Goal: Use online tool/utility: Utilize a website feature to perform a specific function

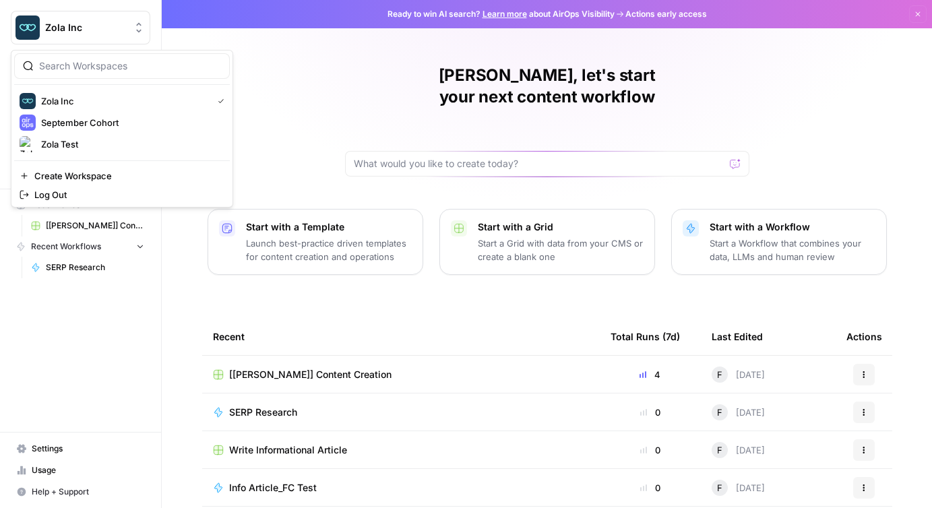
click at [80, 31] on span "Zola Inc" at bounding box center [86, 27] width 82 height 13
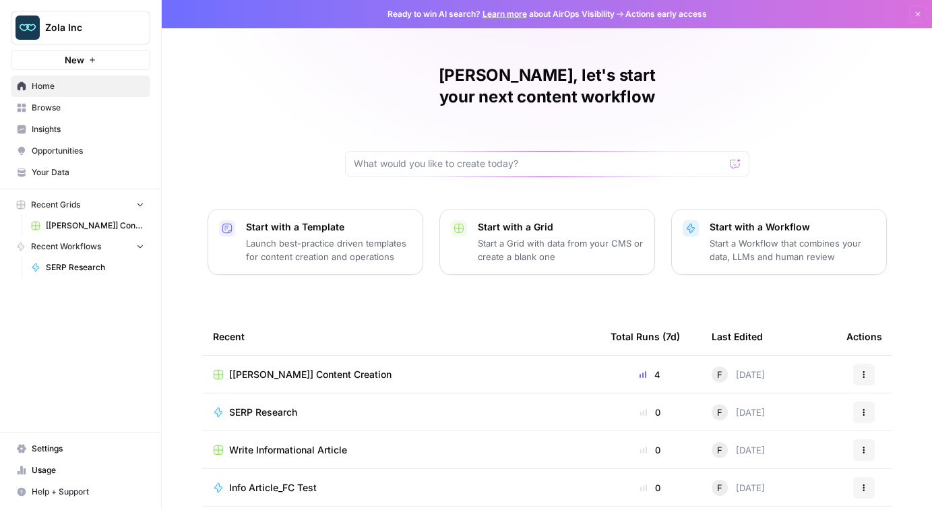
click at [324, 94] on div "Francine, let's start your next content workflow Start with a Template Launch b…" at bounding box center [547, 320] width 770 height 641
click at [51, 448] on span "Settings" at bounding box center [88, 449] width 113 height 12
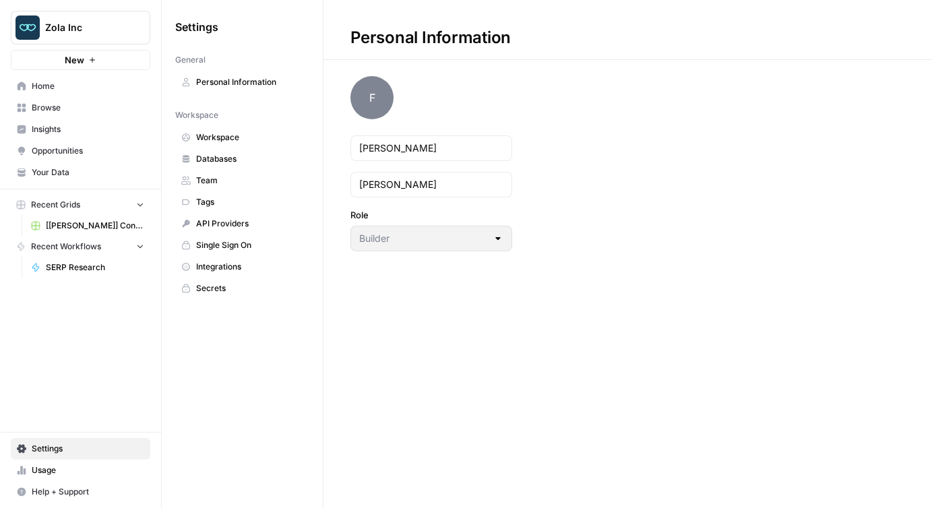
click at [216, 183] on span "Team" at bounding box center [249, 181] width 107 height 12
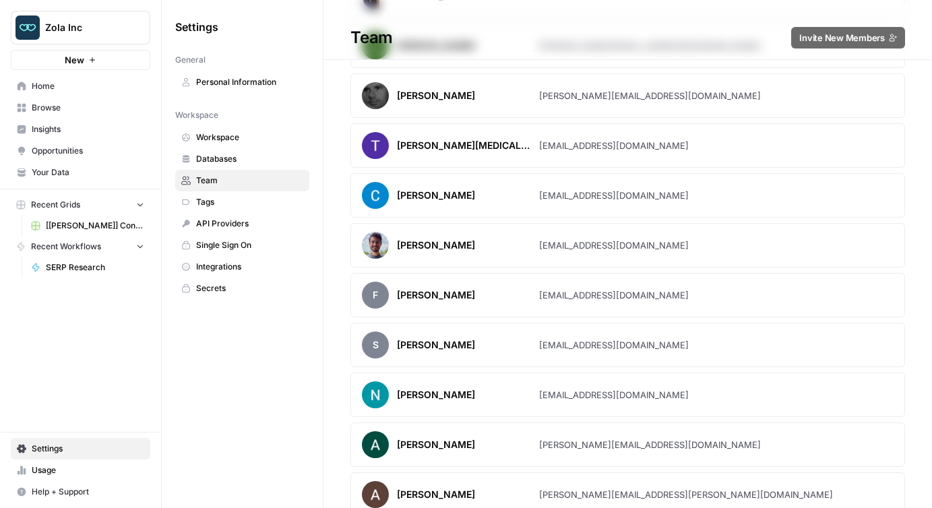
scroll to position [216, 0]
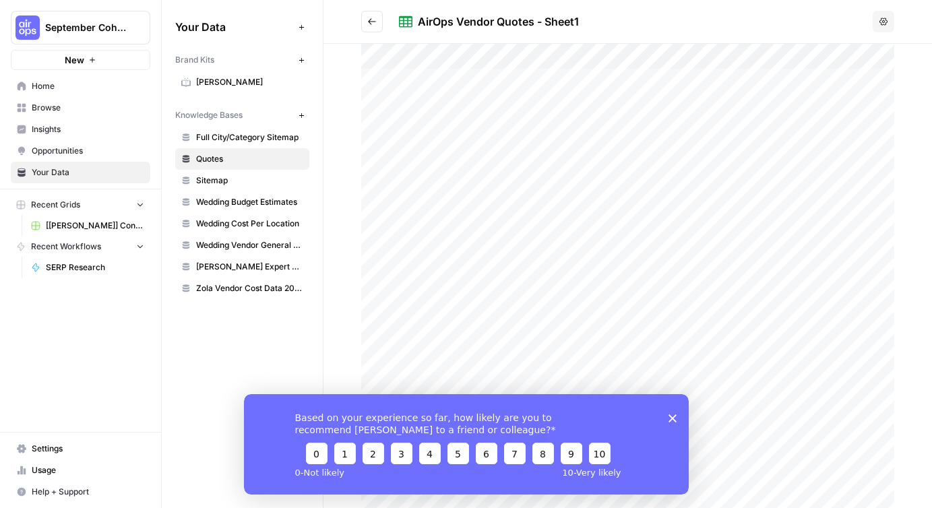
click at [674, 415] on polygon "Close survey" at bounding box center [672, 418] width 8 height 8
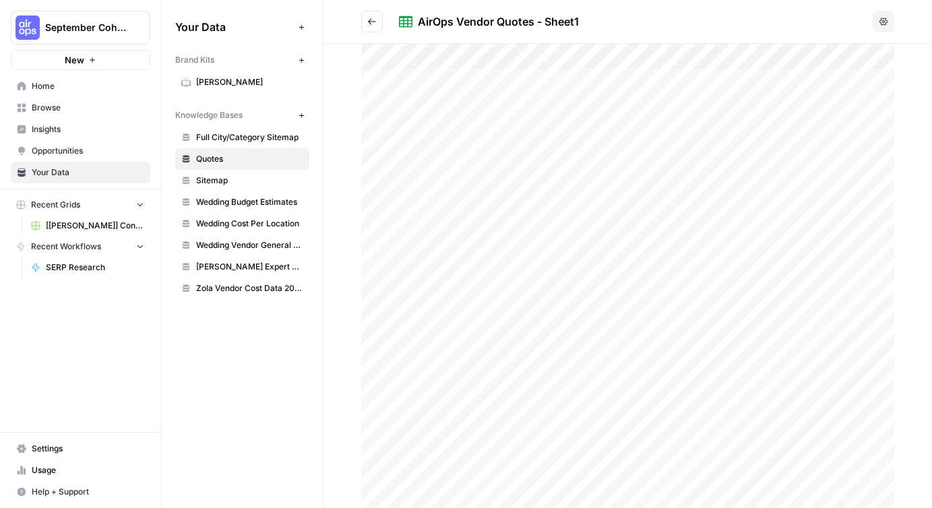
click at [243, 206] on span "Wedding Budget Estimates" at bounding box center [249, 202] width 107 height 12
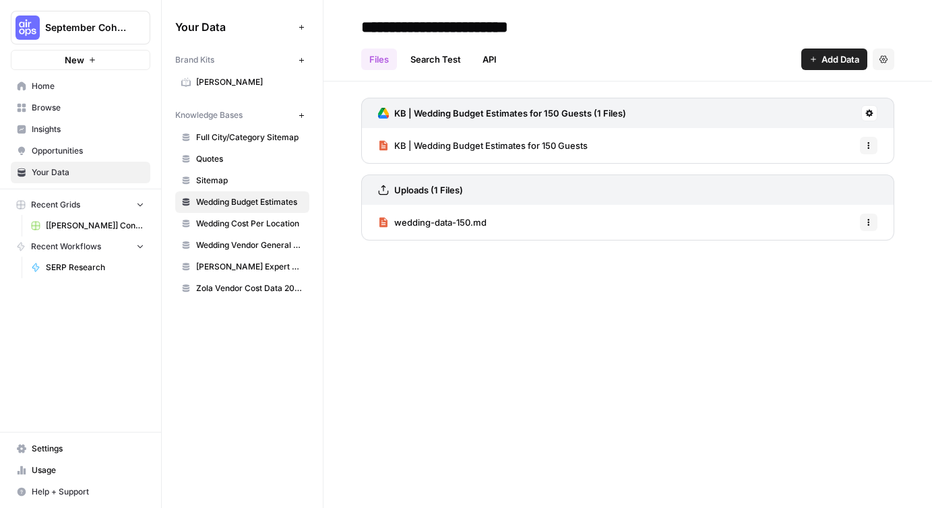
click at [477, 145] on span "KB | Wedding Budget Estimates for 150 Guests" at bounding box center [490, 145] width 193 height 13
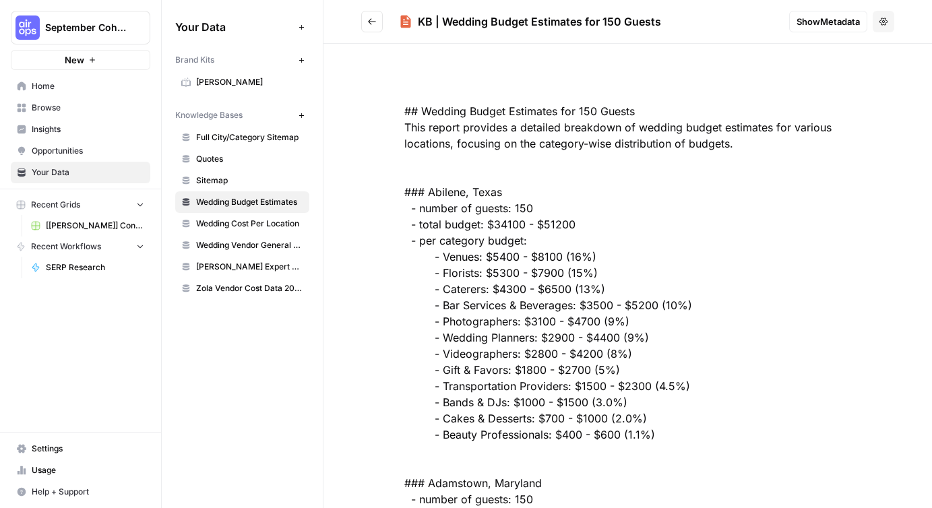
click at [369, 25] on icon "Go back" at bounding box center [371, 21] width 9 height 9
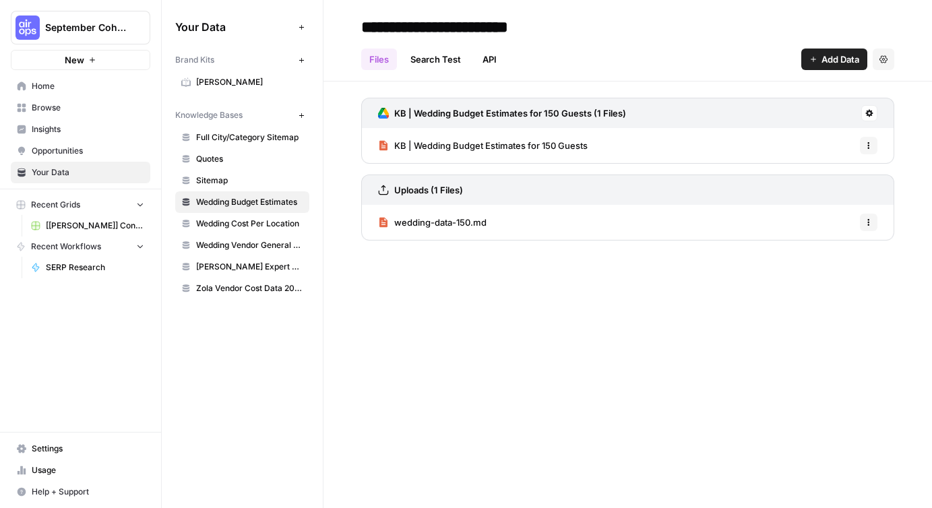
click at [447, 219] on span "wedding-data-150.md" at bounding box center [440, 222] width 92 height 13
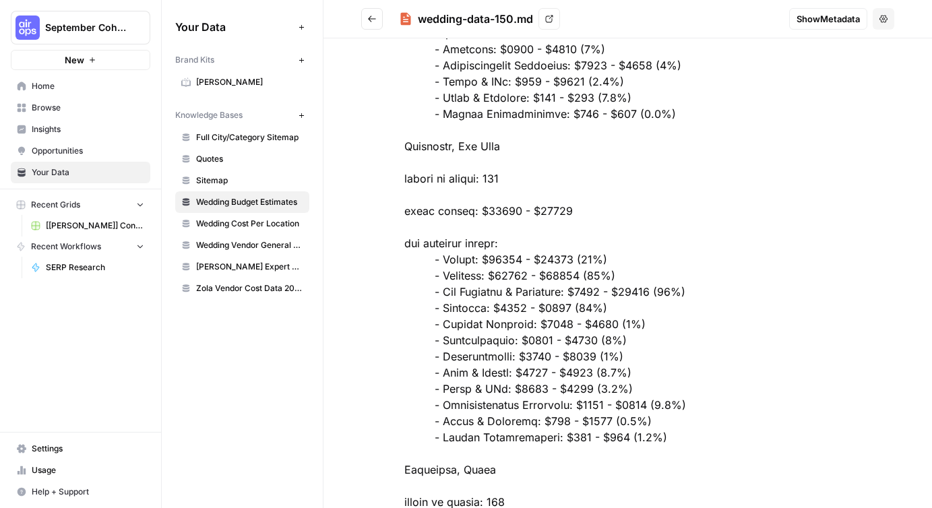
scroll to position [165972, 0]
drag, startPoint x: 480, startPoint y: 211, endPoint x: 513, endPoint y: 208, distance: 33.1
copy div "58900"
click at [259, 218] on span "Wedding Cost Per Location" at bounding box center [249, 224] width 107 height 12
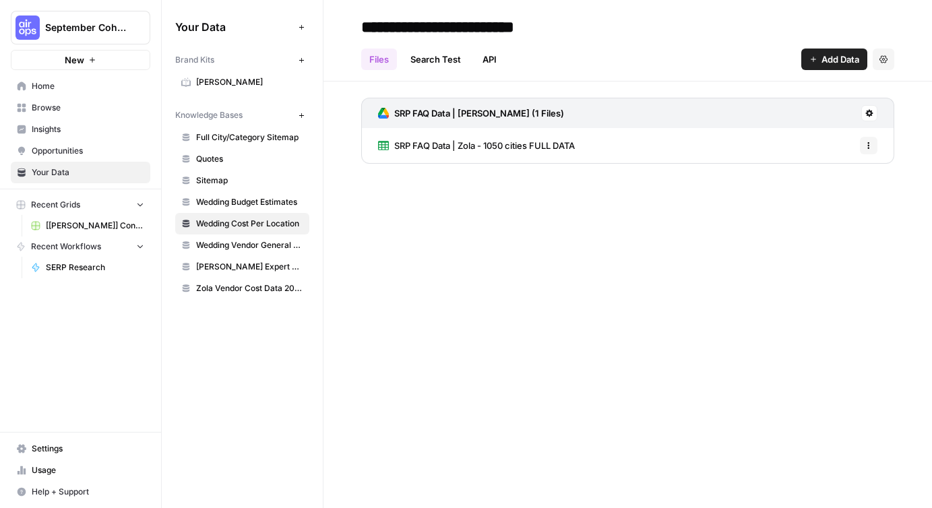
click at [436, 144] on span "SRP FAQ Data | Zola - 1050 cities FULL DATA" at bounding box center [484, 145] width 181 height 13
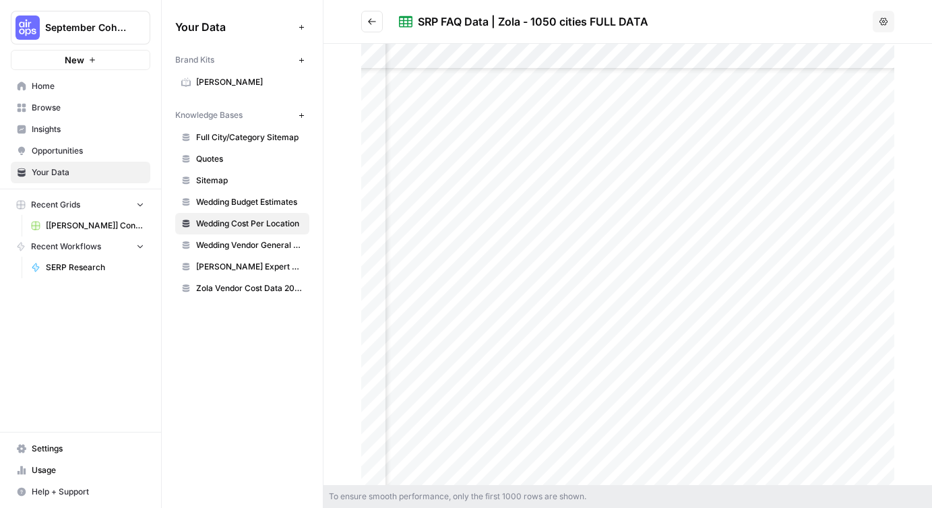
scroll to position [3384, 0]
click at [431, 154] on div at bounding box center [627, 264] width 533 height 441
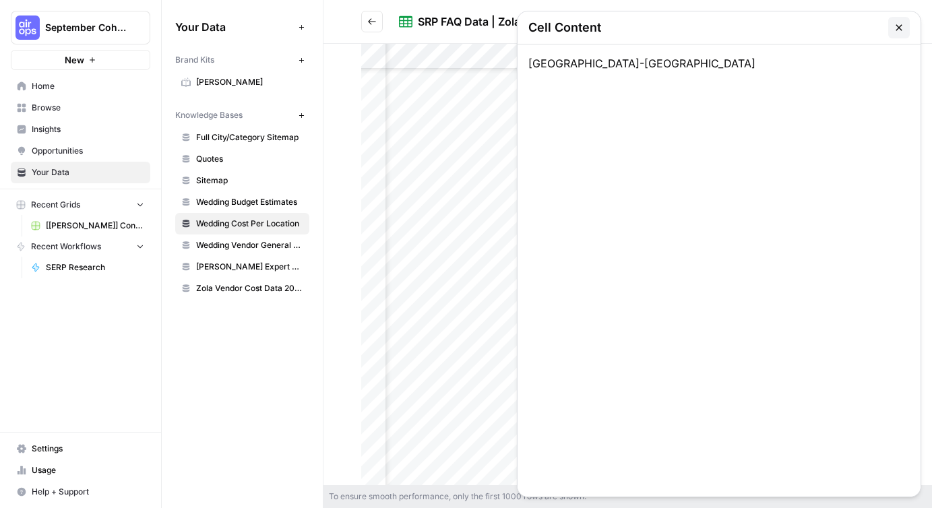
scroll to position [3383, 60]
click at [896, 32] on icon "button" at bounding box center [899, 27] width 11 height 11
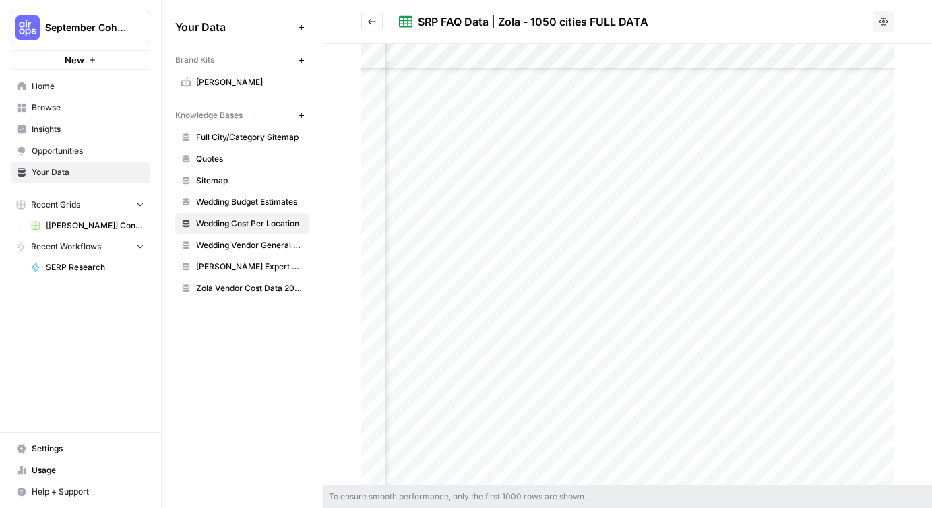
scroll to position [3383, 1753]
click at [501, 158] on div at bounding box center [627, 264] width 533 height 441
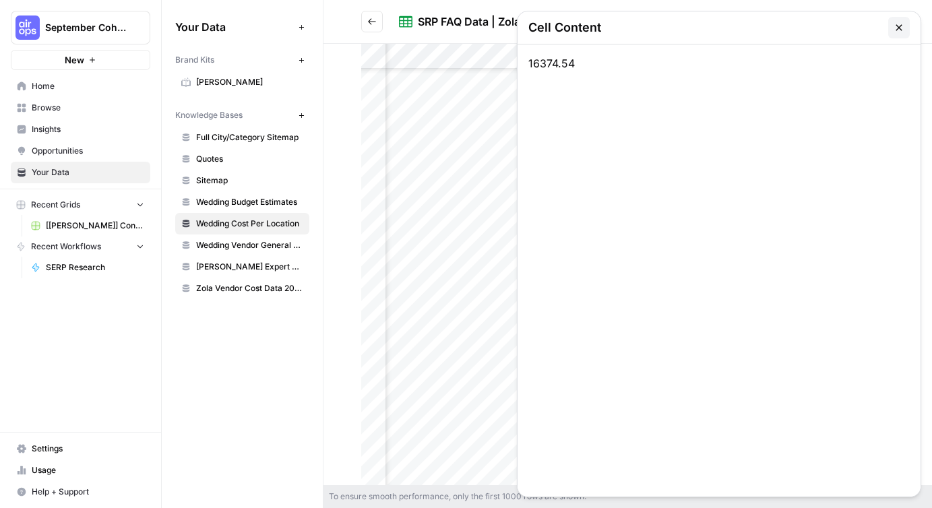
click at [539, 61] on div "16374.54" at bounding box center [719, 270] width 403 height 452
copy div "16374.54"
click at [900, 28] on icon "button" at bounding box center [899, 27] width 6 height 6
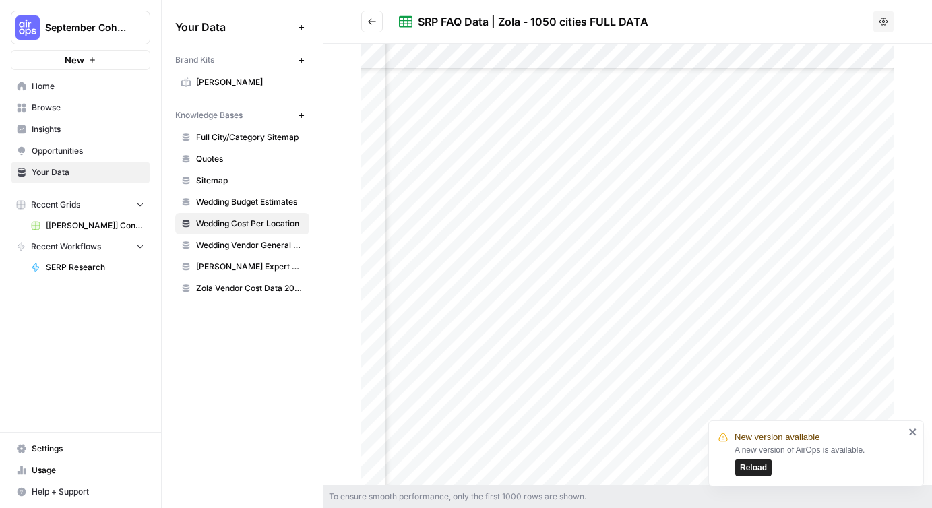
scroll to position [3383, 1763]
click at [627, 156] on div at bounding box center [627, 264] width 533 height 441
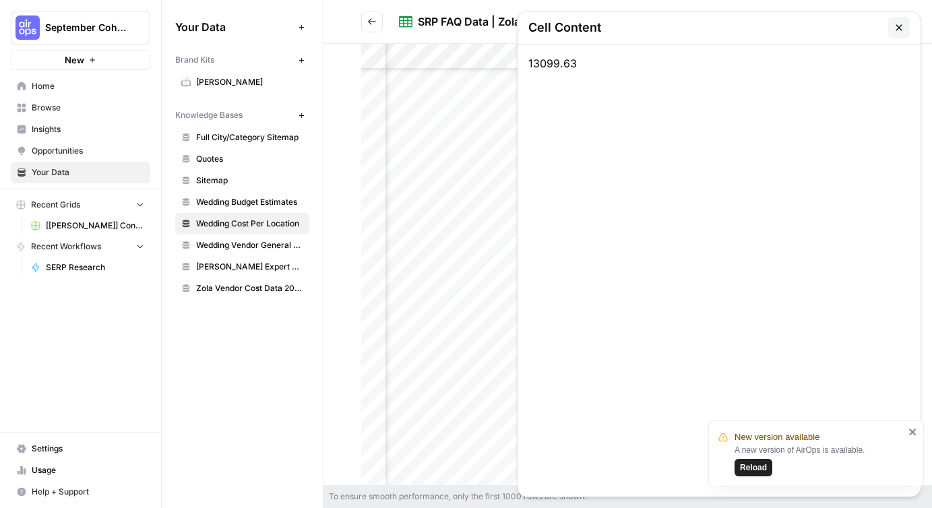
click at [627, 156] on div at bounding box center [627, 264] width 533 height 441
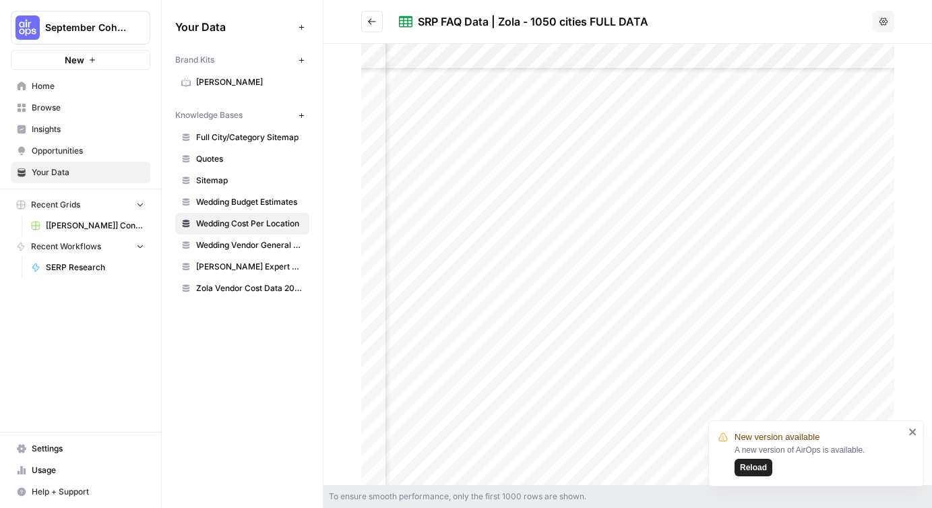
click at [627, 156] on div at bounding box center [627, 264] width 533 height 441
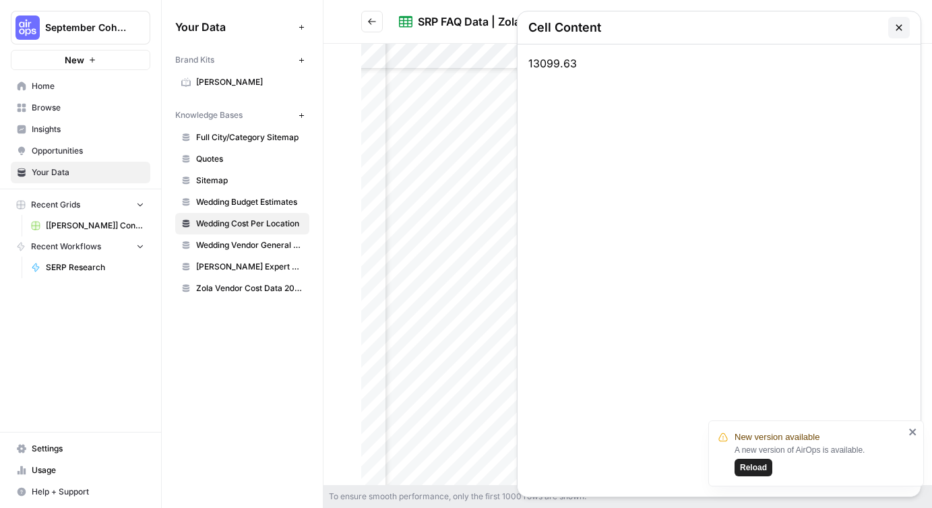
copy div "16374.54"
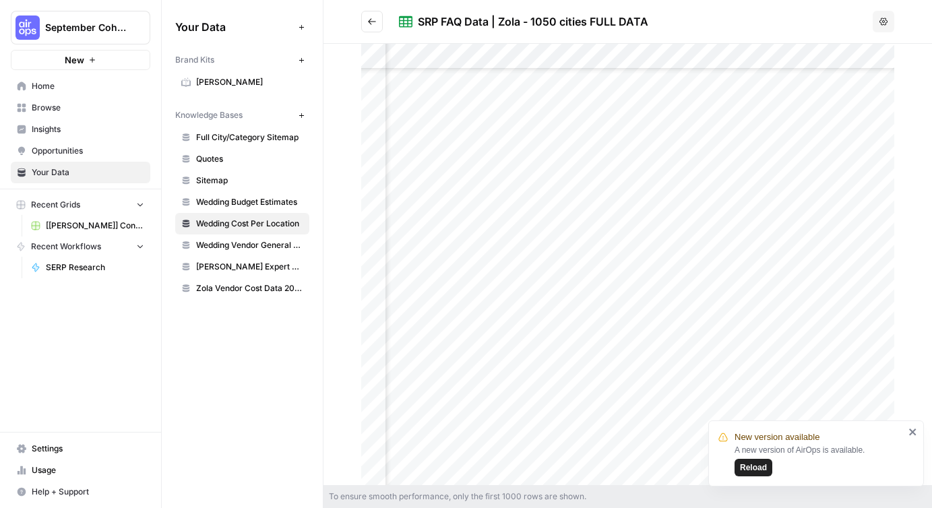
click at [431, 22] on div "SRP FAQ Data | Zola - 1050 cities FULL DATA" at bounding box center [533, 21] width 230 height 16
copy div "SRP FAQ Data | Zola - 1050 cities FULL DATA Options"
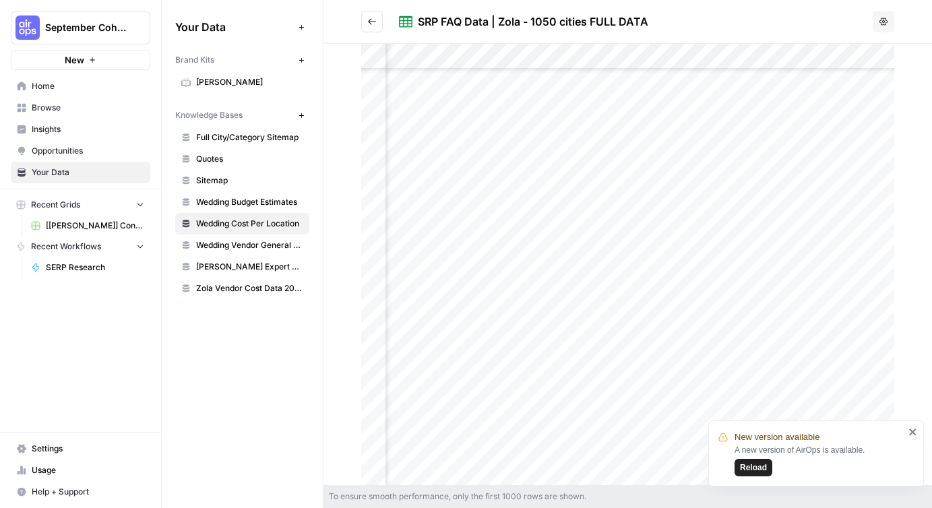
drag, startPoint x: 419, startPoint y: 20, endPoint x: 668, endPoint y: 21, distance: 249.3
click at [668, 21] on div "SRP FAQ Data | Zola - 1050 cities FULL DATA" at bounding box center [633, 21] width 468 height 16
copy div "SRP FAQ Data | Zola - 1050 cities FULL DATA"
click at [411, 131] on div at bounding box center [627, 264] width 533 height 441
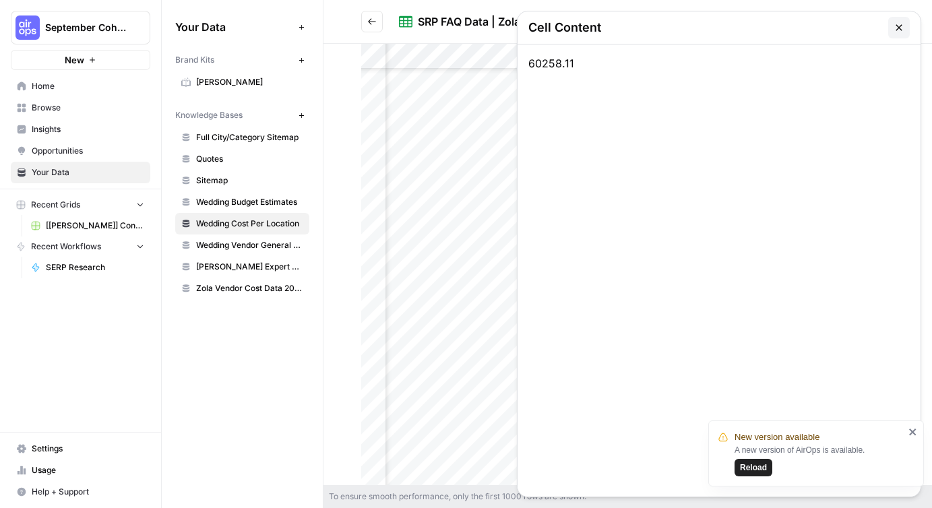
scroll to position [3383, 0]
click at [411, 158] on div at bounding box center [627, 264] width 533 height 441
click at [902, 27] on icon "button" at bounding box center [899, 27] width 11 height 11
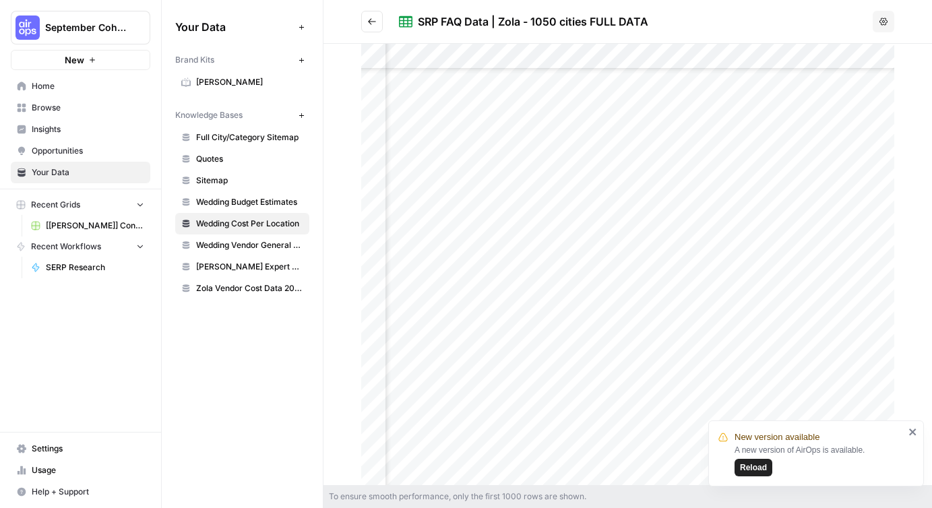
scroll to position [3369, 634]
drag, startPoint x: 418, startPoint y: 24, endPoint x: 671, endPoint y: 24, distance: 252.7
click at [671, 24] on div "SRP FAQ Data | Zola - 1050 cities FULL DATA" at bounding box center [633, 21] width 468 height 16
copy div "SRP FAQ Data | Zola - 1050 cities FULL DATA"
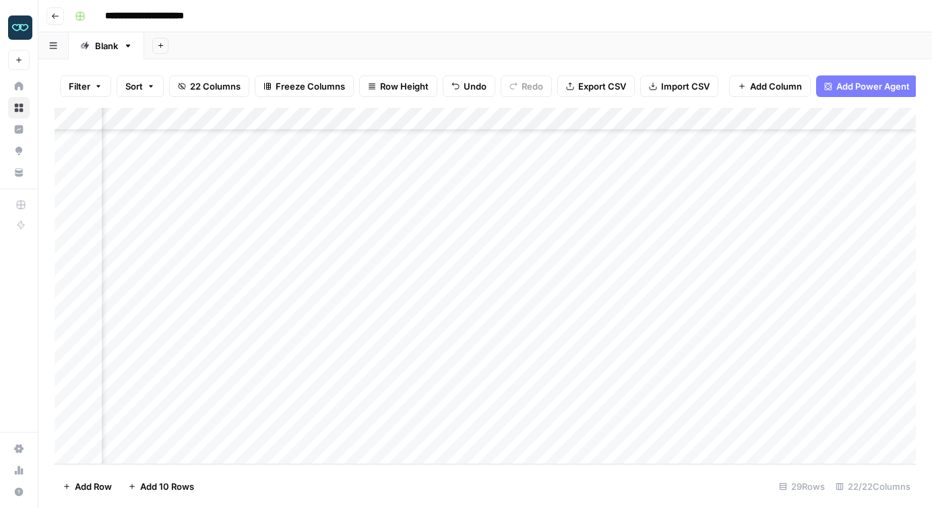
scroll to position [352, 1397]
click at [522, 290] on div "Add Column" at bounding box center [485, 286] width 861 height 356
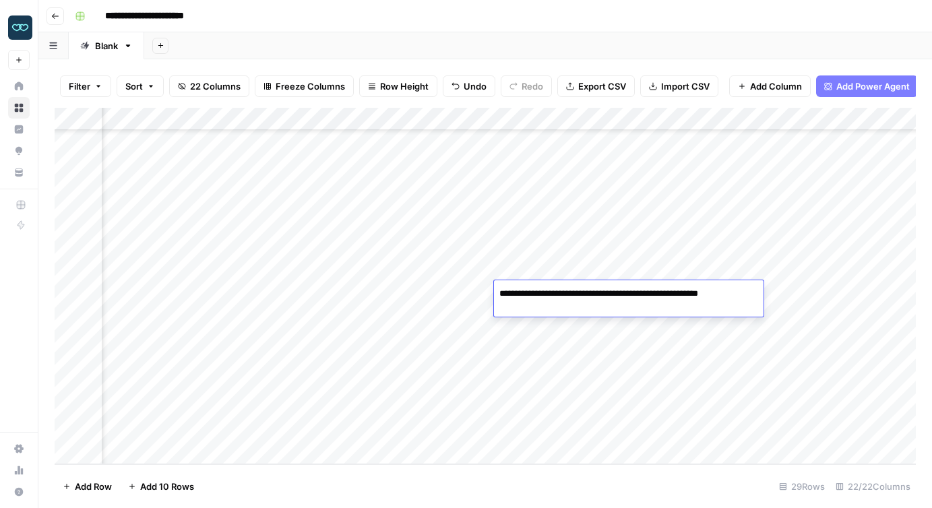
click at [614, 367] on div "Add Column" at bounding box center [485, 286] width 861 height 356
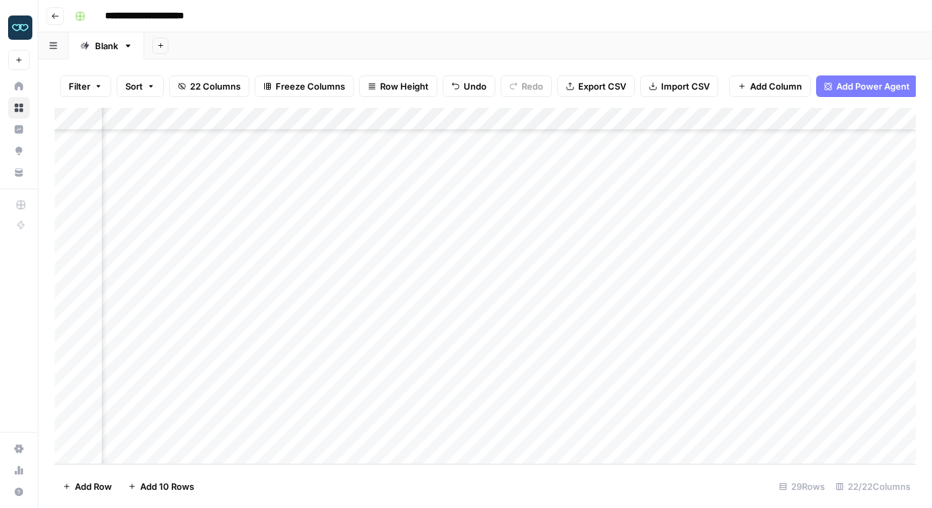
click at [652, 292] on div "Add Column" at bounding box center [485, 286] width 861 height 356
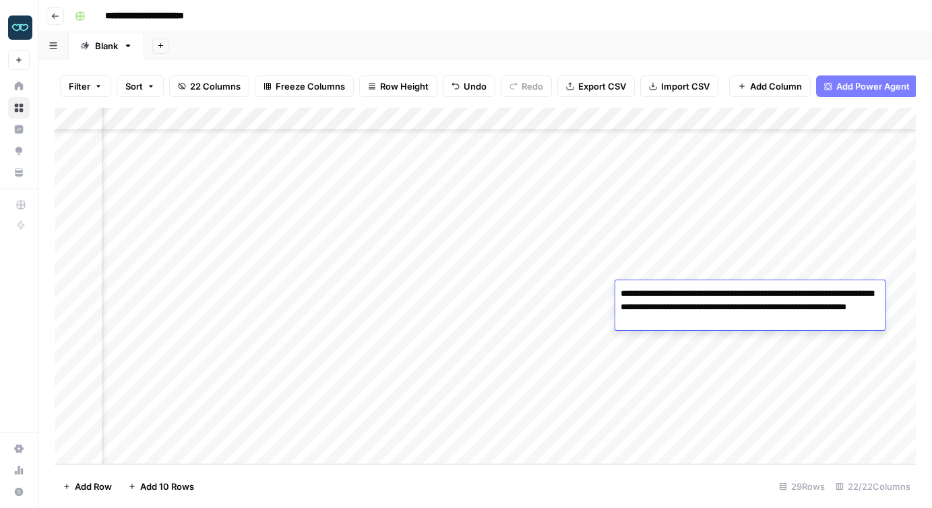
click at [652, 292] on textarea "**********" at bounding box center [750, 307] width 270 height 46
click at [592, 340] on div "Add Column" at bounding box center [485, 286] width 861 height 356
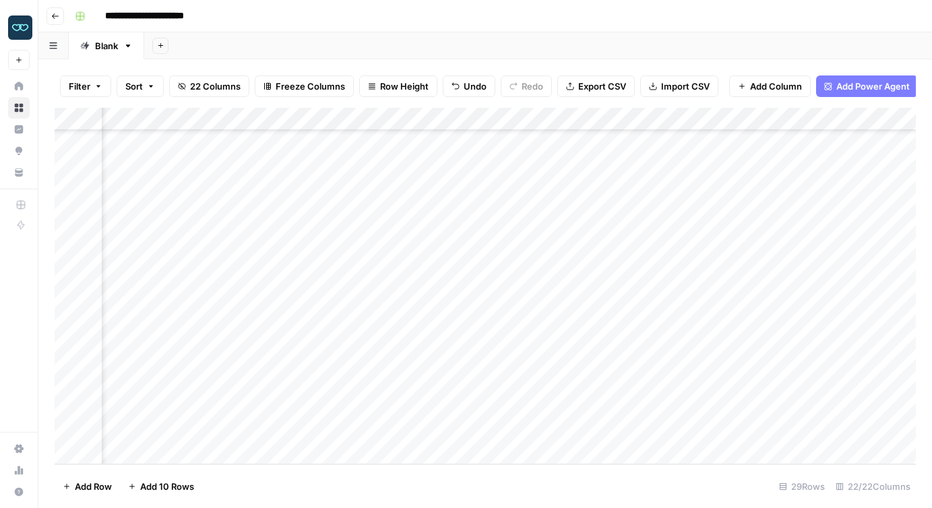
scroll to position [352, 1681]
click at [576, 294] on div "Add Column" at bounding box center [485, 286] width 861 height 356
click at [569, 290] on div "Add Column" at bounding box center [485, 286] width 861 height 356
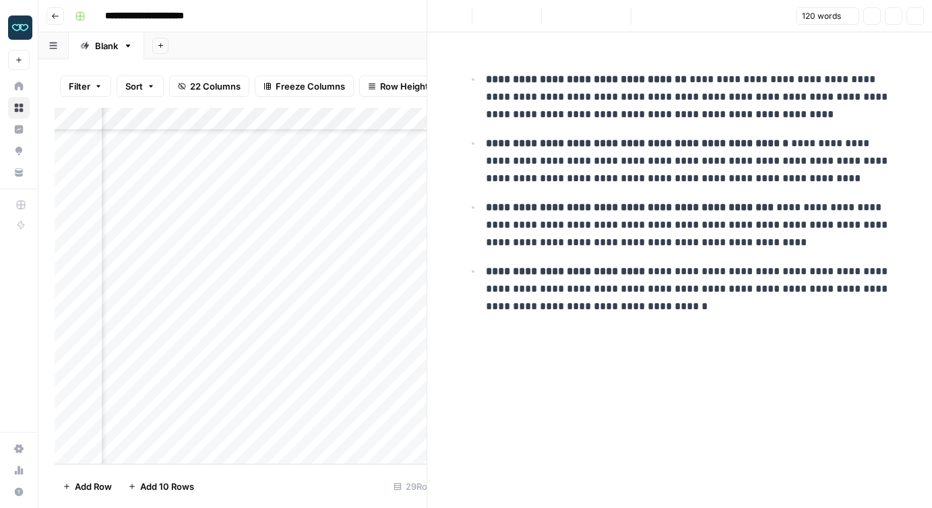
click at [569, 290] on div at bounding box center [566, 292] width 123 height 25
drag, startPoint x: 670, startPoint y: 308, endPoint x: 468, endPoint y: 67, distance: 314.7
click at [468, 67] on div "**********" at bounding box center [679, 190] width 447 height 272
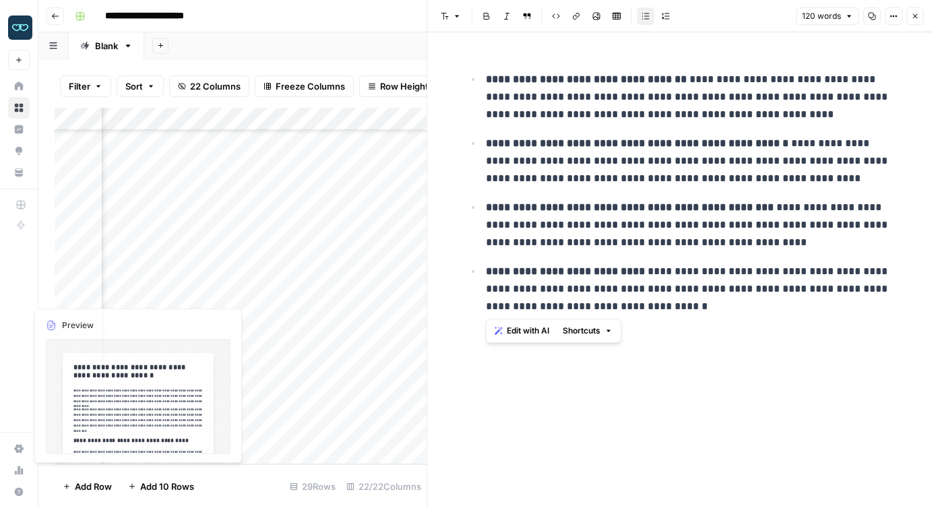
scroll to position [352, 1561]
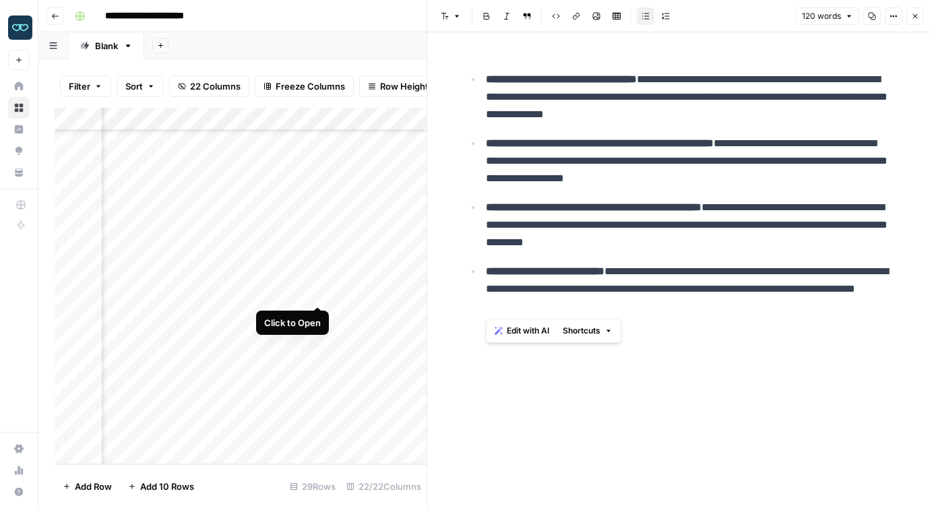
click at [317, 290] on div "Add Column" at bounding box center [241, 286] width 372 height 356
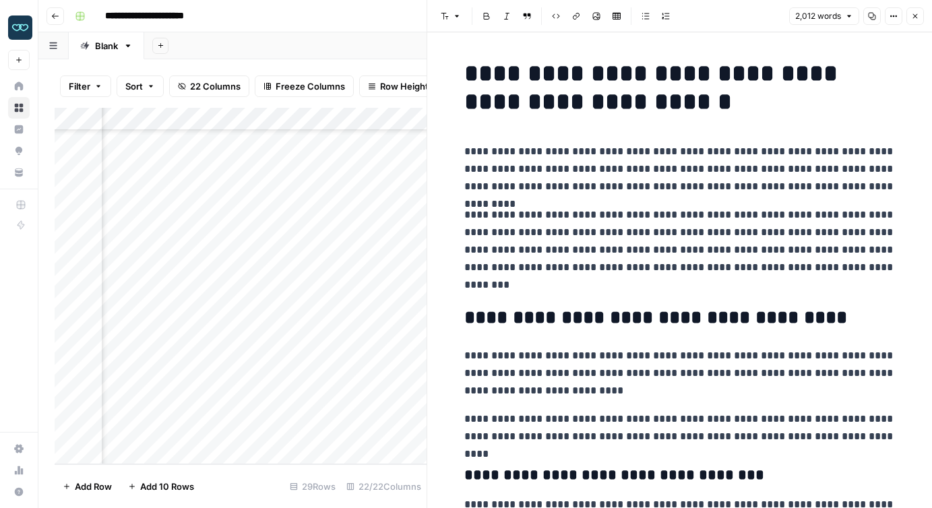
click at [873, 16] on icon "button" at bounding box center [872, 16] width 7 height 7
click at [912, 15] on icon "button" at bounding box center [915, 16] width 8 height 8
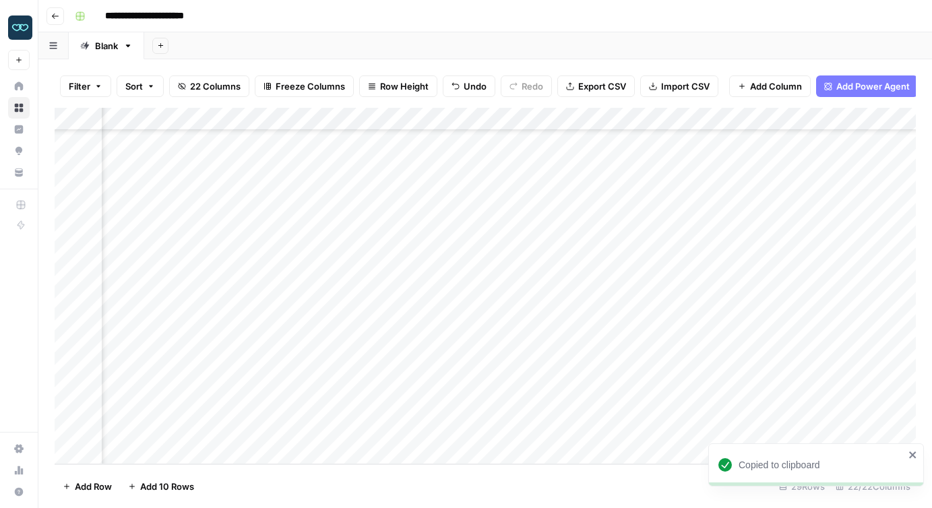
scroll to position [352, 1683]
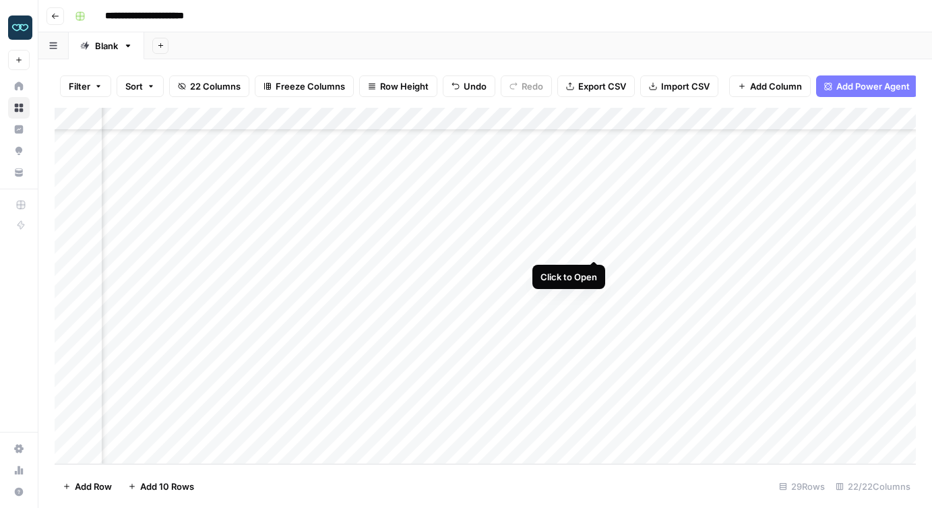
click at [590, 245] on div "Add Column" at bounding box center [485, 286] width 861 height 356
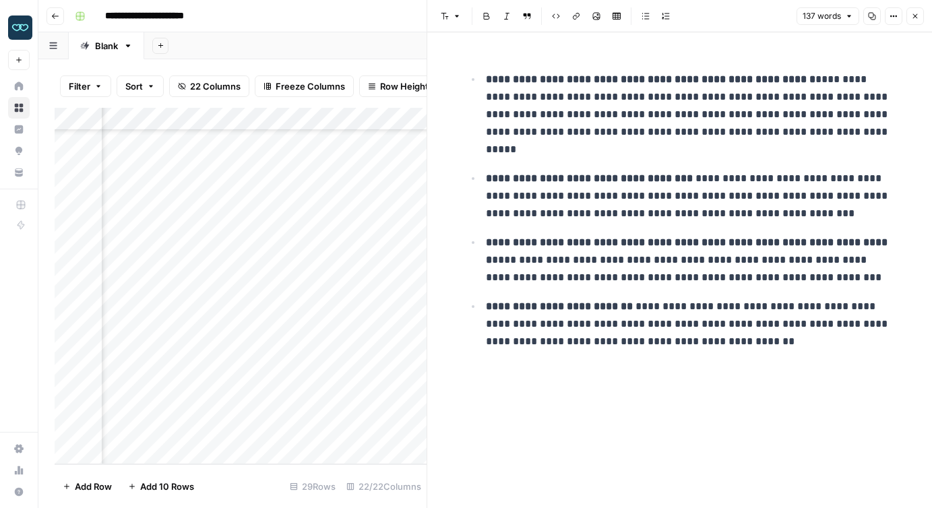
click at [913, 13] on icon "button" at bounding box center [915, 16] width 8 height 8
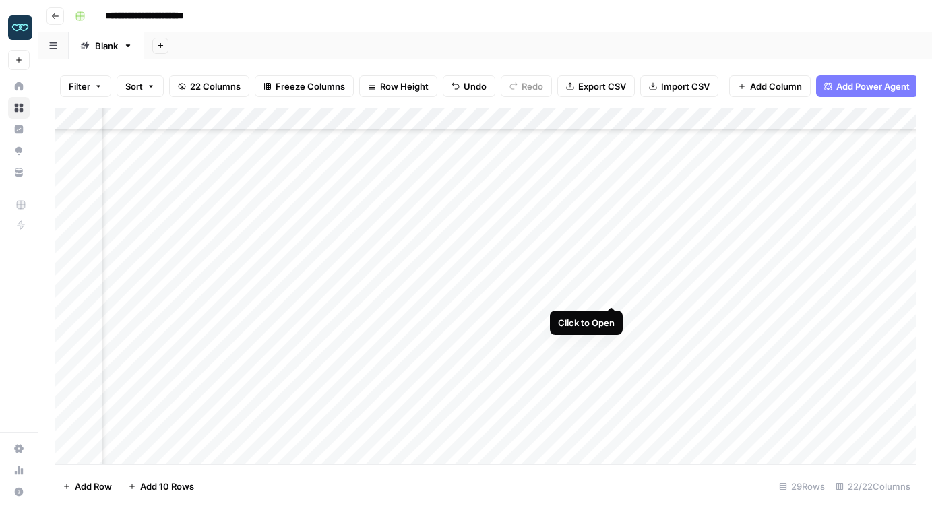
click at [611, 290] on div "Add Column" at bounding box center [485, 286] width 861 height 356
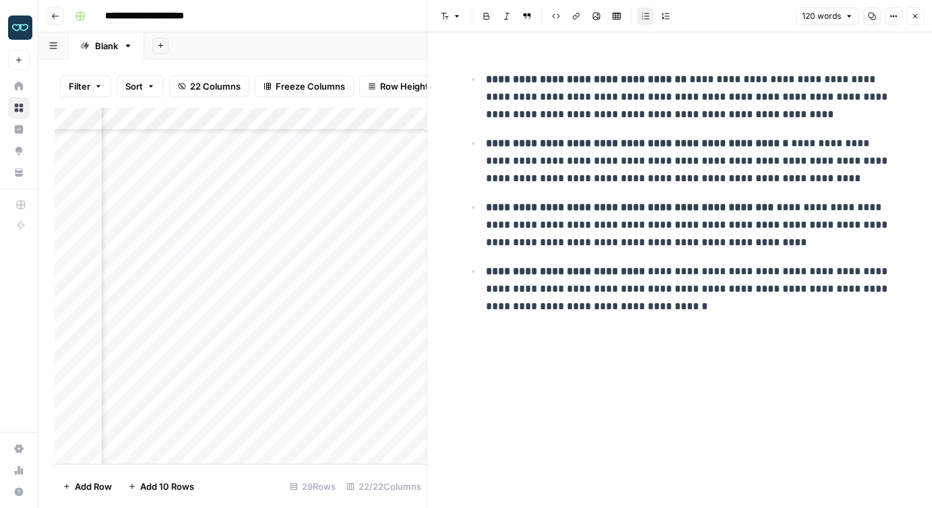
click at [922, 15] on button "Close" at bounding box center [915, 16] width 18 height 18
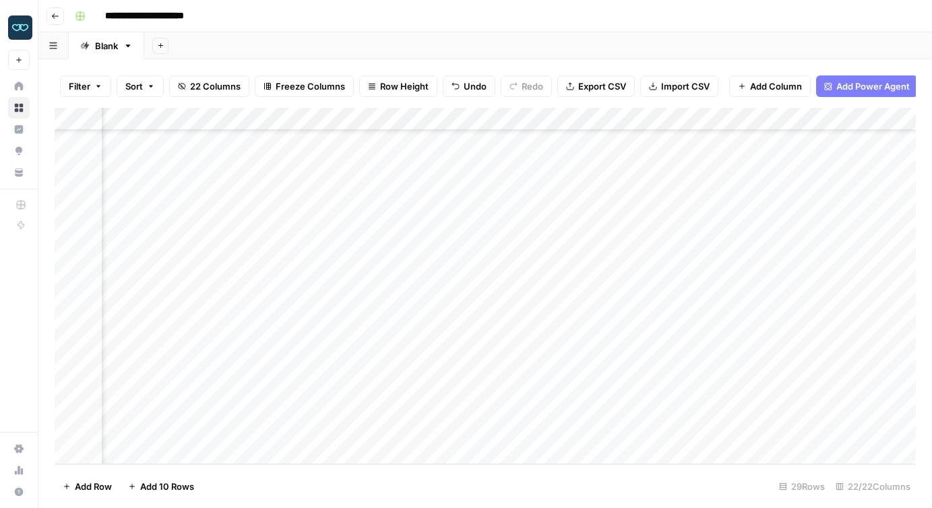
click at [426, 179] on div "Add Column" at bounding box center [485, 286] width 861 height 356
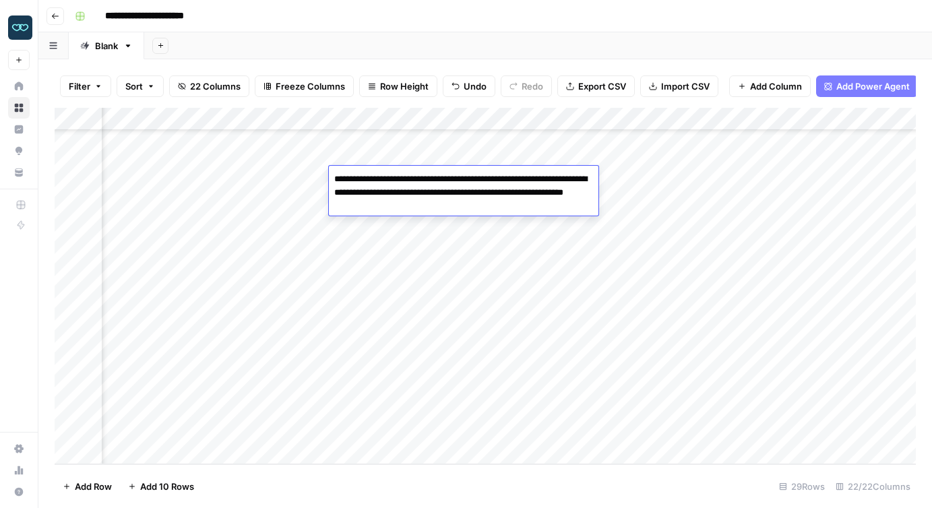
click at [426, 179] on textarea "**********" at bounding box center [464, 193] width 270 height 46
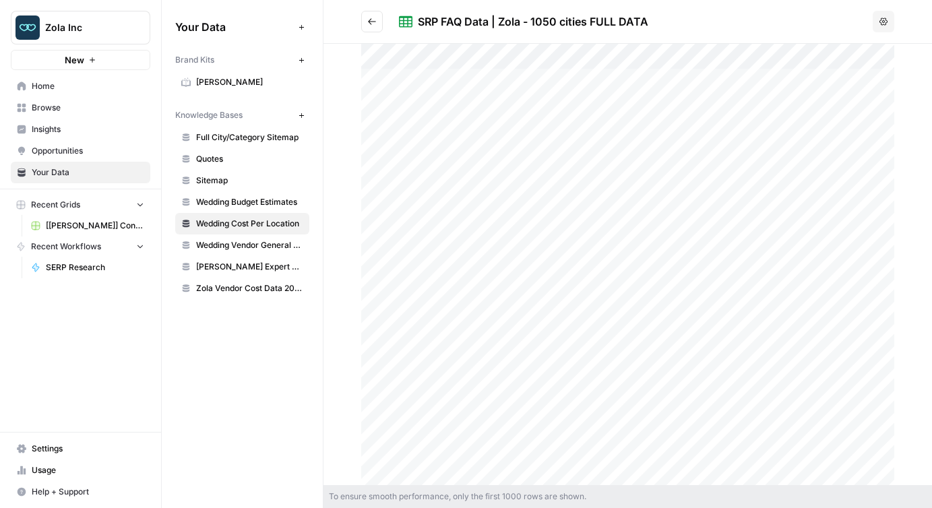
click at [234, 205] on span "Wedding Budget Estimates" at bounding box center [249, 202] width 107 height 12
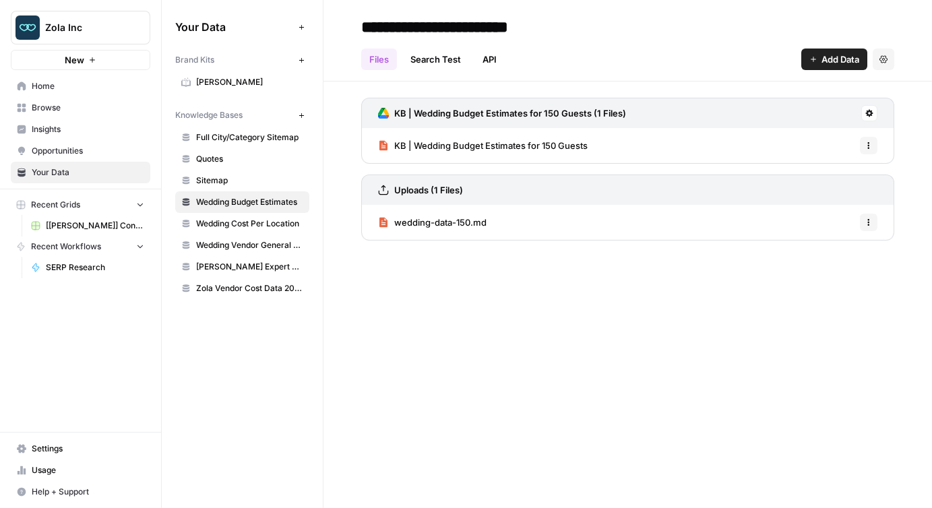
click at [489, 140] on span "KB | Wedding Budget Estimates for 150 Guests" at bounding box center [490, 145] width 193 height 13
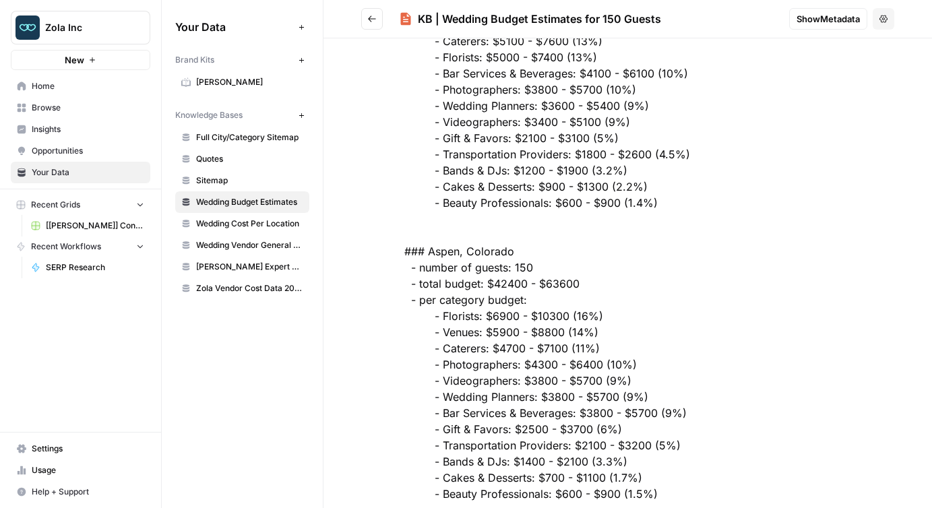
scroll to position [10889, 0]
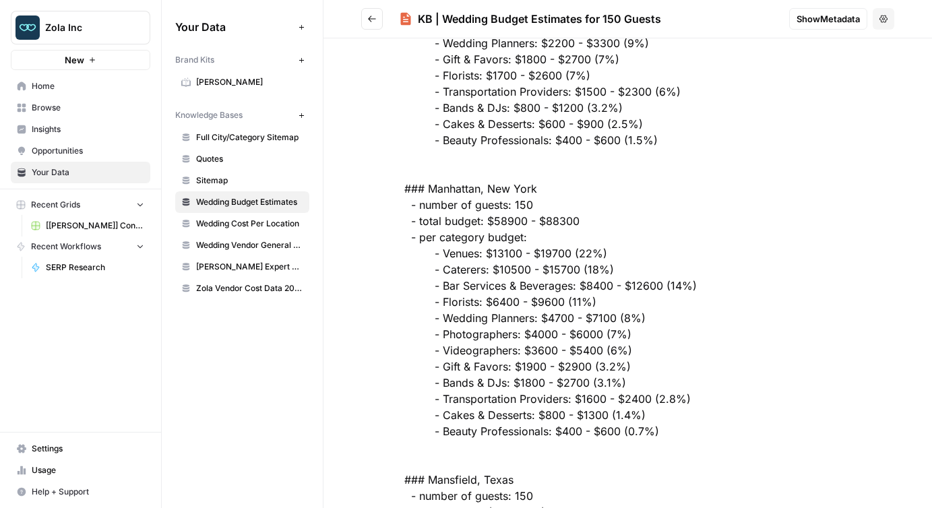
scroll to position [149089, 0]
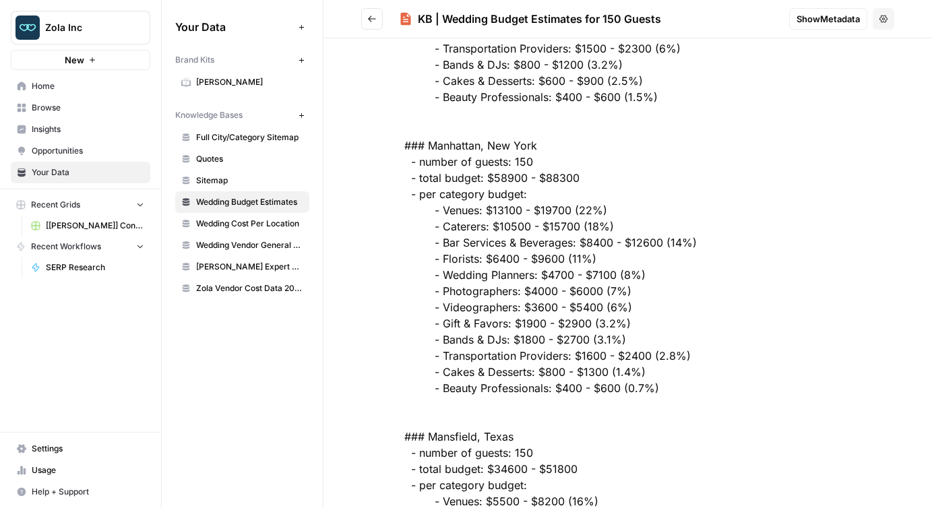
drag, startPoint x: 429, startPoint y: 210, endPoint x: 696, endPoint y: 383, distance: 318.5
drag, startPoint x: 418, startPoint y: 16, endPoint x: 666, endPoint y: 12, distance: 248.0
click at [666, 12] on div "KB | Wedding Budget Estimates for 150 Guests" at bounding box center [588, 19] width 379 height 16
copy div "KB | Wedding Budget Estimates for 150 Guests"
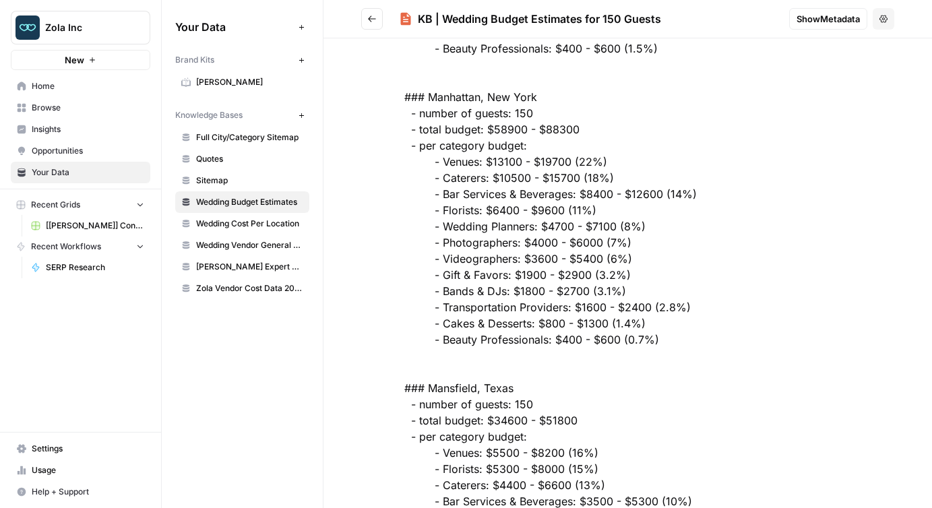
scroll to position [149144, 0]
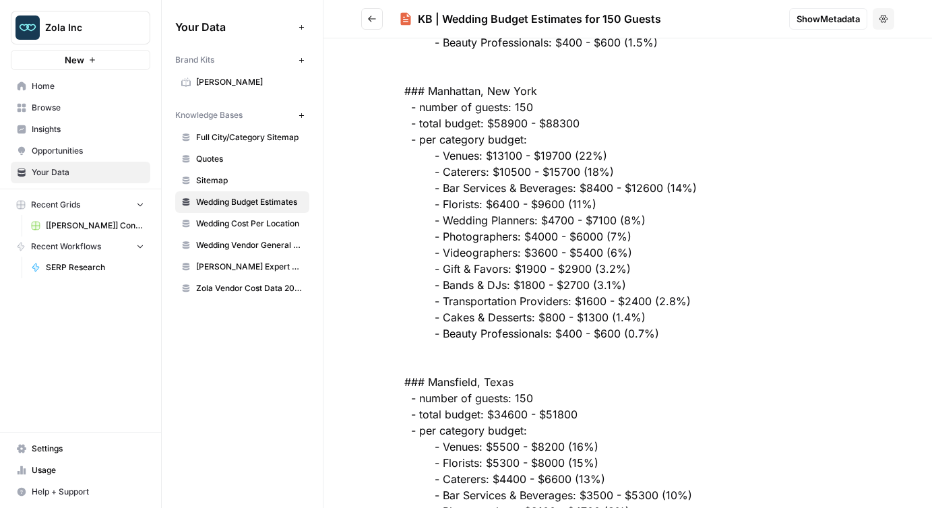
drag, startPoint x: 491, startPoint y: 154, endPoint x: 567, endPoint y: 154, distance: 75.5
drag, startPoint x: 490, startPoint y: 171, endPoint x: 575, endPoint y: 168, distance: 85.6
copy div "$10500 - $15700"
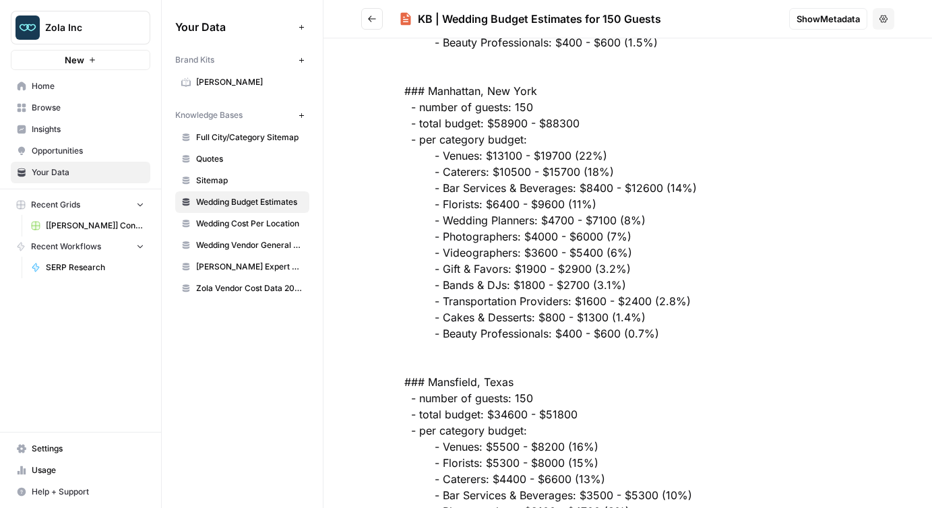
drag, startPoint x: 659, startPoint y: 19, endPoint x: 416, endPoint y: 15, distance: 243.3
click at [416, 15] on div "KB | Wedding Budget Estimates for 150 Guests" at bounding box center [588, 19] width 379 height 16
copy div "KB | Wedding Budget Estimates for 150 Guests"
click at [472, 15] on div "KB | Wedding Budget Estimates for 150 Guests" at bounding box center [539, 19] width 243 height 16
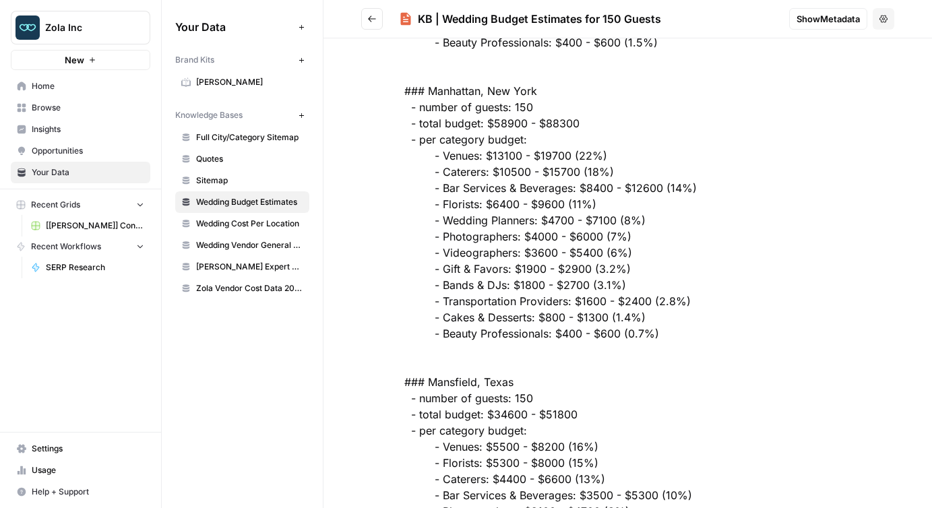
click at [472, 15] on div "KB | Wedding Budget Estimates for 150 Guests" at bounding box center [539, 19] width 243 height 16
copy div "KB | Wedding Budget Estimates for 150 Guests"
drag, startPoint x: 441, startPoint y: 250, endPoint x: 658, endPoint y: 250, distance: 216.3
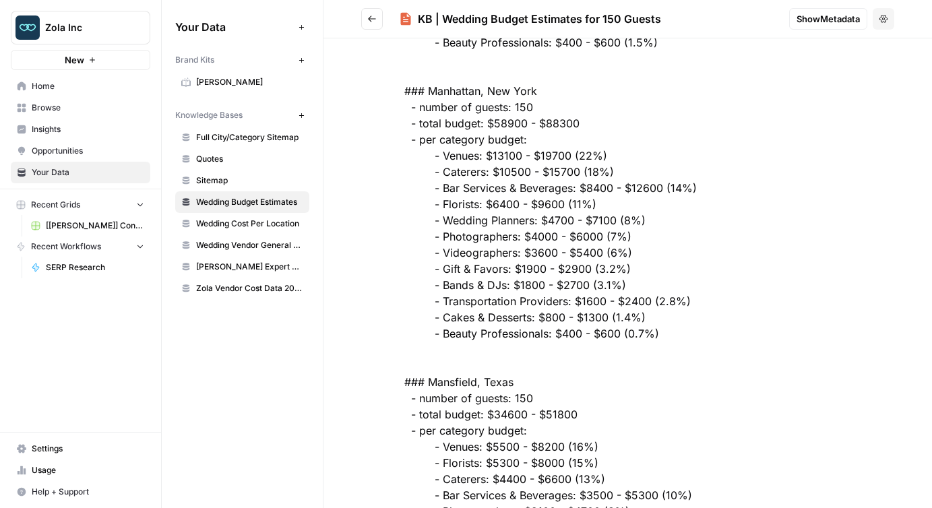
drag, startPoint x: 515, startPoint y: 251, endPoint x: 600, endPoint y: 249, distance: 84.9
copy div ": $3600 - $5400"
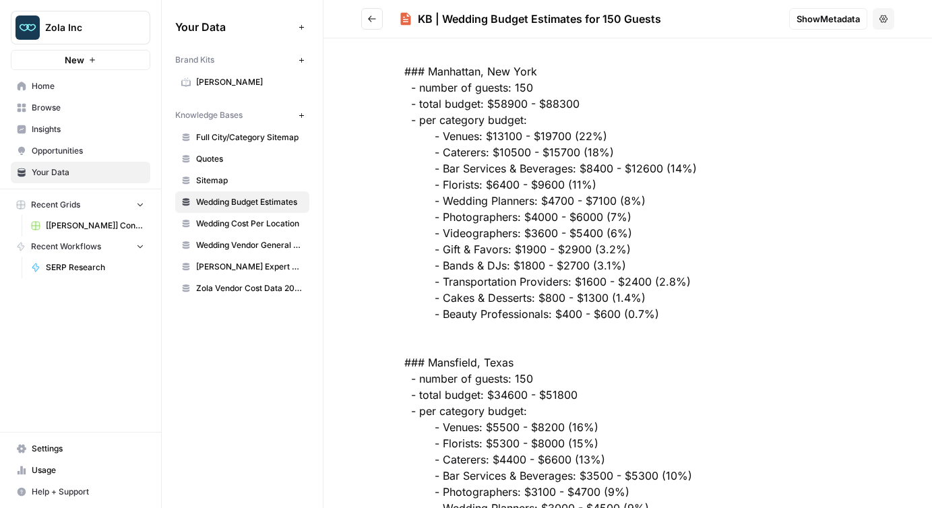
drag, startPoint x: 484, startPoint y: 185, endPoint x: 605, endPoint y: 185, distance: 121.3
copy div "$6400 - $9600 (11%)"
drag, startPoint x: 584, startPoint y: 168, endPoint x: 660, endPoint y: 168, distance: 76.1
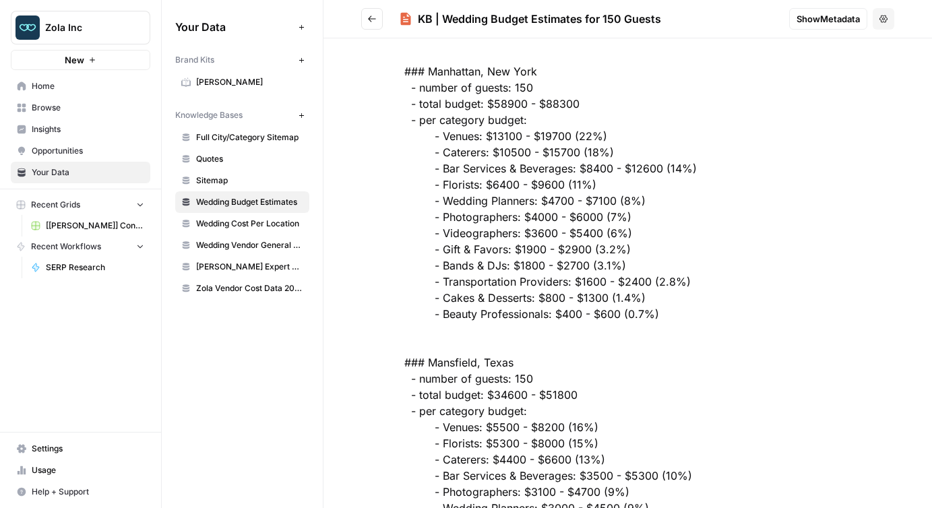
copy div "8400 - $12600"
drag, startPoint x: 563, startPoint y: 314, endPoint x: 617, endPoint y: 314, distance: 54.6
copy div "400 - $600"
drag, startPoint x: 546, startPoint y: 200, endPoint x: 613, endPoint y: 199, distance: 66.1
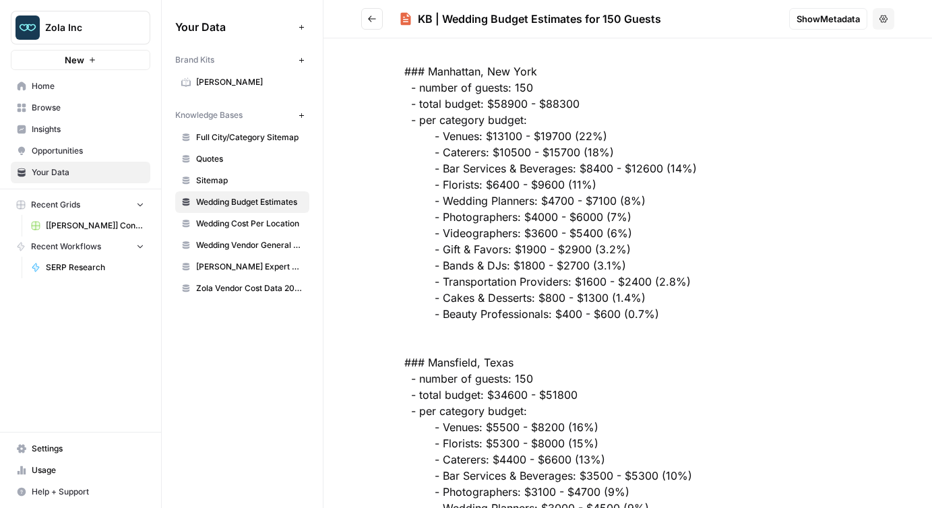
copy div "4700 - $7100"
drag, startPoint x: 517, startPoint y: 265, endPoint x: 586, endPoint y: 261, distance: 68.9
copy div "1800 - $2700"
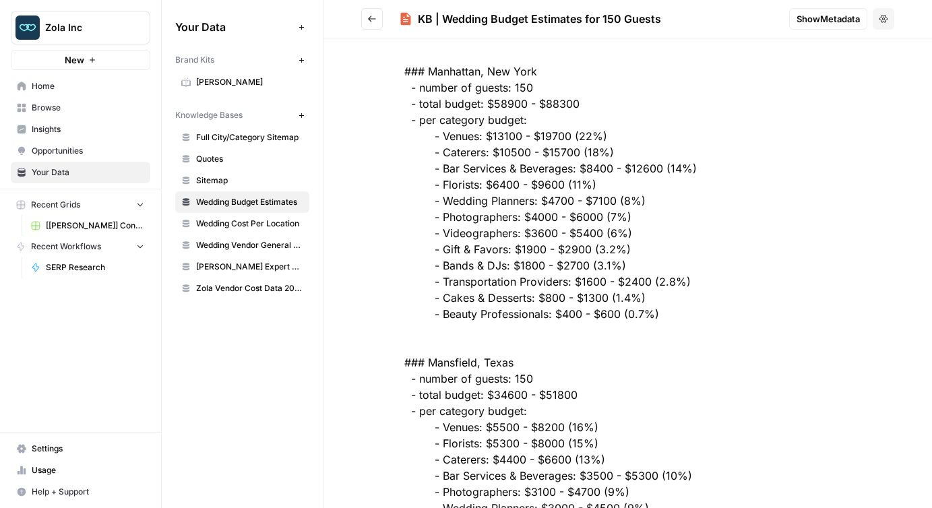
drag, startPoint x: 542, startPoint y: 296, endPoint x: 606, endPoint y: 295, distance: 64.0
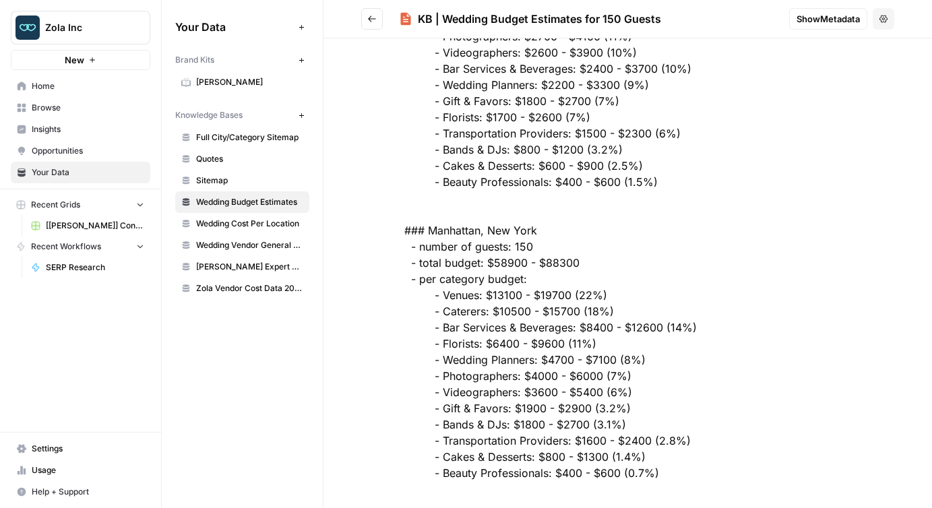
scroll to position [149006, 0]
click at [433, 20] on div "KB | Wedding Budget Estimates for 150 Guests" at bounding box center [539, 19] width 243 height 16
click at [664, 18] on div "KB | Wedding Budget Estimates for 150 Guests" at bounding box center [588, 19] width 379 height 16
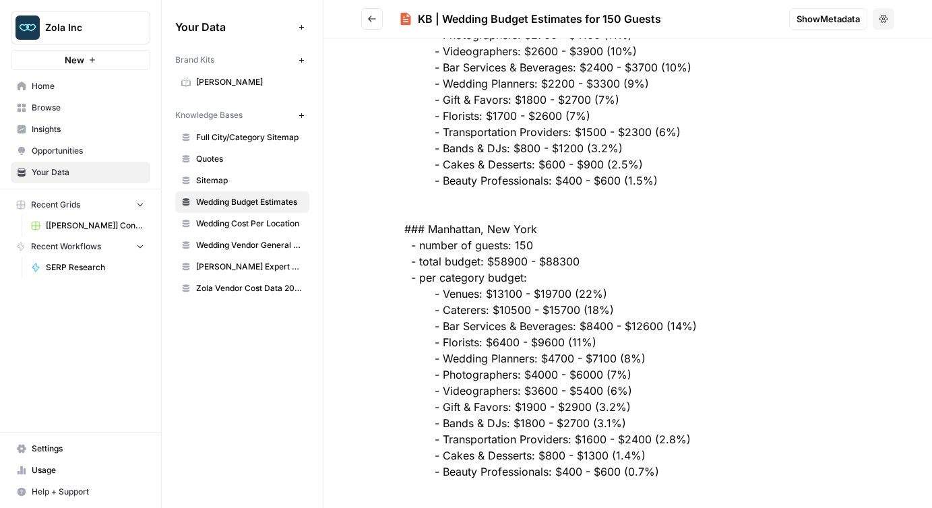
drag, startPoint x: 658, startPoint y: 18, endPoint x: 447, endPoint y: 19, distance: 211.6
click at [447, 19] on div "KB | Wedding Budget Estimates for 150 Guests" at bounding box center [539, 19] width 243 height 16
drag, startPoint x: 443, startPoint y: 19, endPoint x: 659, endPoint y: 13, distance: 216.4
click at [659, 13] on div "KB | Wedding Budget Estimates for 150 Guests" at bounding box center [539, 19] width 243 height 16
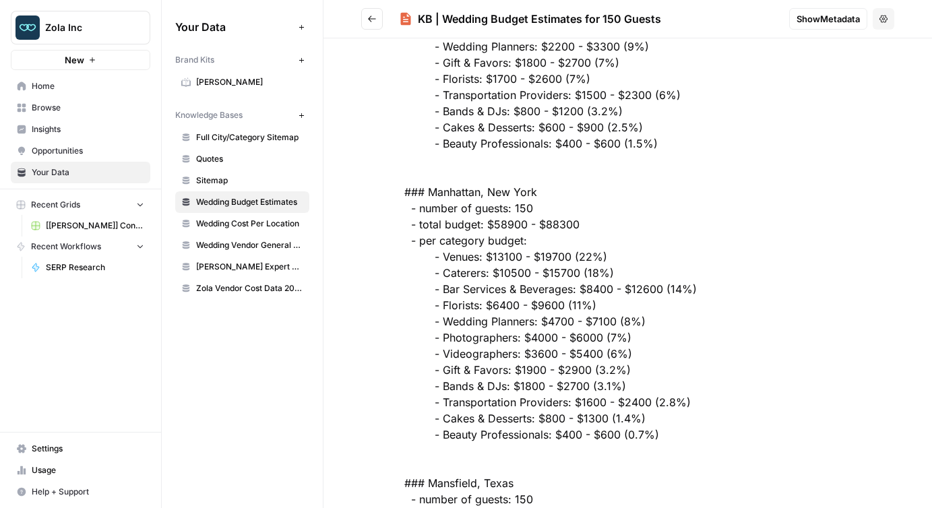
scroll to position [149050, 0]
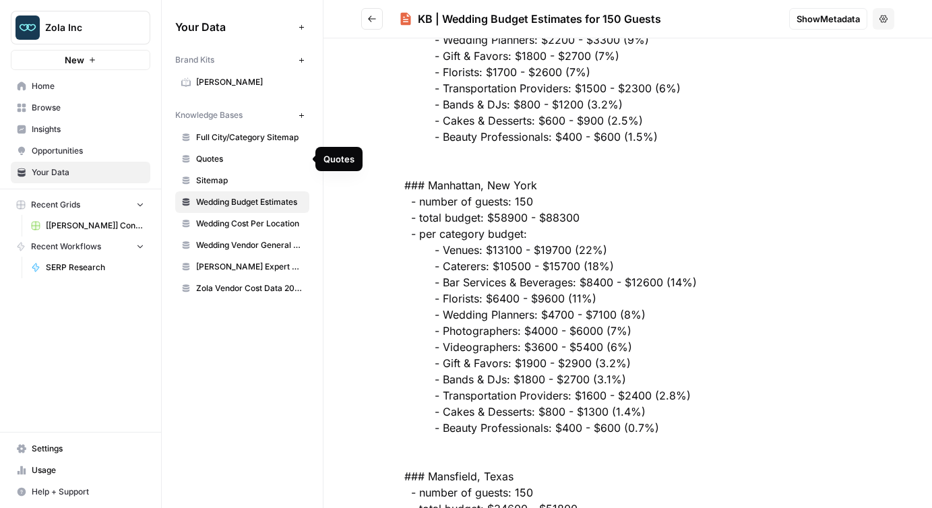
click at [232, 162] on span "Quotes" at bounding box center [249, 159] width 107 height 12
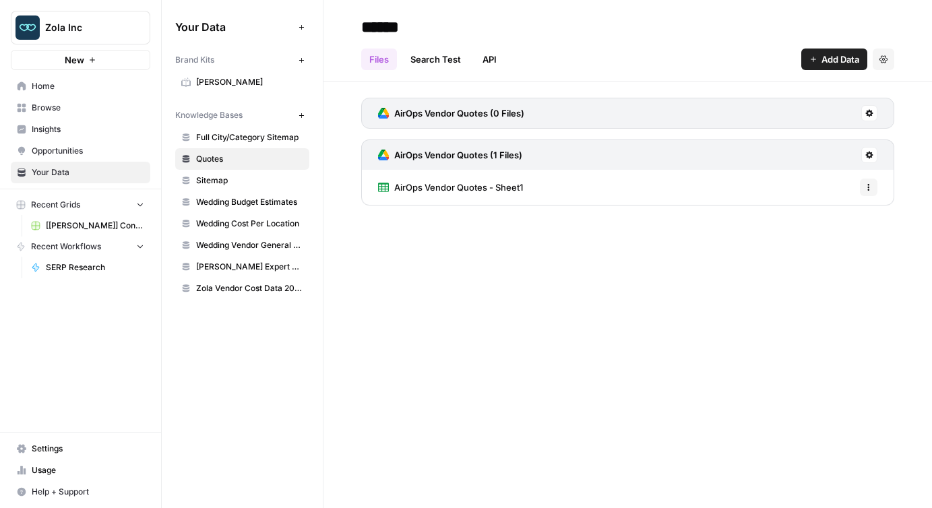
click at [485, 189] on span "AirOps Vendor Quotes - Sheet1" at bounding box center [458, 187] width 129 height 13
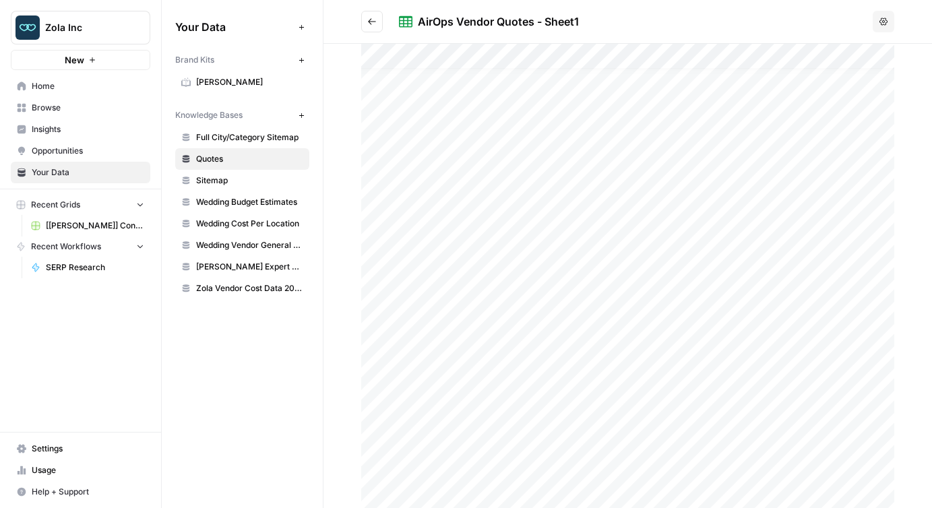
scroll to position [16, 0]
click at [545, 222] on div at bounding box center [627, 276] width 533 height 464
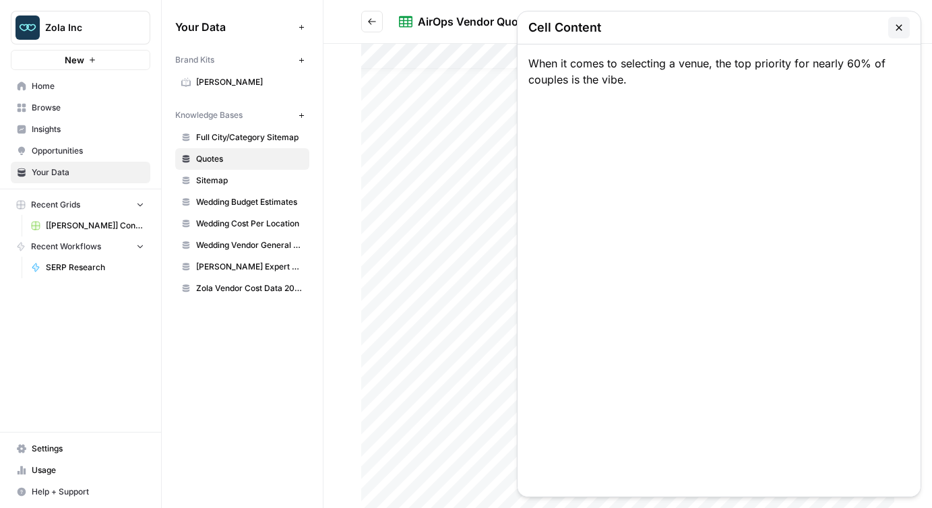
click at [545, 222] on div at bounding box center [627, 276] width 533 height 464
drag, startPoint x: 639, startPoint y: 79, endPoint x: 522, endPoint y: 58, distance: 119.8
click at [522, 58] on div "When it comes to selecting a venue, the top priority for nearly 60% of couples …" at bounding box center [719, 270] width 403 height 452
click at [889, 28] on button "button" at bounding box center [899, 28] width 22 height 22
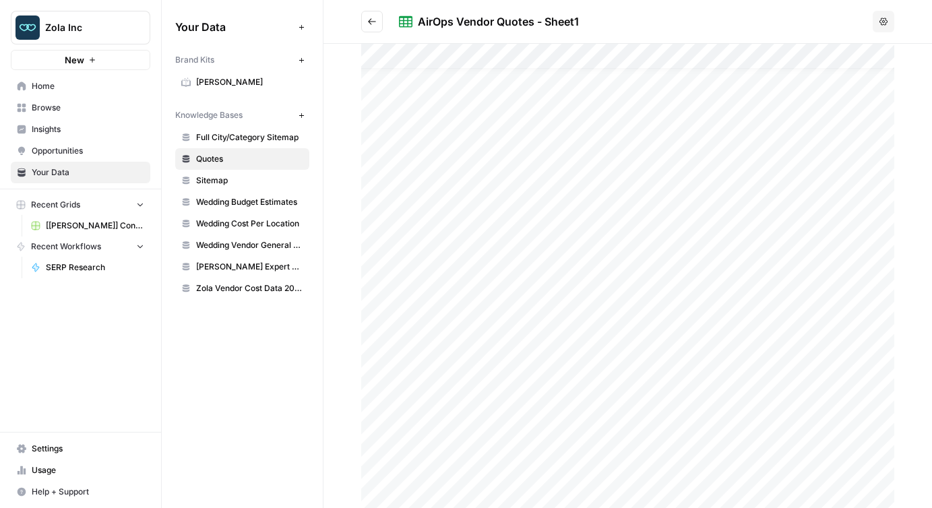
click at [572, 243] on div at bounding box center [627, 276] width 533 height 464
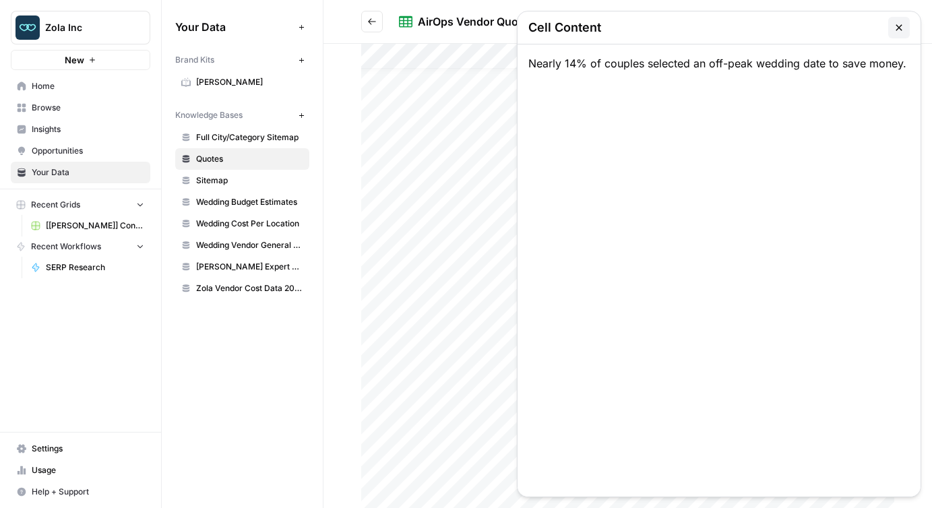
click at [906, 27] on button "button" at bounding box center [899, 28] width 22 height 22
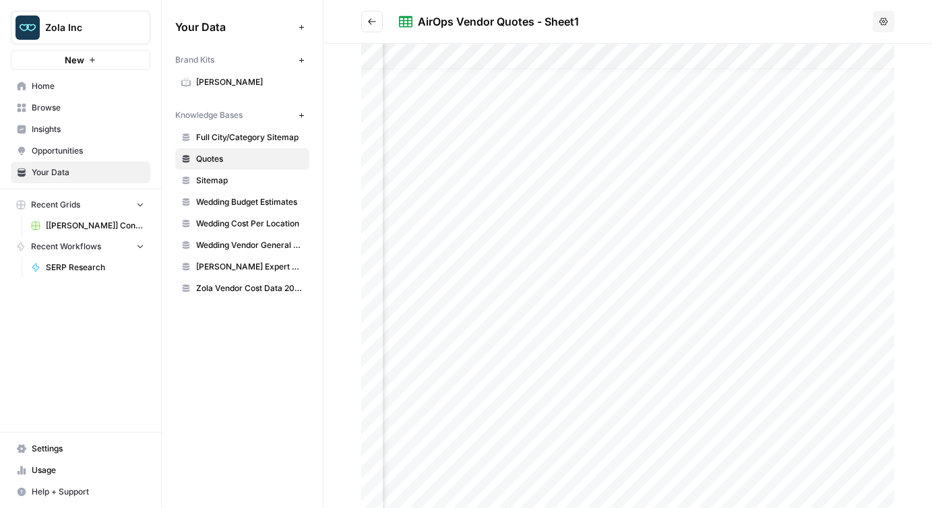
scroll to position [16, 67]
click at [571, 247] on div at bounding box center [627, 276] width 533 height 464
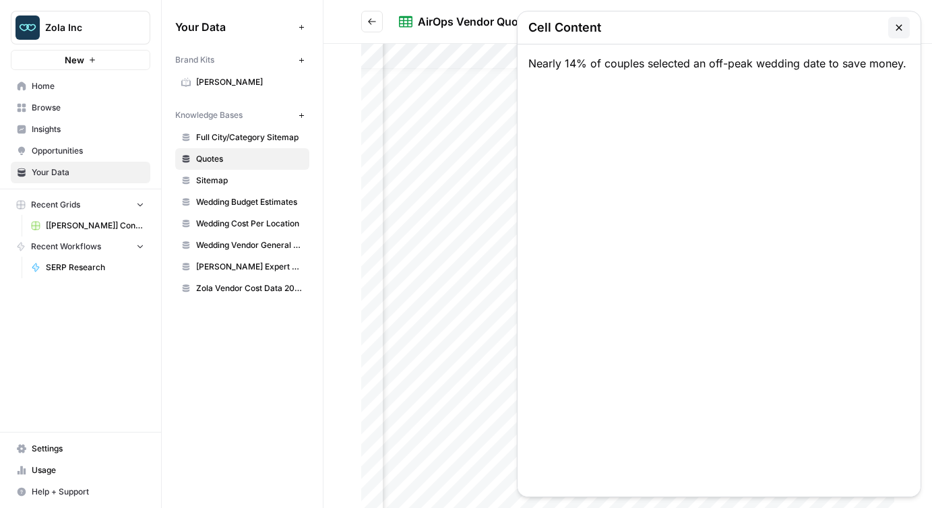
click at [600, 62] on div "Nearly 14% of couples selected an off-peak wedding date to save money." at bounding box center [719, 270] width 403 height 452
click at [901, 25] on icon "button" at bounding box center [899, 27] width 6 height 6
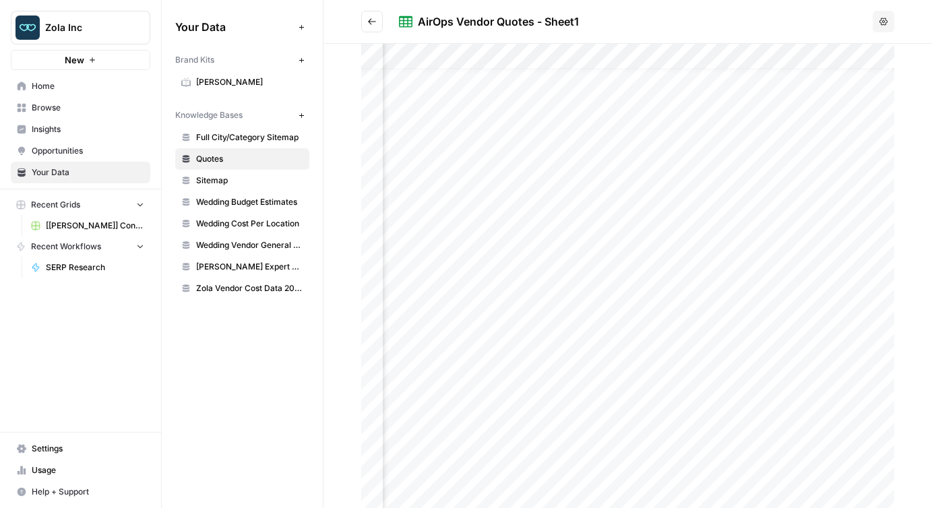
click at [540, 270] on div at bounding box center [627, 276] width 533 height 464
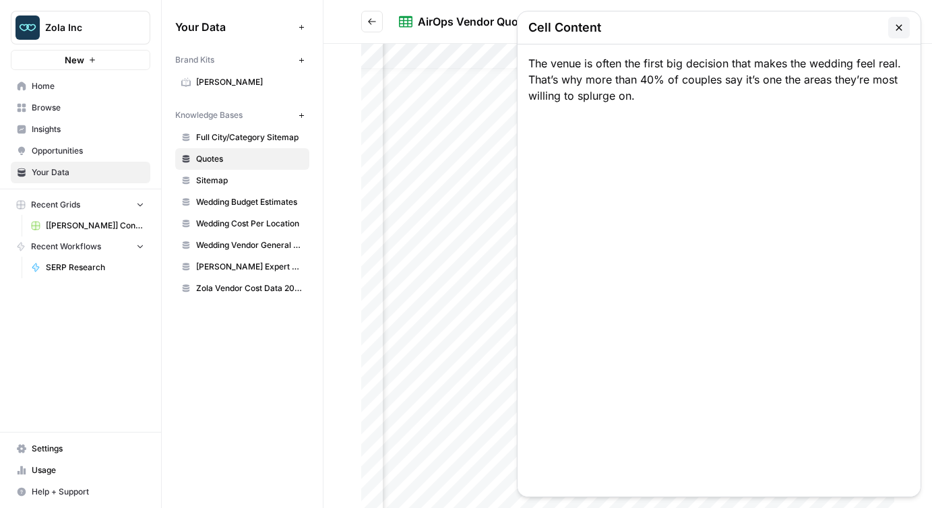
click at [898, 24] on icon "button" at bounding box center [899, 27] width 11 height 11
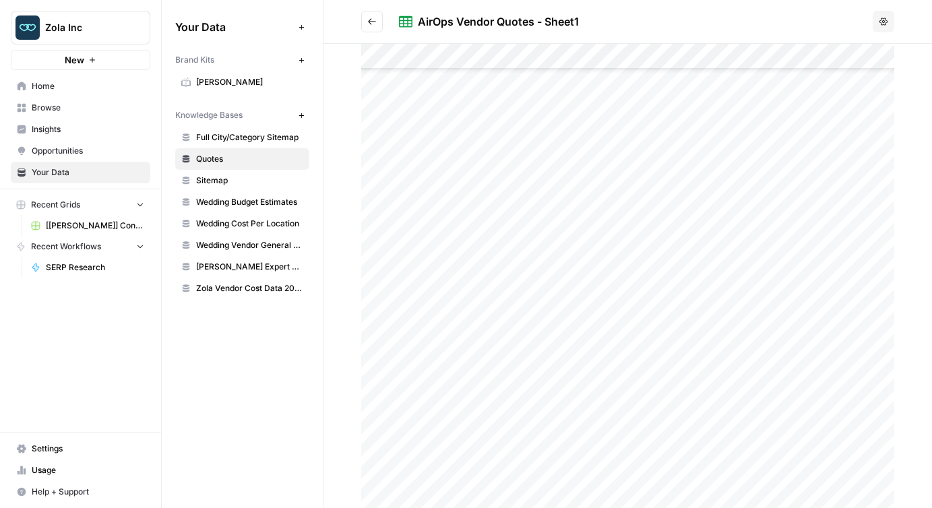
scroll to position [0, 0]
click at [525, 125] on div at bounding box center [627, 276] width 533 height 464
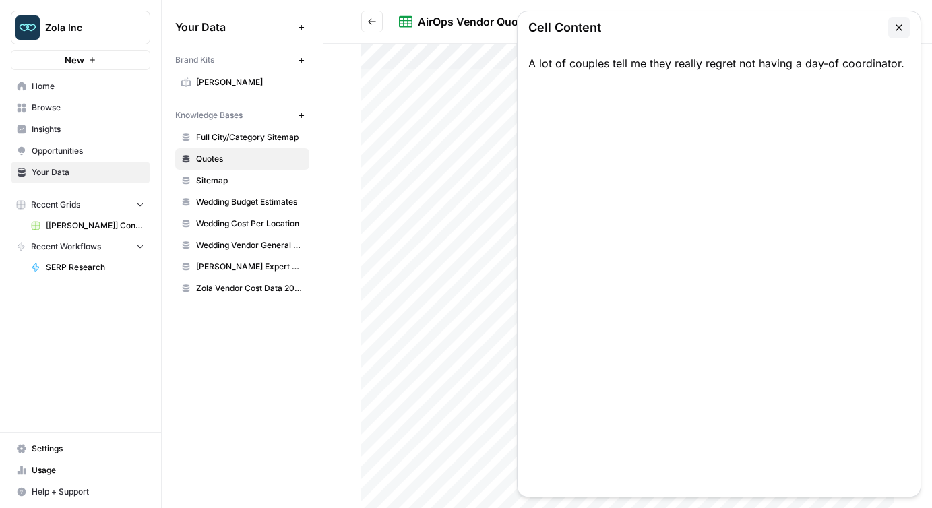
click at [504, 148] on div at bounding box center [627, 276] width 533 height 464
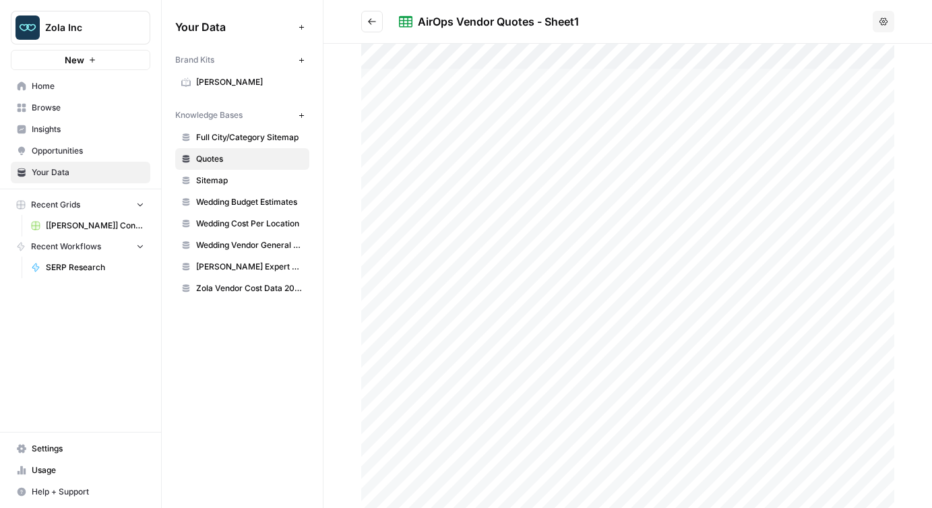
click at [500, 104] on div at bounding box center [627, 276] width 533 height 464
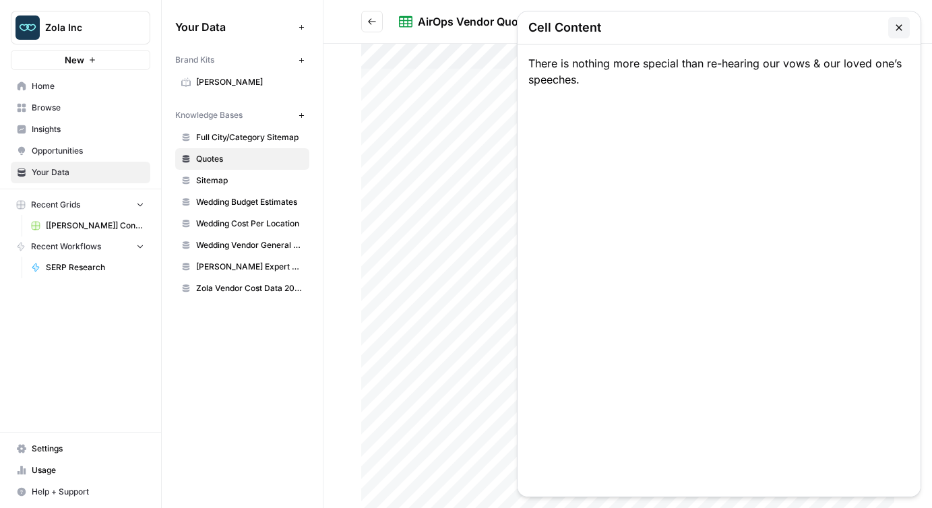
click at [497, 169] on div at bounding box center [627, 276] width 533 height 464
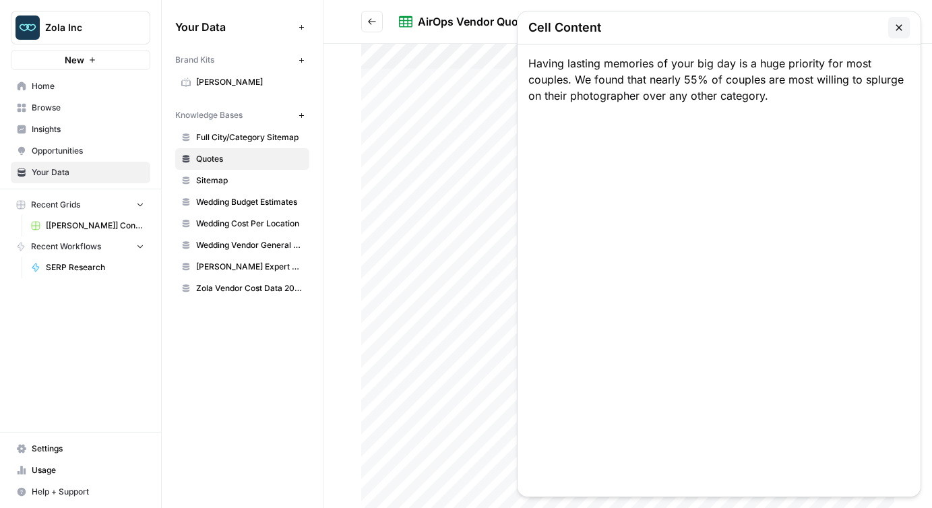
click at [501, 162] on div at bounding box center [627, 276] width 533 height 464
click at [442, 172] on div at bounding box center [627, 276] width 533 height 464
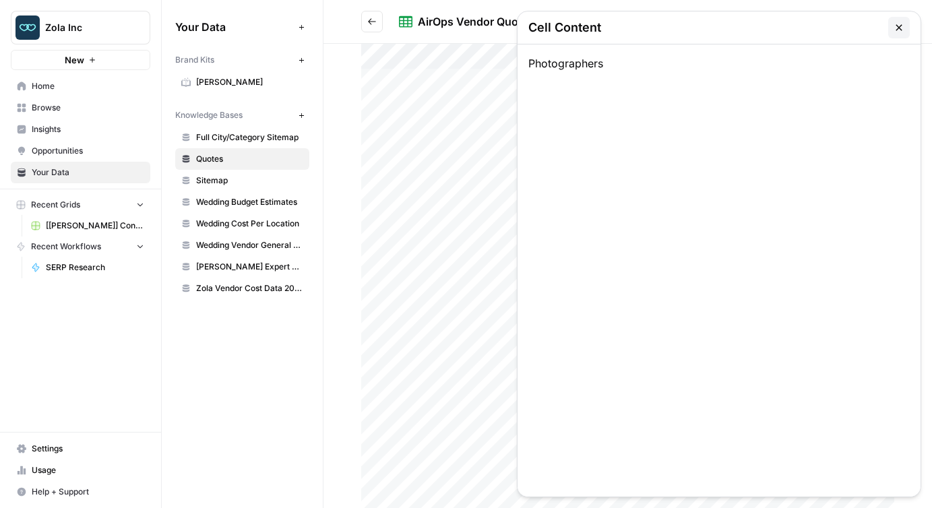
click at [904, 23] on icon "button" at bounding box center [899, 27] width 11 height 11
click at [247, 206] on span "Wedding Budget Estimates" at bounding box center [249, 202] width 107 height 12
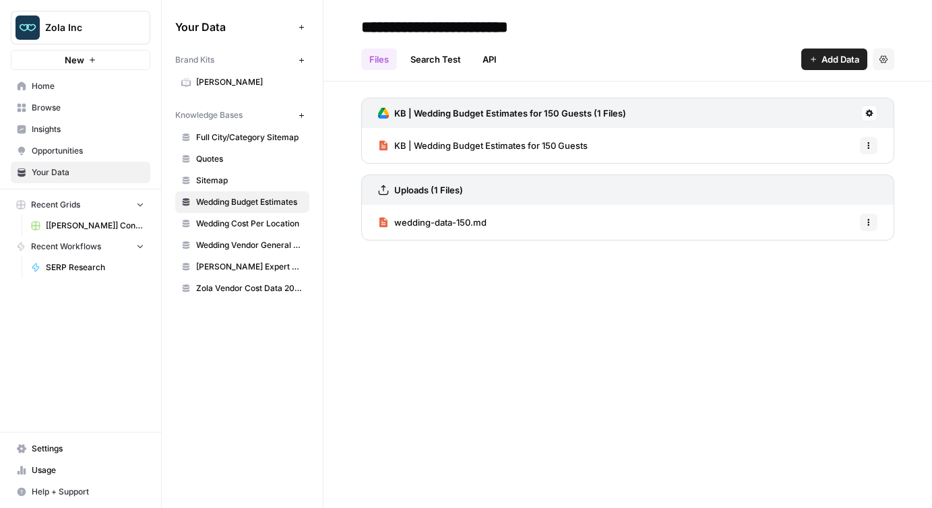
click at [495, 143] on span "KB | Wedding Budget Estimates for 150 Guests" at bounding box center [490, 145] width 193 height 13
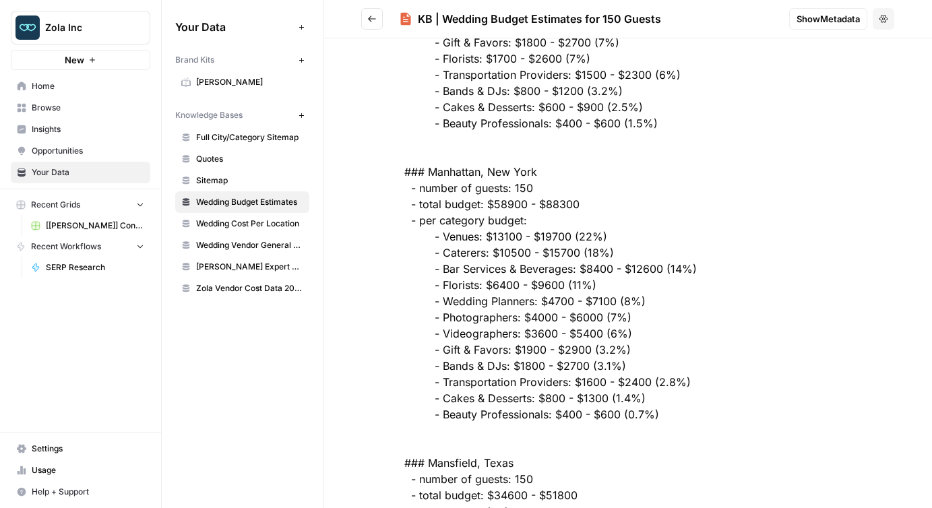
scroll to position [149089, 0]
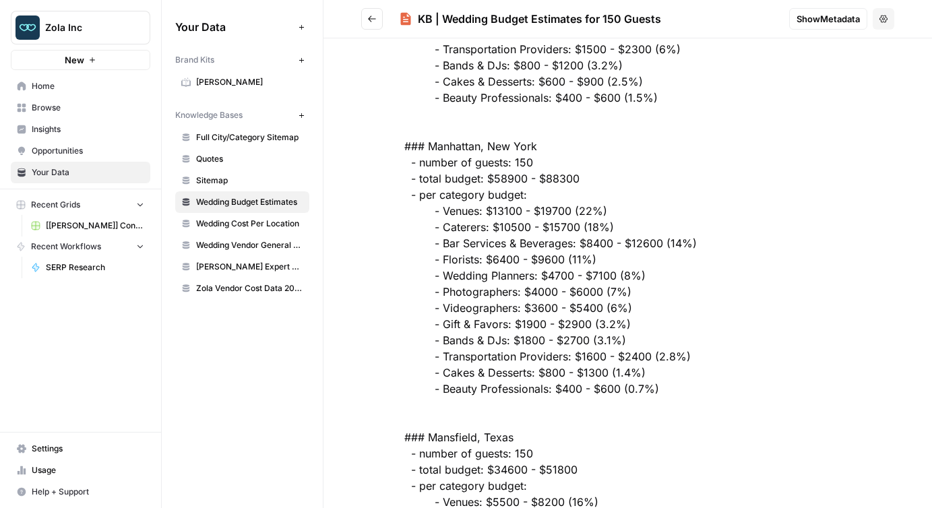
drag, startPoint x: 418, startPoint y: 18, endPoint x: 658, endPoint y: 15, distance: 240.6
click at [658, 15] on div "KB | Wedding Budget Estimates for 150 Guests" at bounding box center [539, 19] width 243 height 16
drag, startPoint x: 575, startPoint y: 178, endPoint x: 489, endPoint y: 177, distance: 86.3
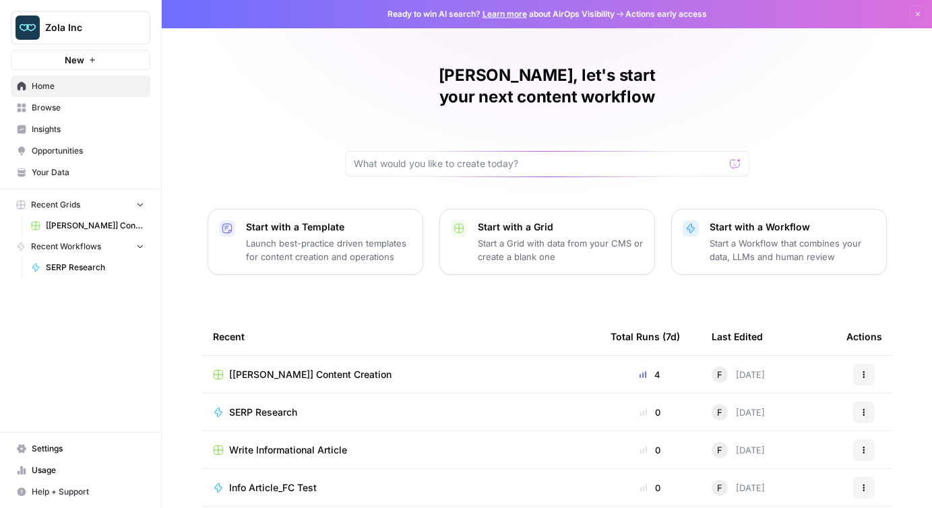
click at [65, 22] on span "Zola Inc" at bounding box center [86, 27] width 82 height 13
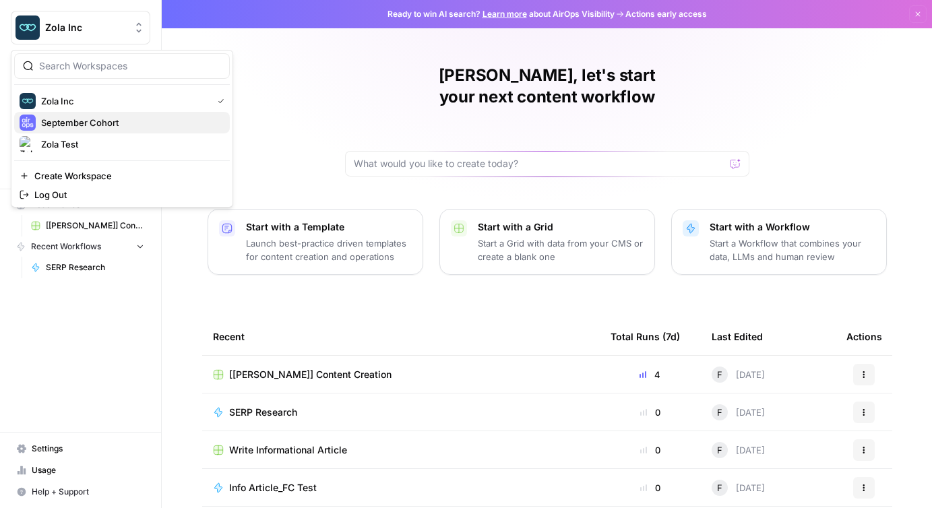
click at [77, 120] on span "September Cohort" at bounding box center [130, 122] width 178 height 13
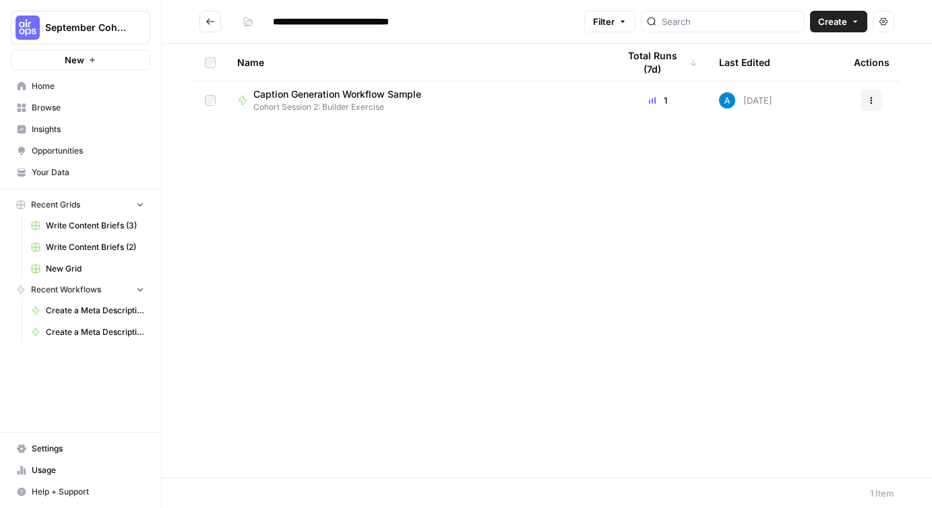
click at [61, 104] on span "Browse" at bounding box center [88, 108] width 113 height 12
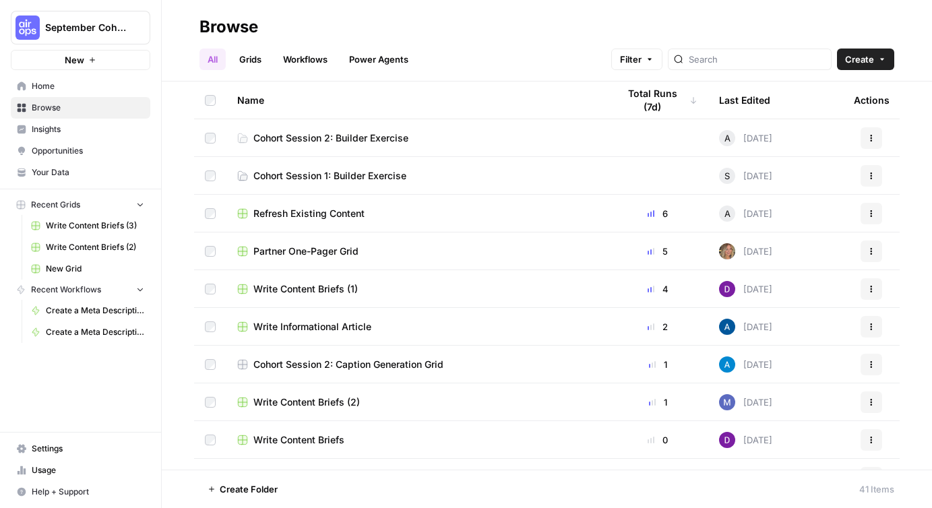
click at [323, 138] on span "Cohort Session 2: Builder Exercise" at bounding box center [330, 137] width 155 height 13
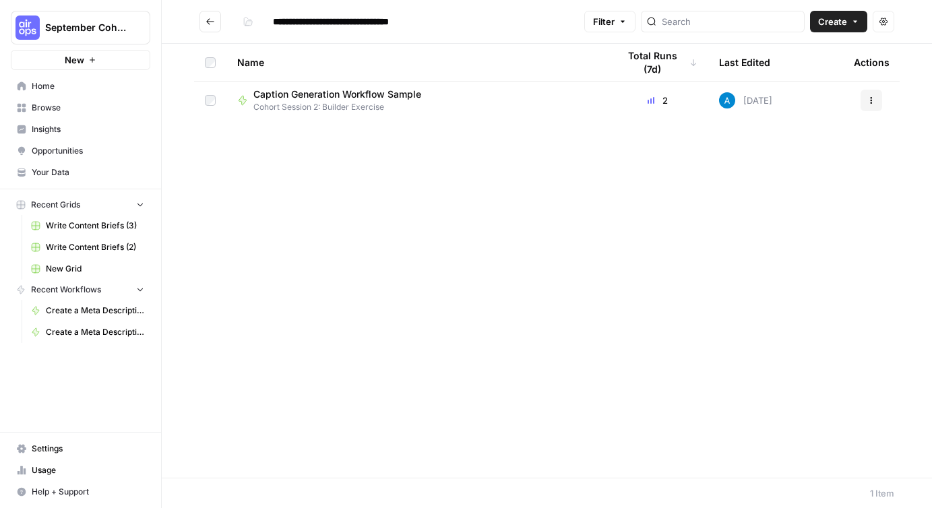
click at [52, 31] on span "September Cohort" at bounding box center [86, 27] width 82 height 13
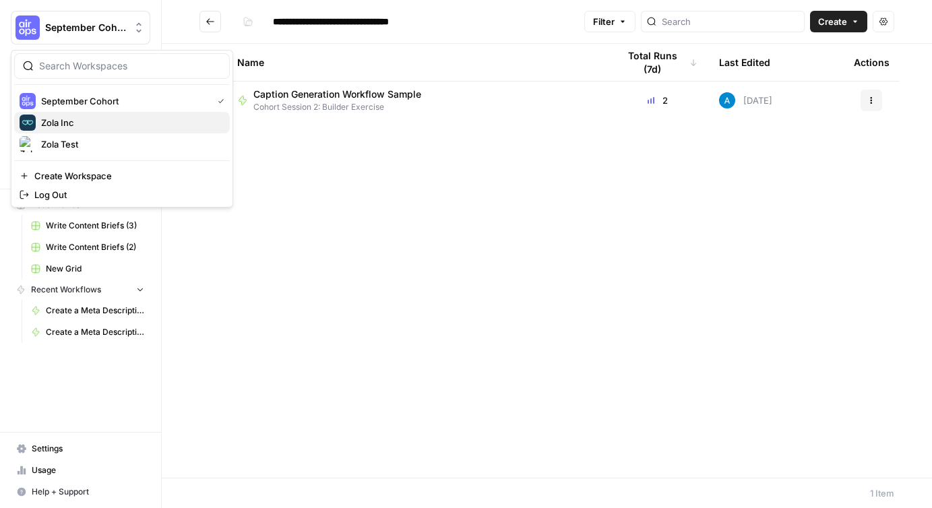
click at [81, 125] on span "Zola Inc" at bounding box center [130, 122] width 178 height 13
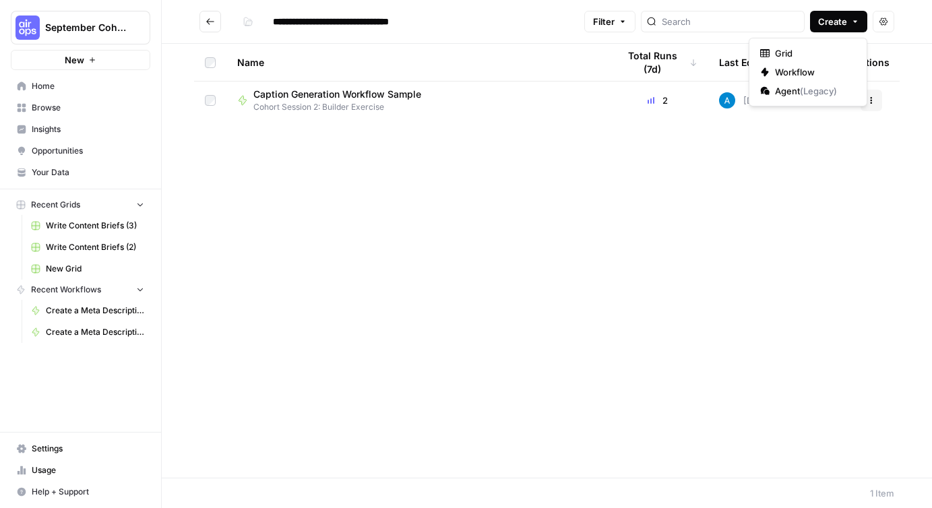
click at [843, 20] on span "Create" at bounding box center [832, 21] width 29 height 13
click at [813, 71] on span "Workflow" at bounding box center [812, 71] width 75 height 13
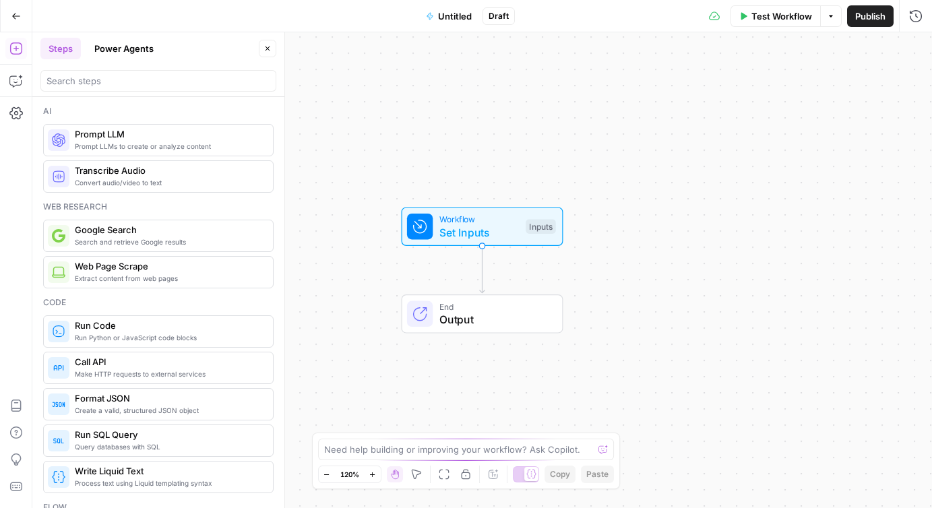
click at [451, 15] on span "Untitled" at bounding box center [455, 15] width 34 height 13
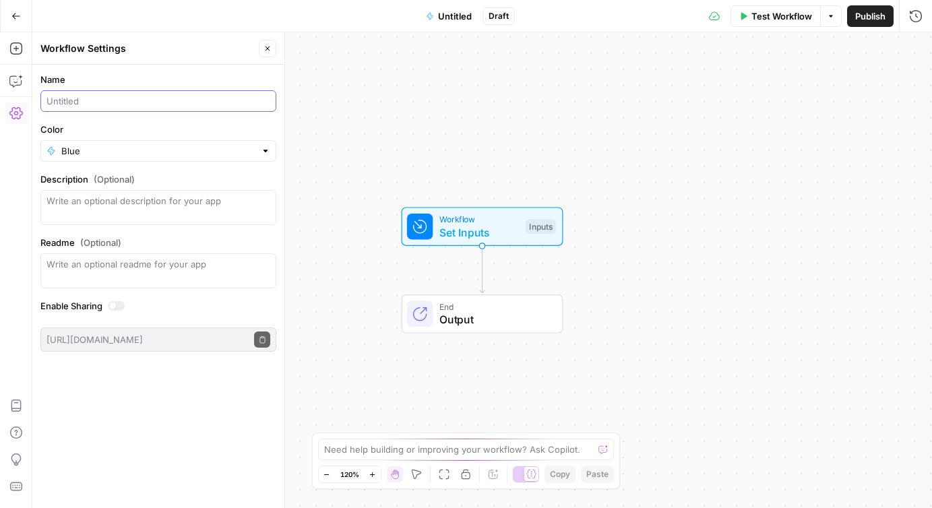
click at [142, 100] on input "Name" at bounding box center [158, 100] width 224 height 13
type input "Fitness Content Generator ([PERSON_NAME])"
click at [873, 14] on span "Publish" at bounding box center [870, 15] width 30 height 13
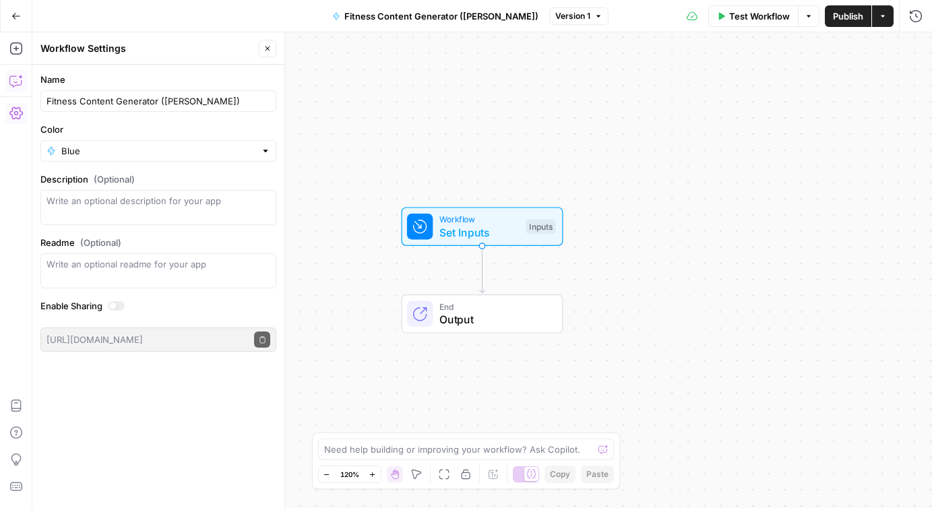
click at [15, 82] on icon "button" at bounding box center [15, 80] width 13 height 13
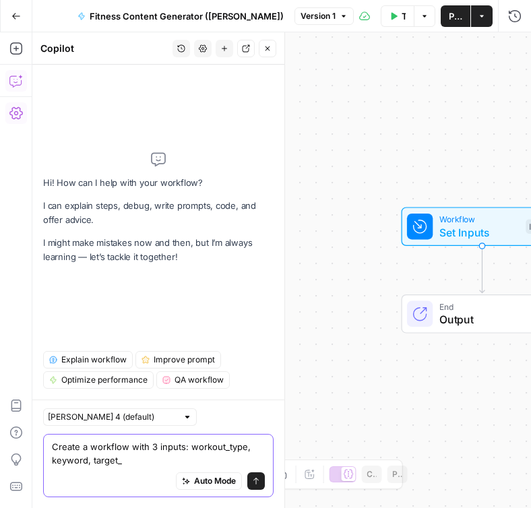
click at [89, 451] on textarea "Create a workflow with 3 inputs: workout_type, keyword, target_" at bounding box center [158, 453] width 213 height 27
paste textarea "three inputs: workout_type, keyword, target_audience. These are all text inputs…"
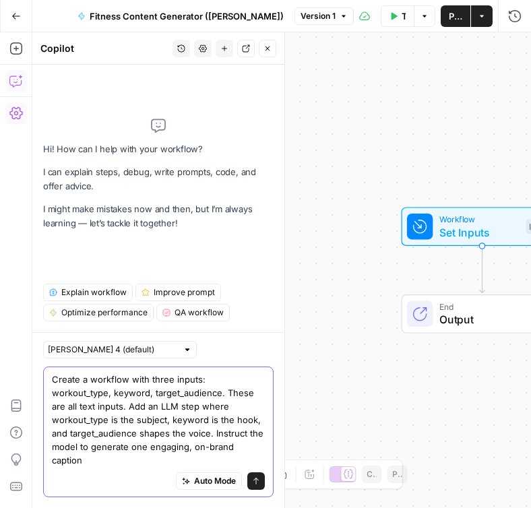
click at [187, 410] on textarea "Create a workflow with three inputs: workout_type, keyword, target_audience. Th…" at bounding box center [158, 420] width 213 height 94
paste textarea "agaging, on-brand caption, 3-5 hashtags, and one call to action."
type textarea "Create a workflow with three inputs: workout_type, keyword, target_audience. Th…"
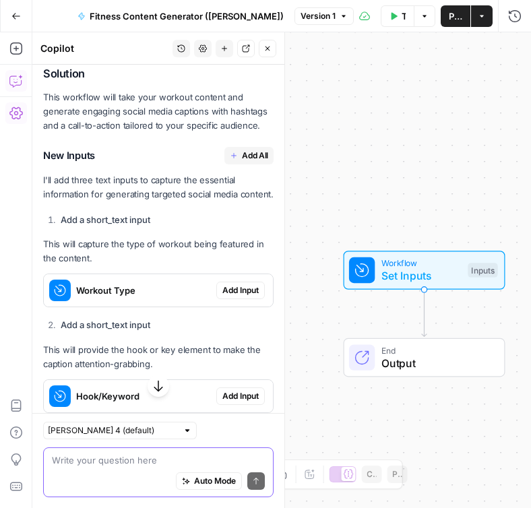
scroll to position [305, 0]
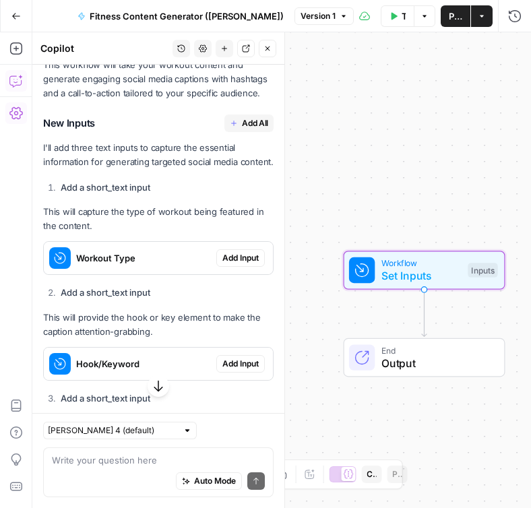
click at [234, 259] on span "Add Input" at bounding box center [240, 258] width 36 height 12
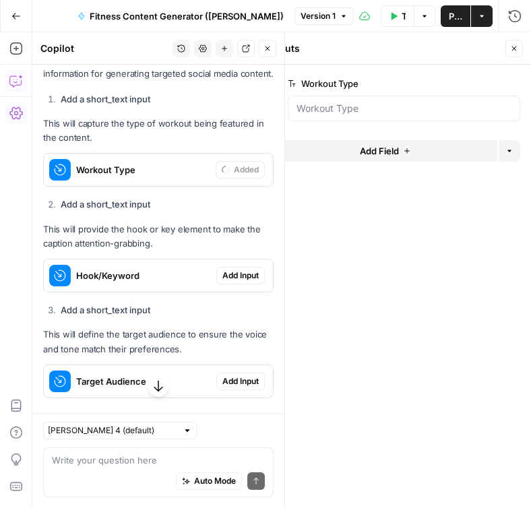
scroll to position [482, 0]
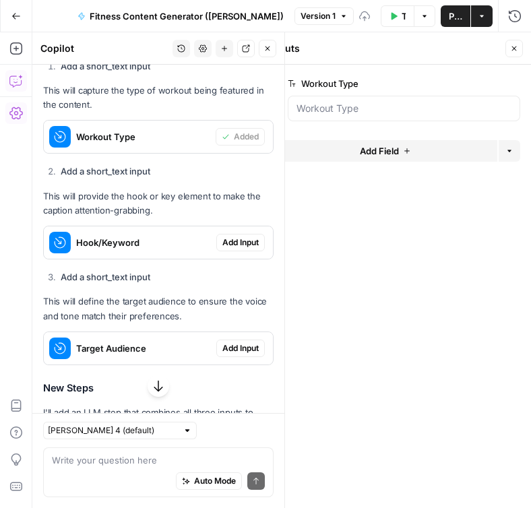
click at [234, 237] on span "Add Input" at bounding box center [240, 243] width 36 height 12
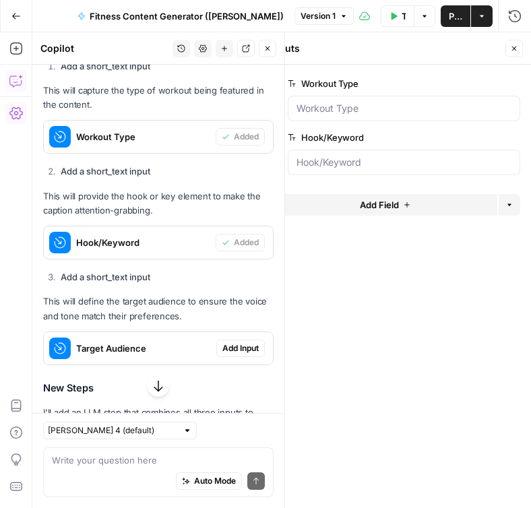
click at [239, 351] on span "Add Input" at bounding box center [240, 348] width 36 height 12
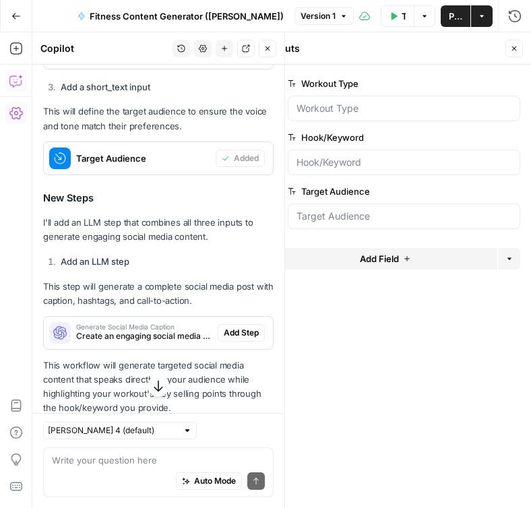
scroll to position [686, 0]
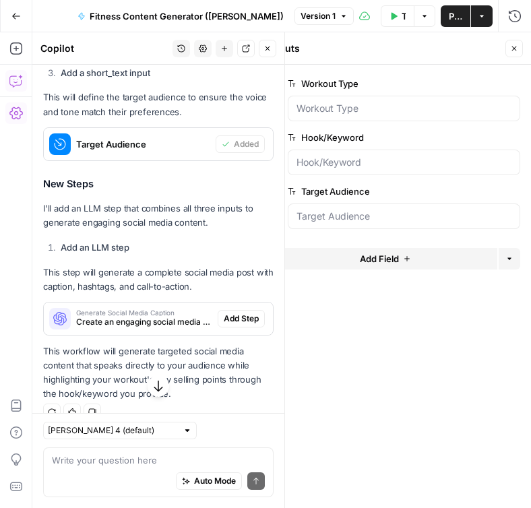
click at [241, 311] on button "Add Step" at bounding box center [241, 319] width 47 height 18
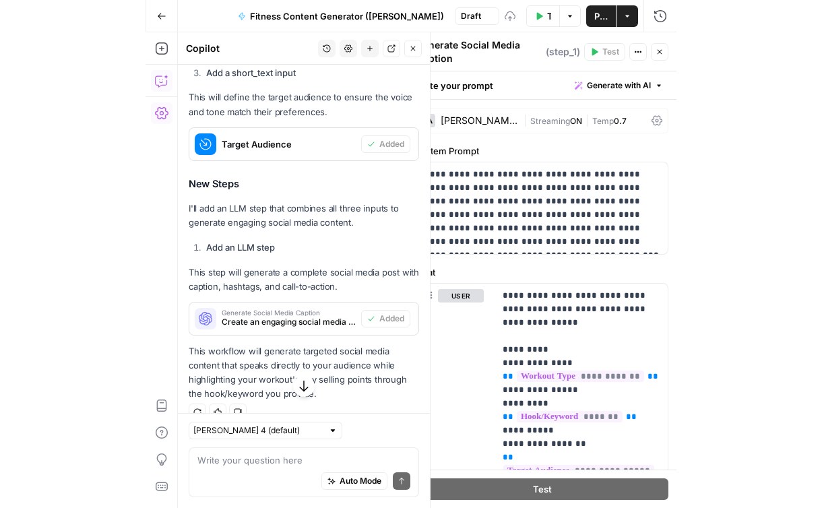
scroll to position [706, 0]
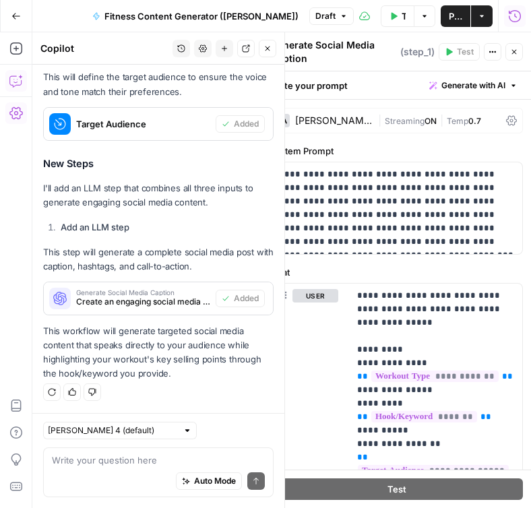
click at [511, 51] on icon "button" at bounding box center [514, 52] width 8 height 8
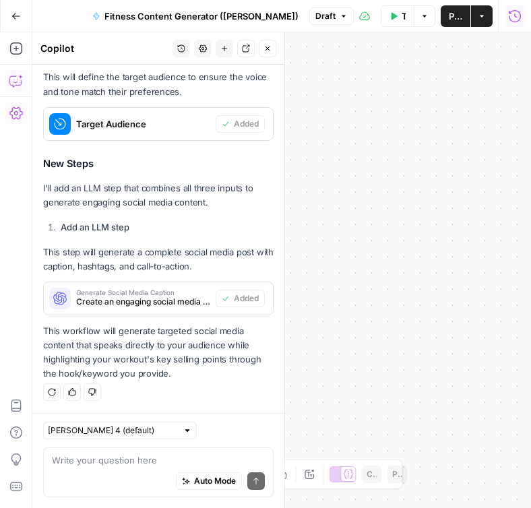
drag, startPoint x: 452, startPoint y: 170, endPoint x: 261, endPoint y: 170, distance: 191.4
click at [261, 170] on body "September Cohort New Home Browse Insights Opportunities Your Data Recent Grids …" at bounding box center [265, 254] width 531 height 508
drag, startPoint x: 418, startPoint y: 179, endPoint x: 338, endPoint y: 179, distance: 80.2
click at [338, 179] on div "Workflow Set Inputs Inputs LLM · Claude Sonnet 4 Generate Social Media Caption …" at bounding box center [281, 270] width 499 height 476
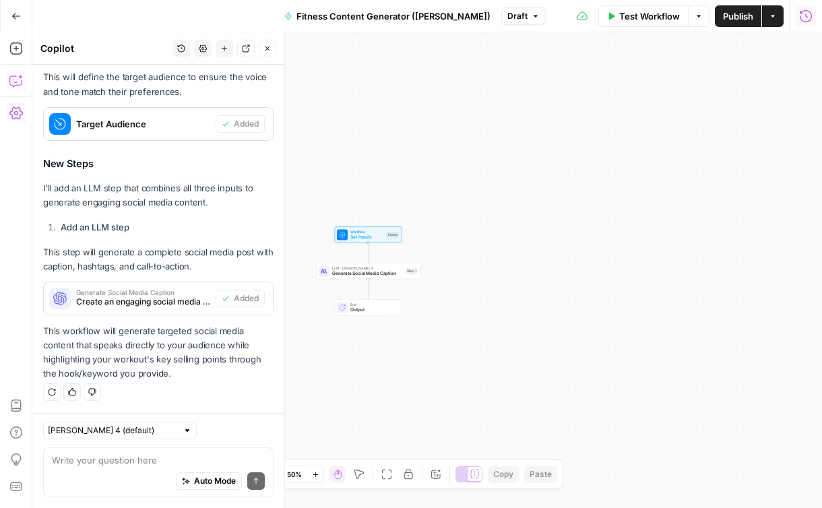
drag, startPoint x: 352, startPoint y: 398, endPoint x: 609, endPoint y: 304, distance: 274.1
click at [609, 304] on div "Workflow Set Inputs Inputs LLM · Claude Sonnet 4 Generate Social Media Caption …" at bounding box center [427, 270] width 790 height 476
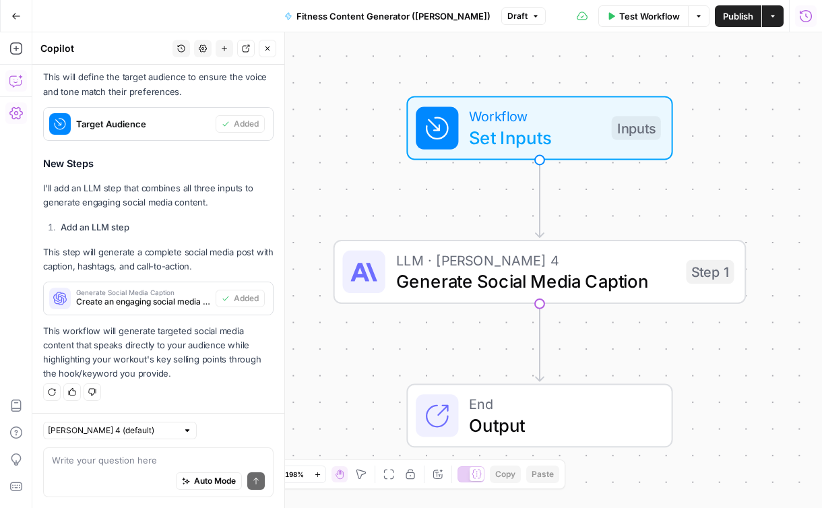
drag, startPoint x: 437, startPoint y: 300, endPoint x: 695, endPoint y: 170, distance: 289.0
click at [695, 170] on div "Workflow Set Inputs Inputs LLM · Claude Sonnet 4 Generate Social Media Caption …" at bounding box center [427, 270] width 790 height 476
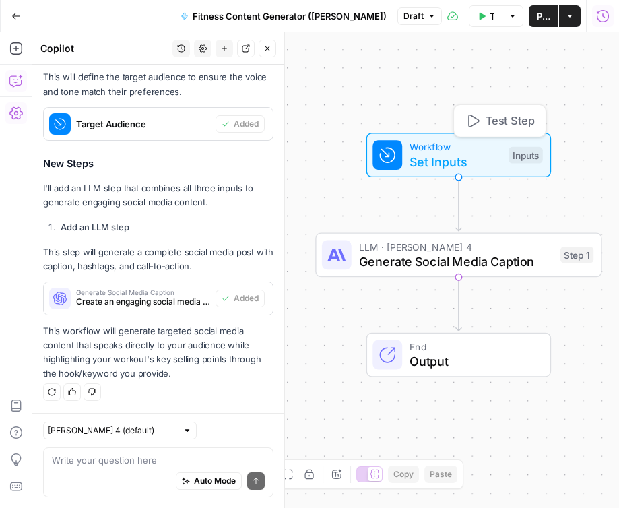
click at [427, 160] on span "Set Inputs" at bounding box center [456, 161] width 92 height 18
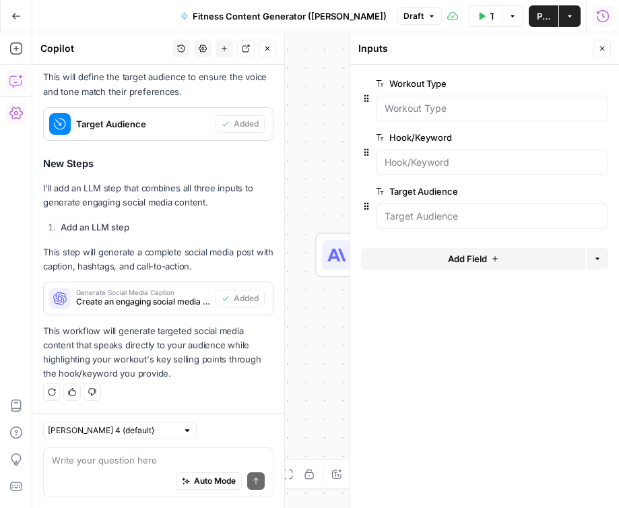
click at [308, 190] on div "Workflow Set Inputs Inputs LLM · Claude Sonnet 4 Generate Social Media Caption …" at bounding box center [325, 270] width 587 height 476
click at [336, 255] on icon at bounding box center [333, 255] width 13 height 13
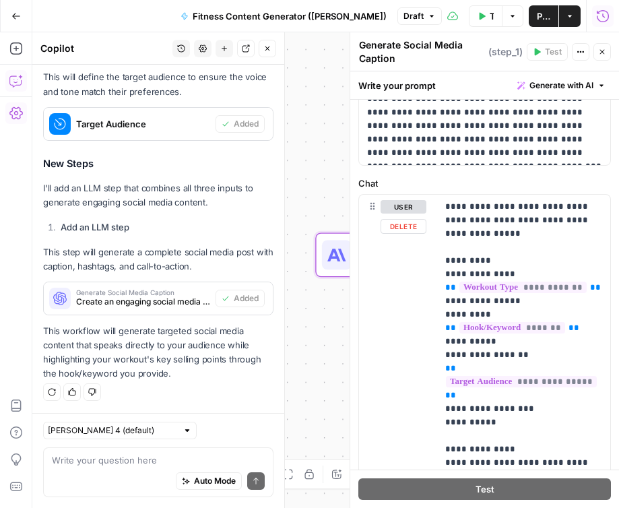
scroll to position [0, 0]
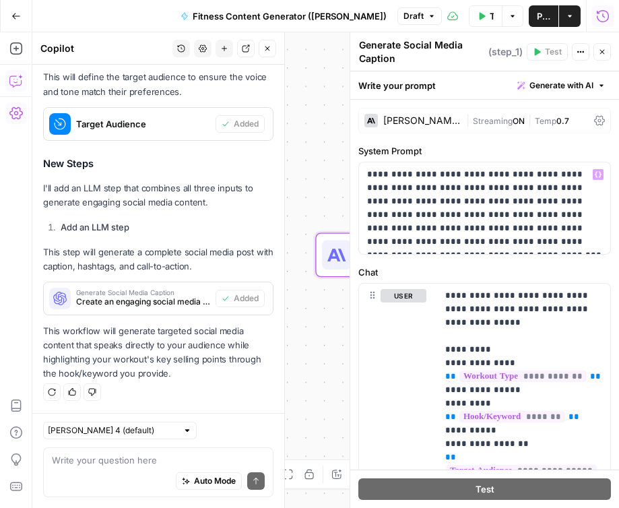
click at [323, 166] on div "Workflow Set Inputs Inputs" at bounding box center [458, 155] width 286 height 44
click at [600, 51] on icon "button" at bounding box center [602, 52] width 8 height 8
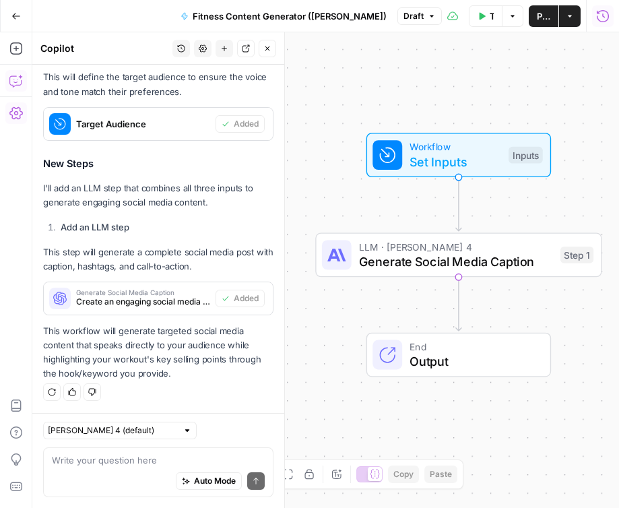
click at [490, 20] on span "Test Workflow" at bounding box center [492, 15] width 4 height 13
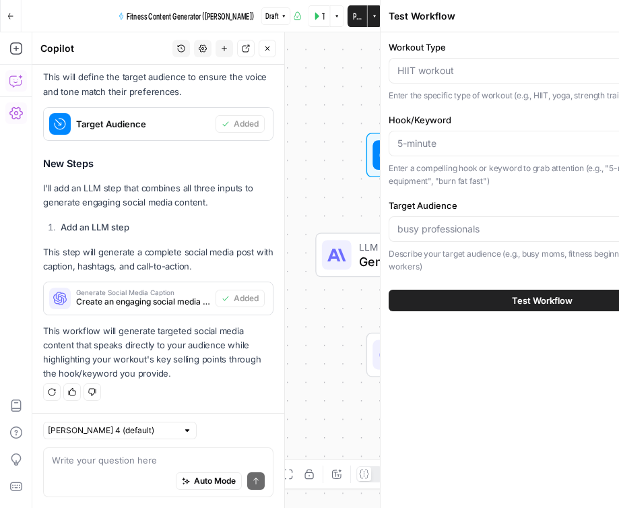
click at [308, 5] on button "Test Workflow" at bounding box center [319, 16] width 22 height 22
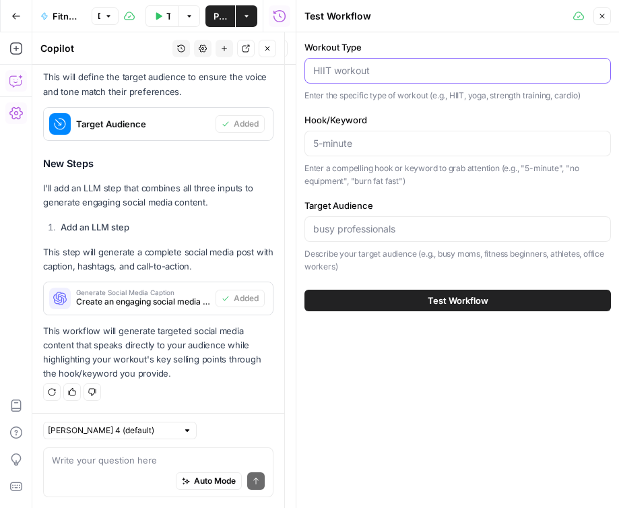
click at [415, 69] on input "Workout Type" at bounding box center [457, 70] width 289 height 13
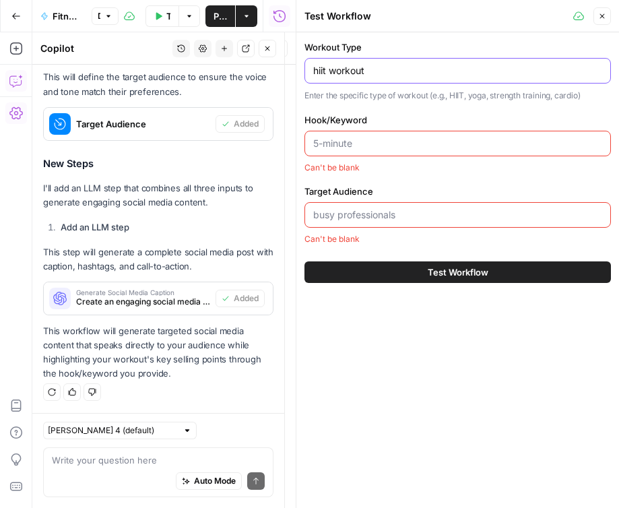
type input "hiit workout"
click at [387, 145] on input "Hook/Keyword" at bounding box center [457, 143] width 289 height 13
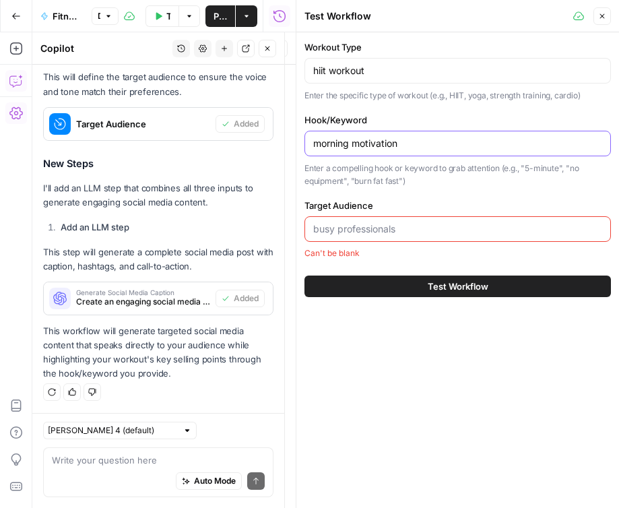
type input "morning motivation"
click at [358, 224] on input "Target Audience" at bounding box center [457, 228] width 289 height 13
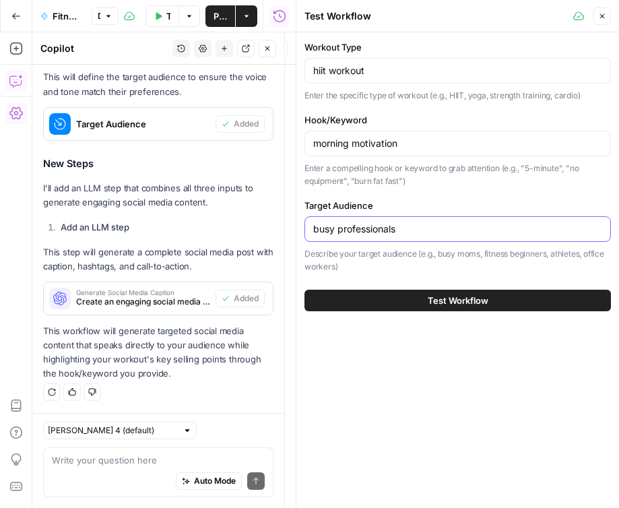
type input "busy professionals"
click at [404, 303] on button "Test Workflow" at bounding box center [458, 301] width 307 height 22
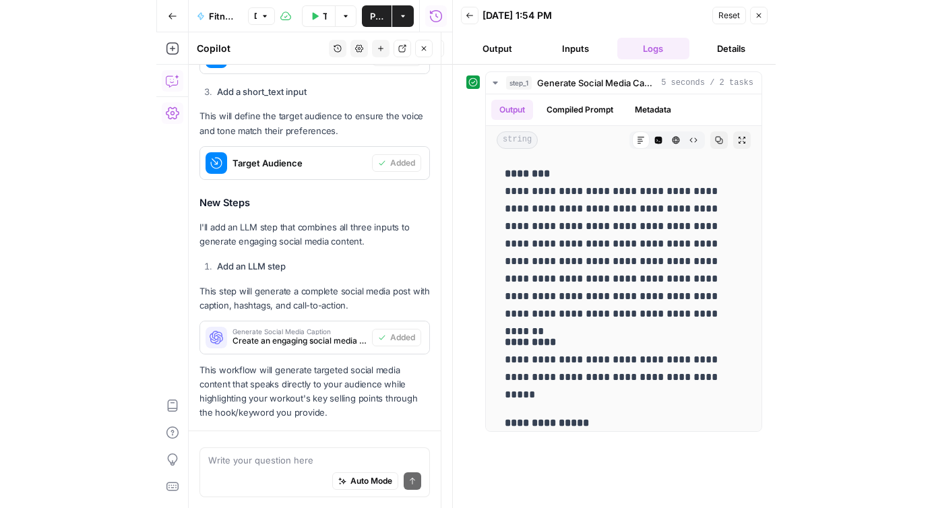
scroll to position [706, 0]
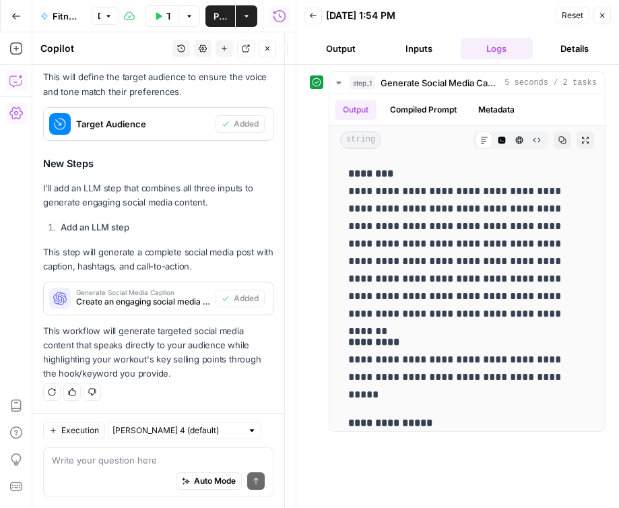
click at [604, 19] on icon "button" at bounding box center [602, 15] width 8 height 8
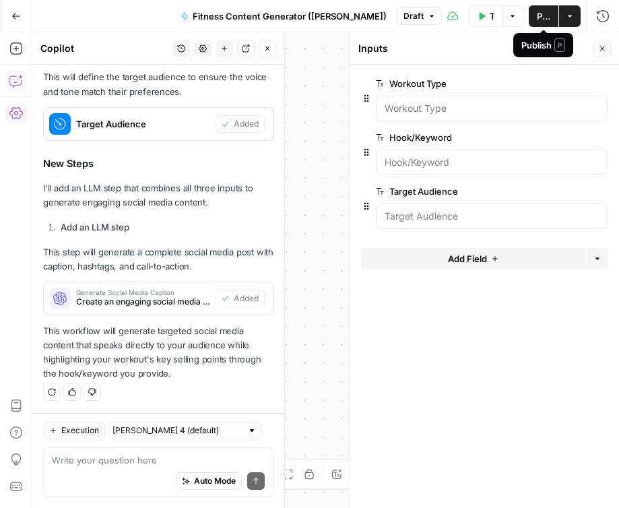
click at [542, 15] on span "Publish" at bounding box center [543, 15] width 13 height 13
click at [602, 49] on icon "button" at bounding box center [602, 48] width 5 height 5
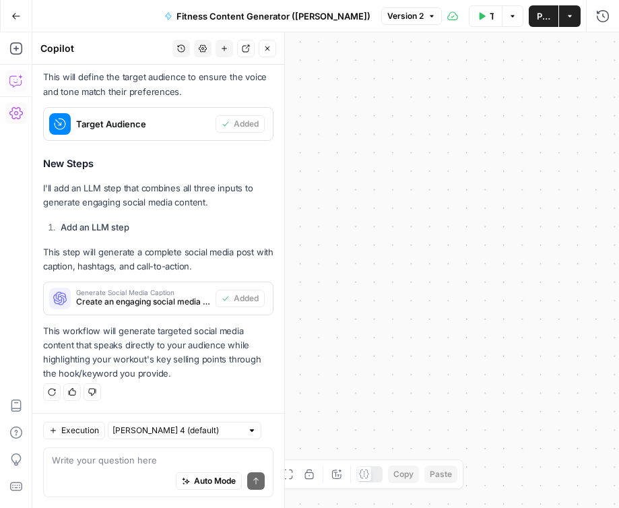
drag, startPoint x: 527, startPoint y: 194, endPoint x: 624, endPoint y: 98, distance: 136.7
click at [619, 98] on html "September Cohort New Home Browse Insights Opportunities Your Data Recent Grids …" at bounding box center [309, 254] width 619 height 508
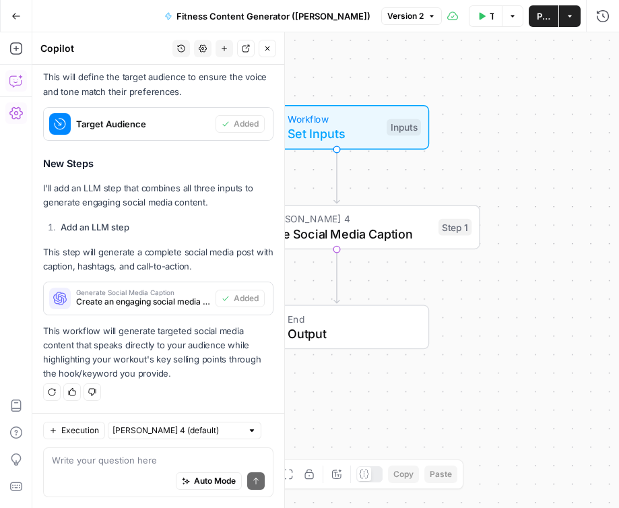
drag, startPoint x: 380, startPoint y: 226, endPoint x: 559, endPoint y: 158, distance: 191.5
click at [559, 158] on div "Workflow Set Inputs Inputs LLM · Claude Sonnet 4 Generate Social Media Caption …" at bounding box center [325, 270] width 587 height 476
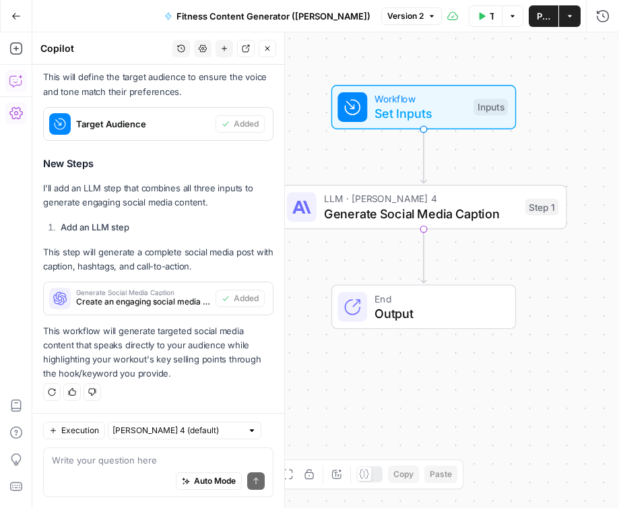
drag, startPoint x: 488, startPoint y: 161, endPoint x: 586, endPoint y: 162, distance: 98.4
click at [586, 162] on div "Workflow Set Inputs Inputs LLM · Claude Sonnet 4 Generate Social Media Caption …" at bounding box center [325, 270] width 587 height 476
click at [404, 211] on span "Generate Social Media Caption" at bounding box center [420, 213] width 194 height 18
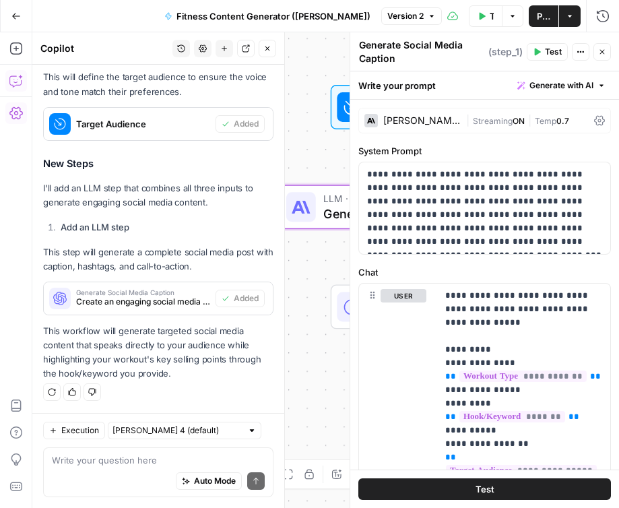
click at [604, 56] on button "Close" at bounding box center [603, 52] width 18 height 18
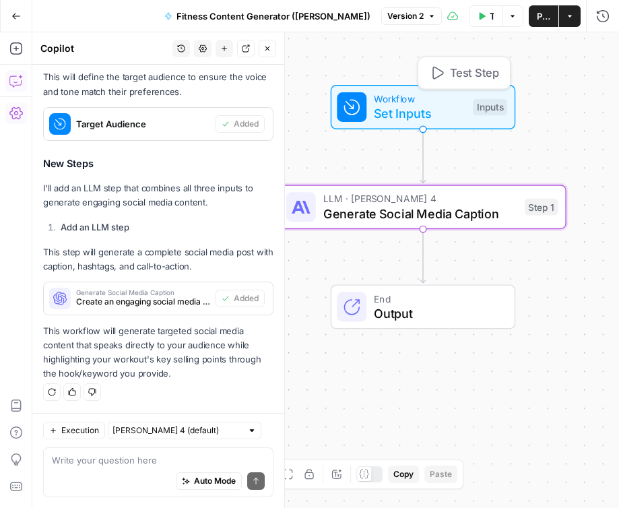
click at [430, 106] on span "Set Inputs" at bounding box center [420, 113] width 92 height 18
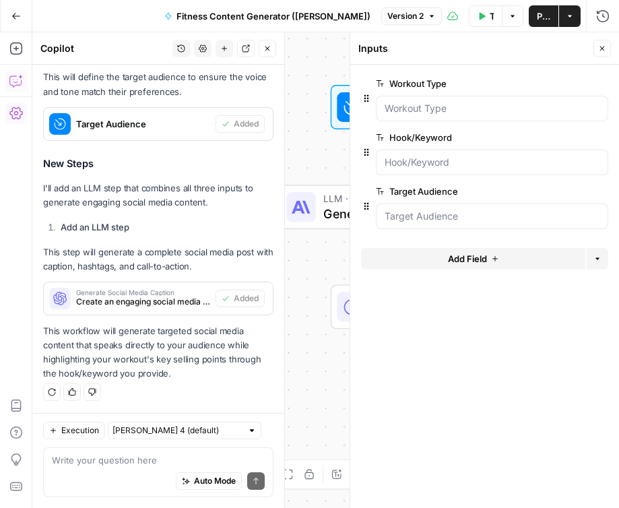
click at [597, 51] on button "Close" at bounding box center [603, 49] width 18 height 18
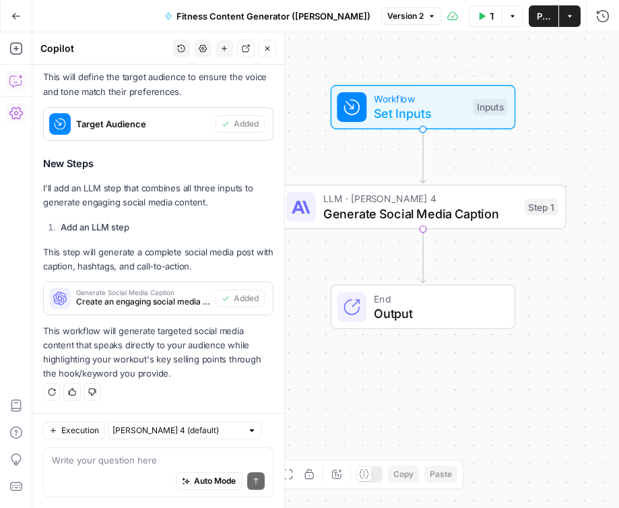
click at [448, 211] on span "Generate Social Media Caption" at bounding box center [420, 213] width 194 height 18
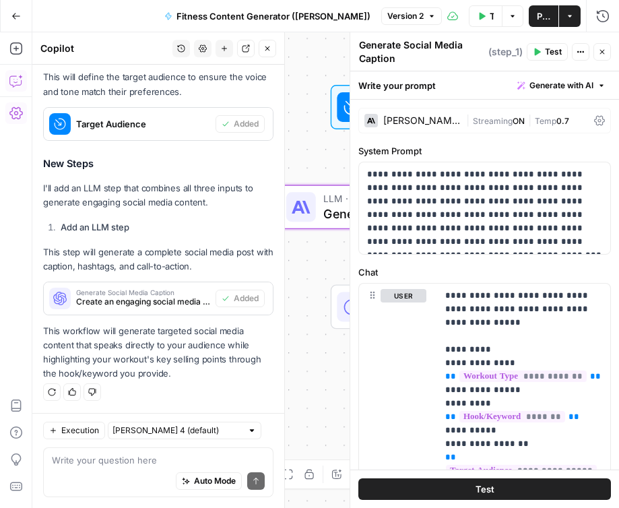
click at [599, 53] on icon "button" at bounding box center [602, 52] width 8 height 8
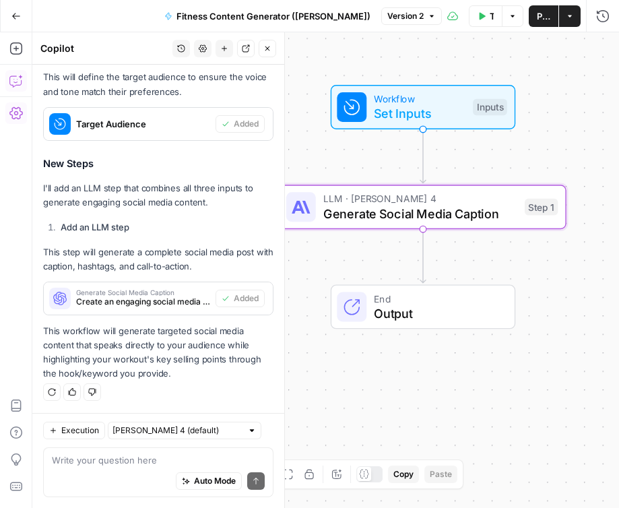
click at [415, 315] on span "Output" at bounding box center [437, 313] width 126 height 18
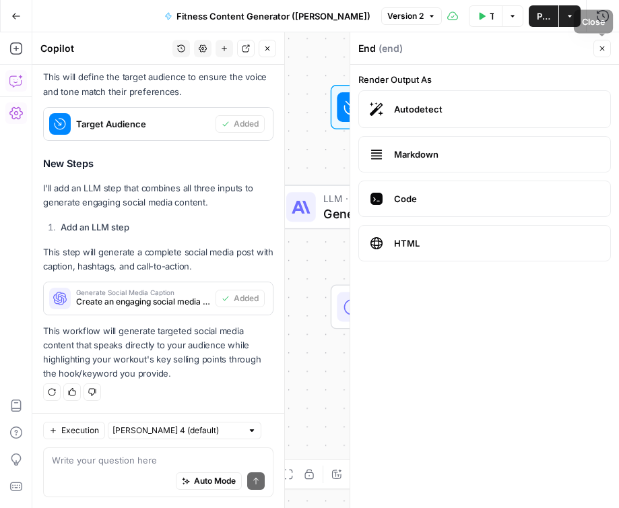
click at [606, 46] on button "Close" at bounding box center [603, 49] width 18 height 18
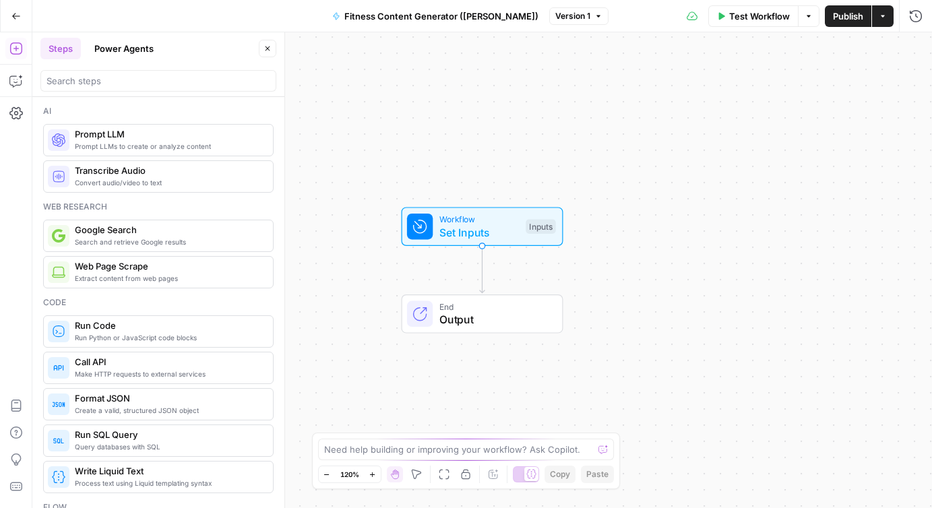
click at [13, 15] on icon "button" at bounding box center [16, 16] width 8 height 6
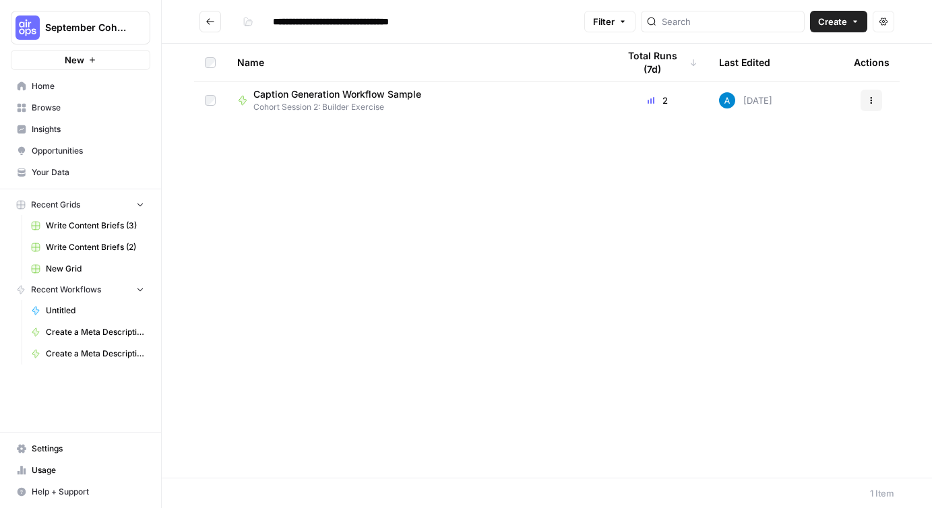
click at [59, 175] on span "Your Data" at bounding box center [88, 172] width 113 height 12
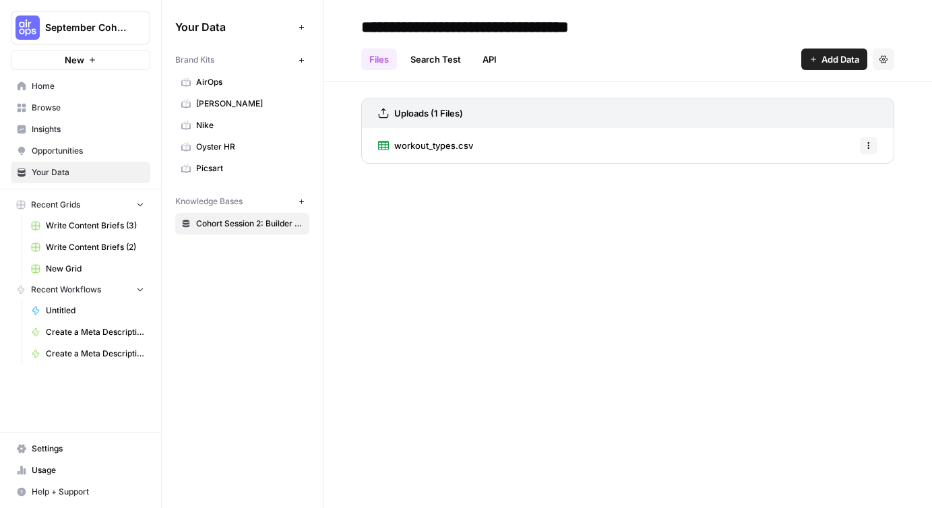
click at [873, 144] on button "Options" at bounding box center [869, 146] width 18 height 18
click at [626, 155] on div "workout_types.csv Options" at bounding box center [627, 145] width 533 height 35
click at [460, 150] on span "workout_types.csv" at bounding box center [433, 145] width 79 height 13
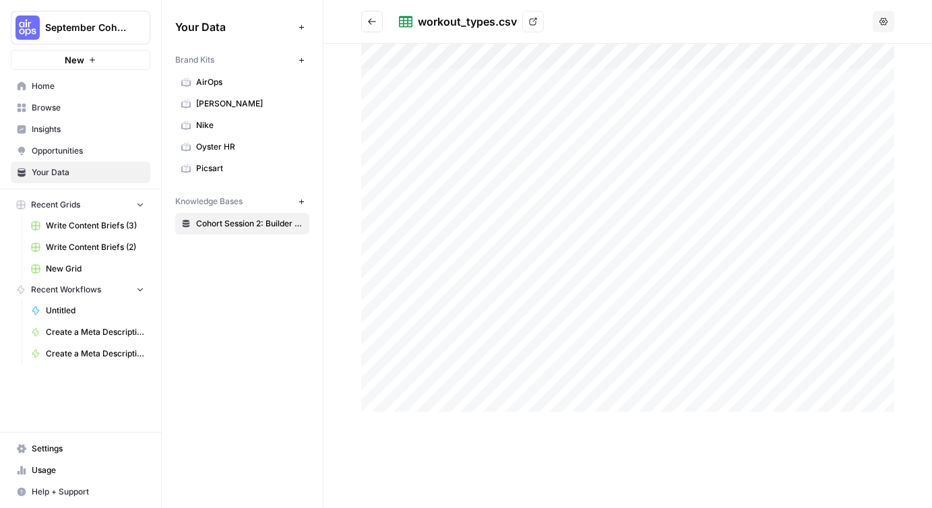
click at [883, 20] on icon "button" at bounding box center [883, 21] width 8 height 7
click at [531, 20] on icon at bounding box center [533, 22] width 8 height 8
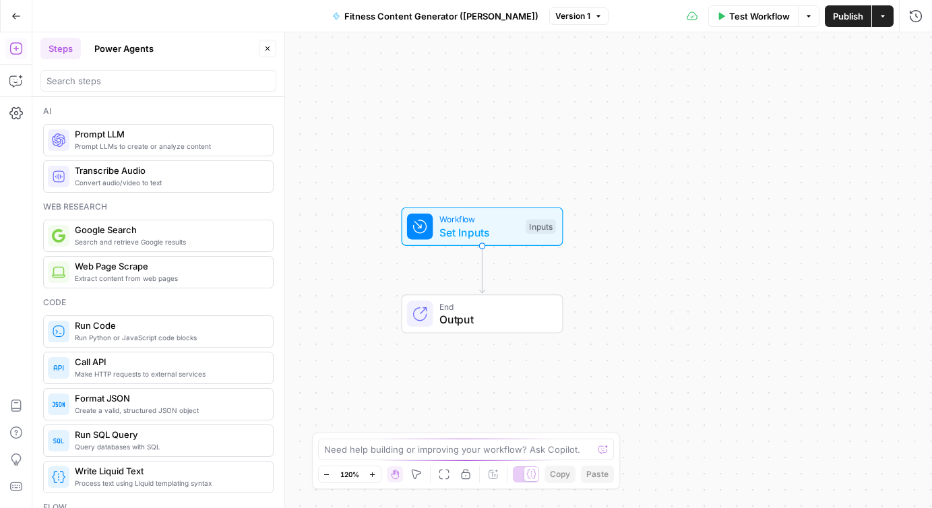
click at [16, 20] on icon "button" at bounding box center [15, 15] width 9 height 9
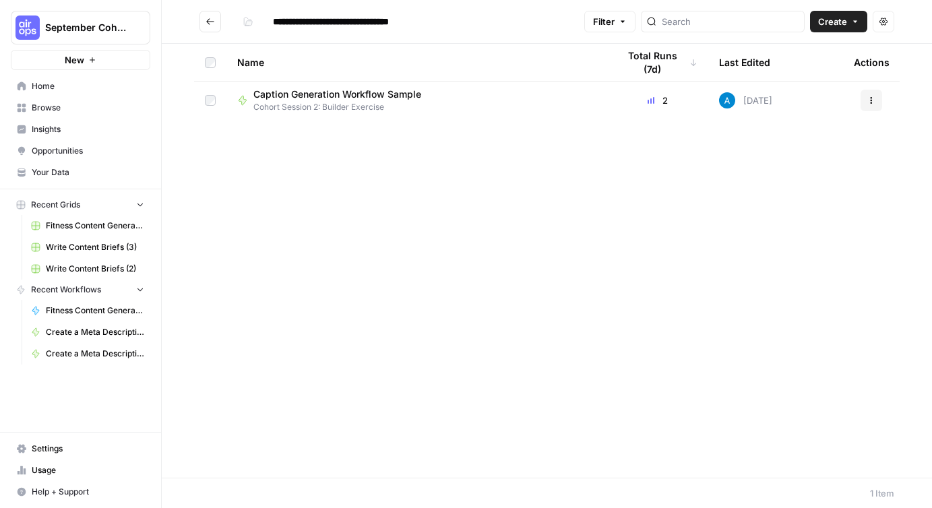
click at [60, 106] on span "Browse" at bounding box center [88, 108] width 113 height 12
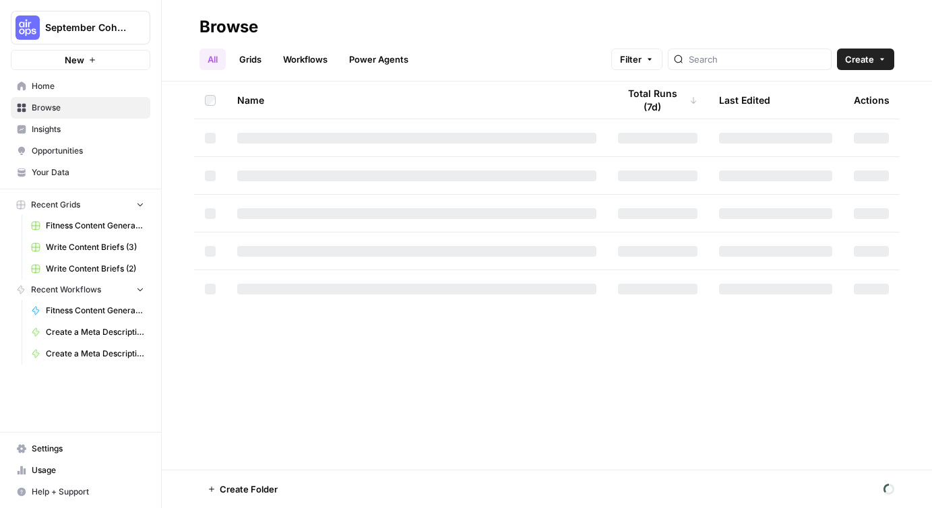
click at [874, 59] on button "Create" at bounding box center [865, 60] width 57 height 22
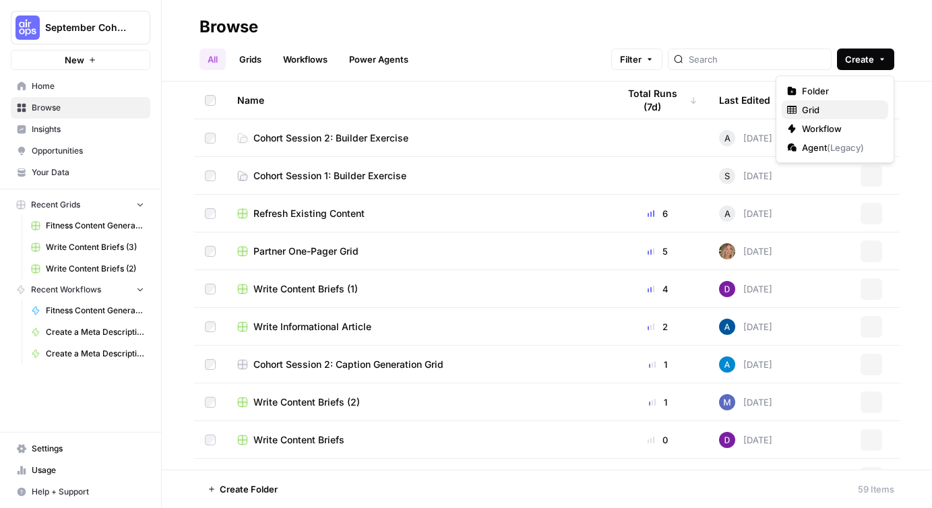
click at [836, 108] on span "Grid" at bounding box center [839, 109] width 75 height 13
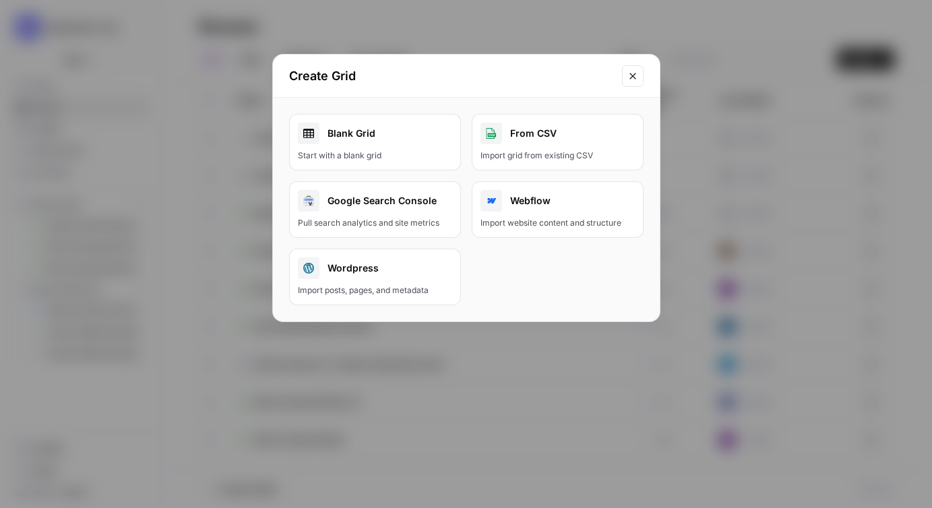
click at [352, 144] on link "Blank Grid Start with a blank grid" at bounding box center [375, 142] width 172 height 57
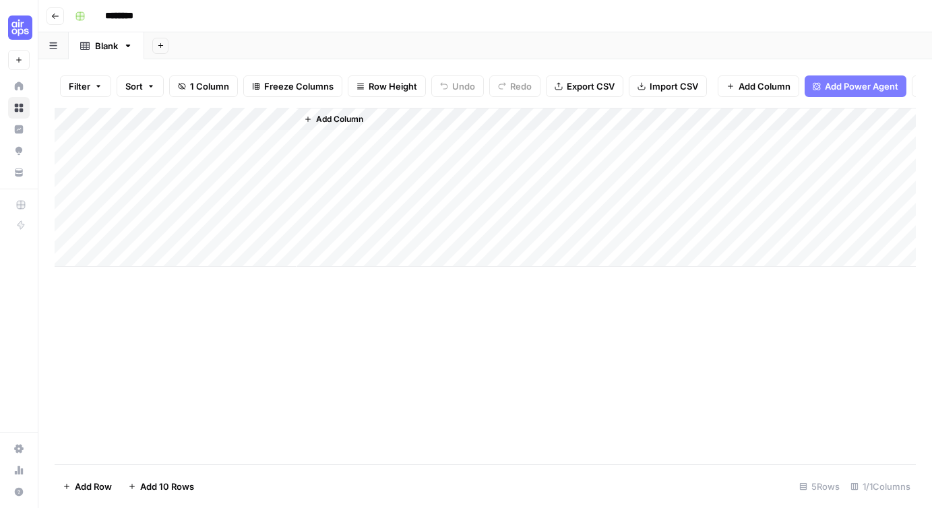
click at [134, 13] on input "********" at bounding box center [136, 16] width 75 height 22
type input "**********"
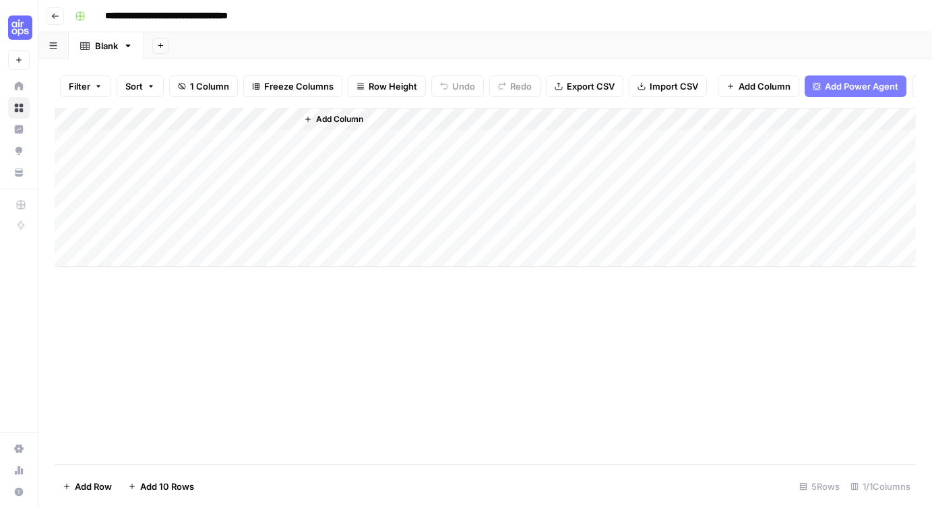
click at [259, 344] on div "Add Column" at bounding box center [485, 286] width 861 height 356
click at [675, 84] on span "Import CSV" at bounding box center [674, 86] width 49 height 13
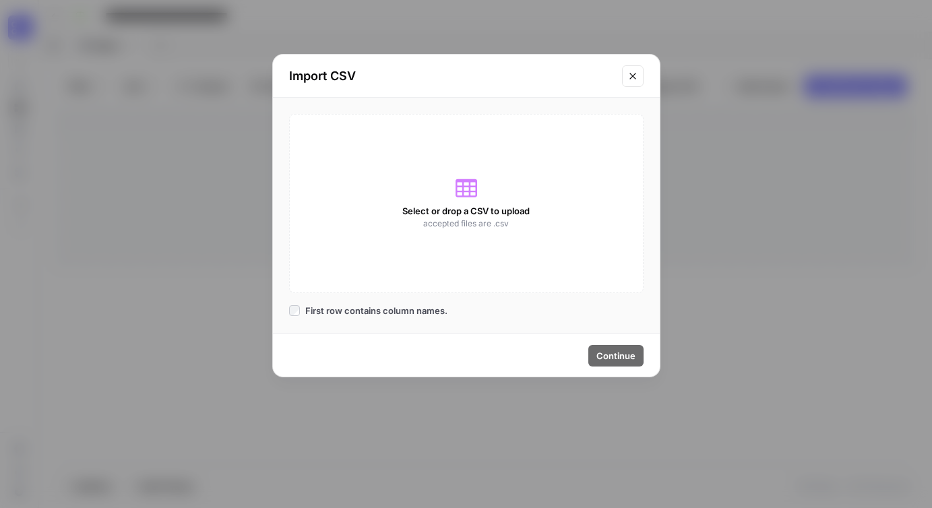
click at [463, 174] on div "Select or drop a CSV to upload accepted files are .csv" at bounding box center [466, 203] width 354 height 179
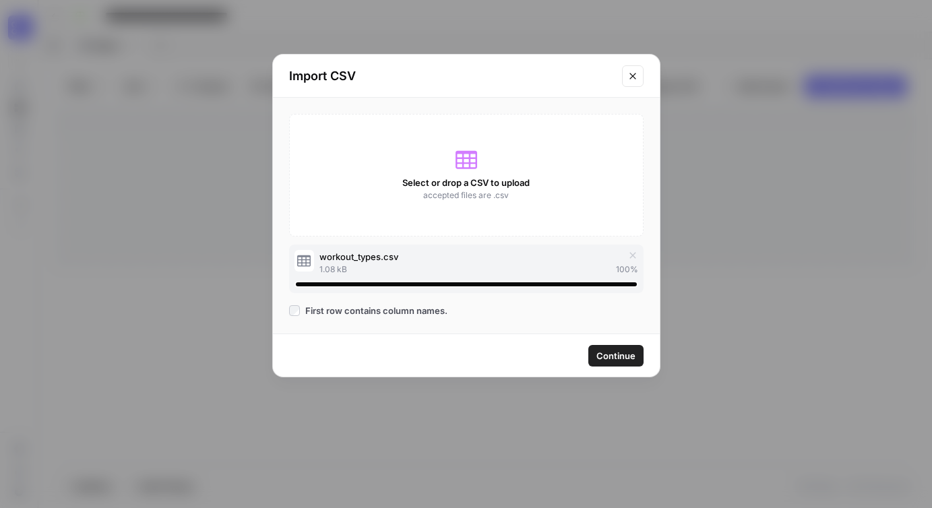
click at [610, 354] on span "Continue" at bounding box center [615, 355] width 39 height 13
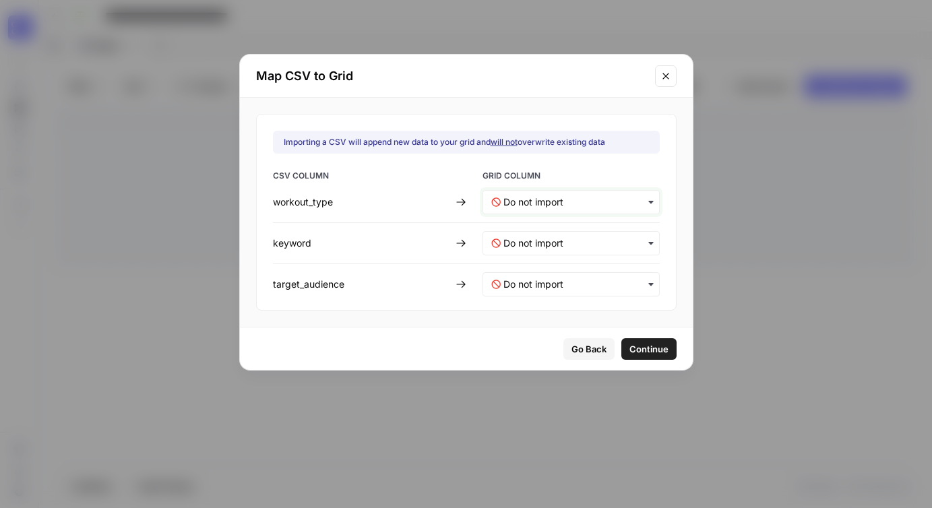
click at [520, 201] on input "text" at bounding box center [577, 201] width 148 height 13
click at [526, 265] on span "Create new column" at bounding box center [539, 262] width 75 height 12
click at [533, 239] on input "text" at bounding box center [577, 243] width 148 height 13
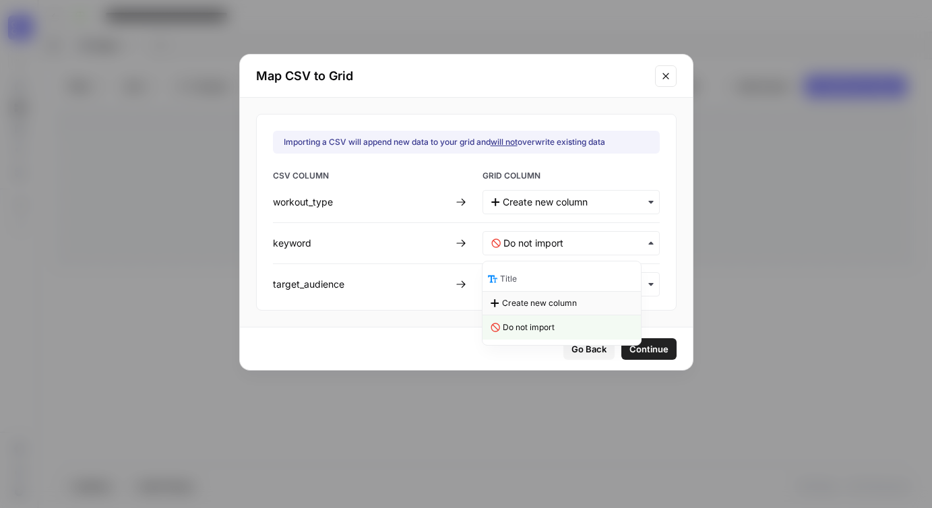
click at [529, 299] on span "Create new column" at bounding box center [539, 303] width 75 height 12
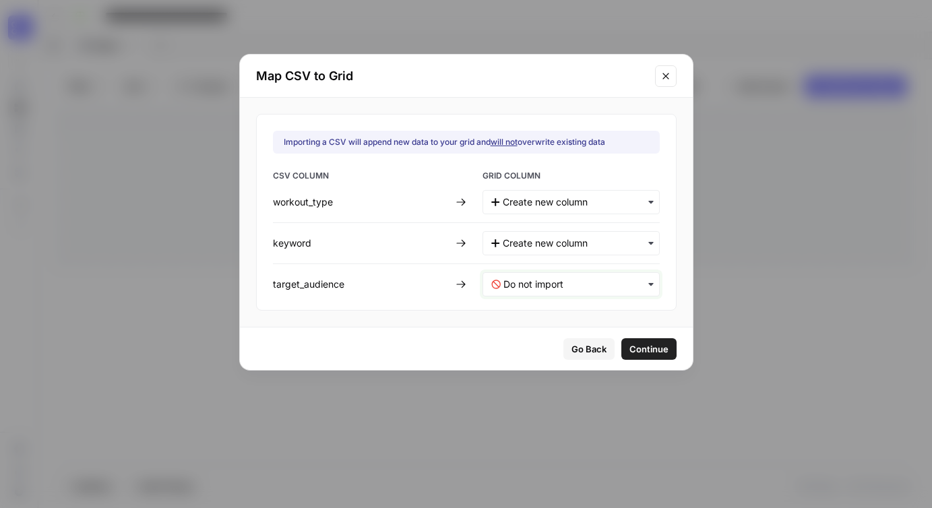
click at [535, 279] on input "text" at bounding box center [577, 284] width 148 height 13
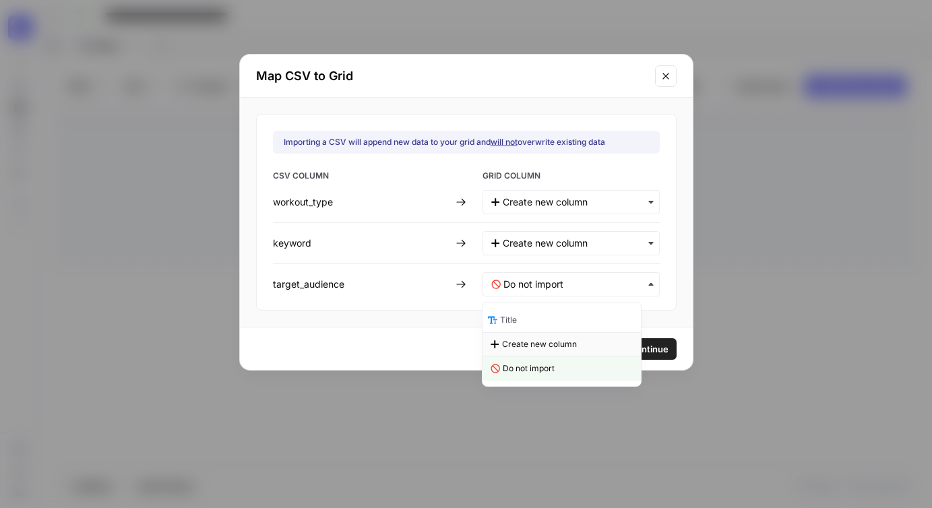
click at [528, 343] on span "Create new column" at bounding box center [539, 344] width 75 height 12
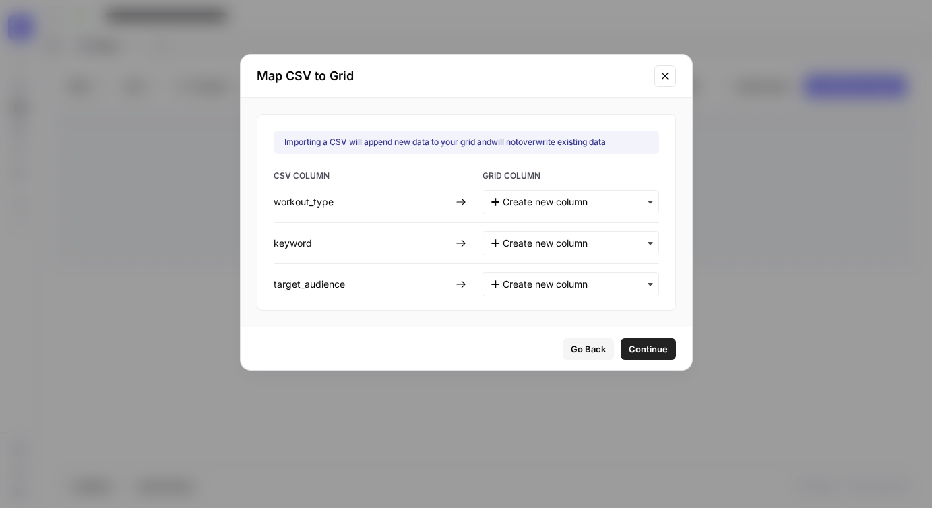
click at [629, 347] on span "Continue" at bounding box center [648, 348] width 39 height 13
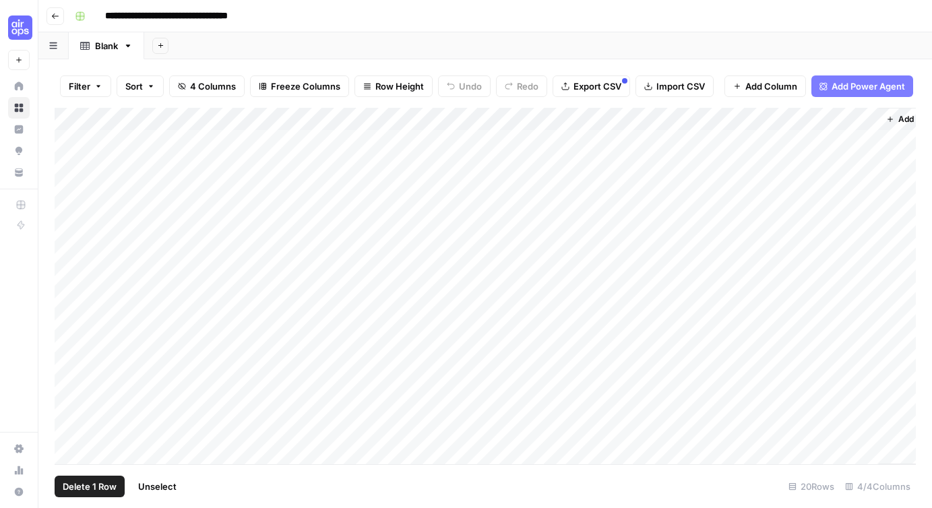
click at [69, 143] on div "Add Column" at bounding box center [485, 286] width 861 height 356
click at [70, 234] on div "Add Column" at bounding box center [485, 286] width 861 height 356
click at [71, 206] on div "Add Column" at bounding box center [485, 286] width 861 height 356
click at [70, 185] on div "Add Column" at bounding box center [485, 286] width 861 height 356
click at [72, 162] on div "Add Column" at bounding box center [485, 286] width 861 height 356
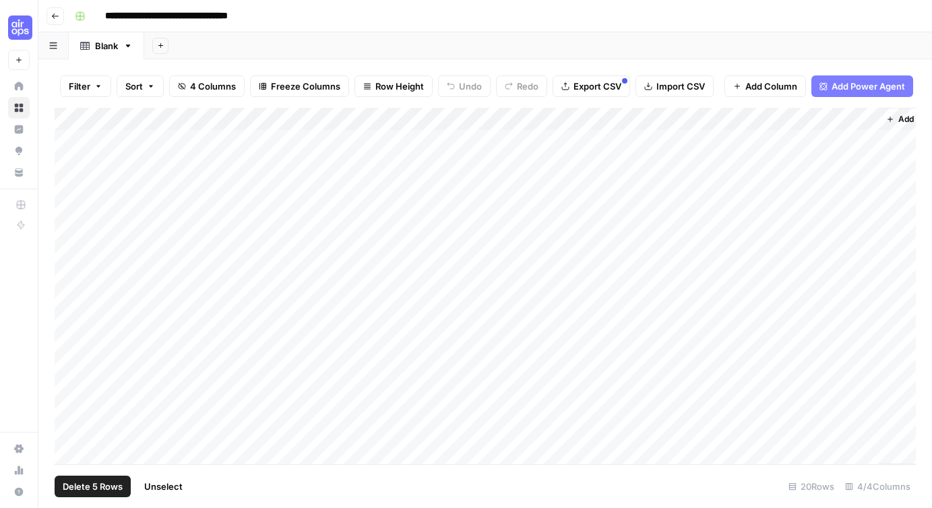
click at [100, 482] on span "Delete 5 Rows" at bounding box center [93, 486] width 60 height 13
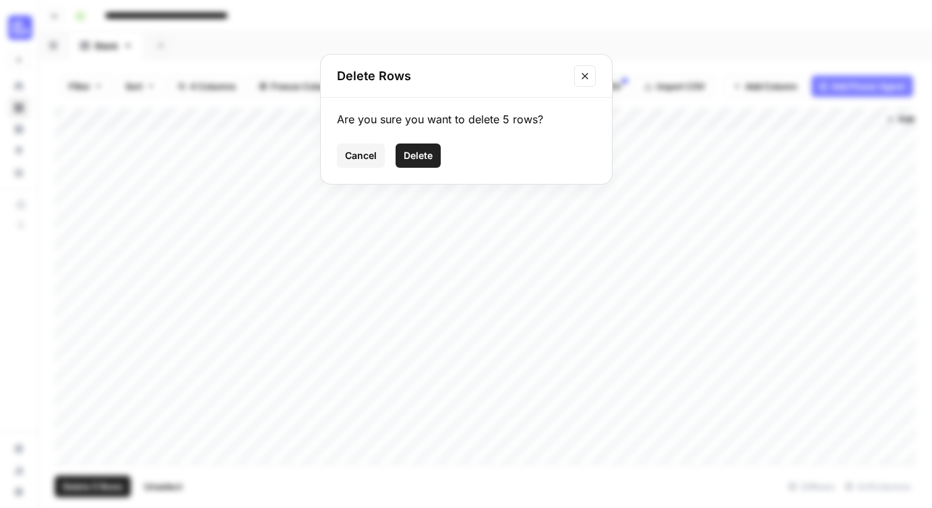
click at [421, 159] on span "Delete" at bounding box center [418, 155] width 29 height 13
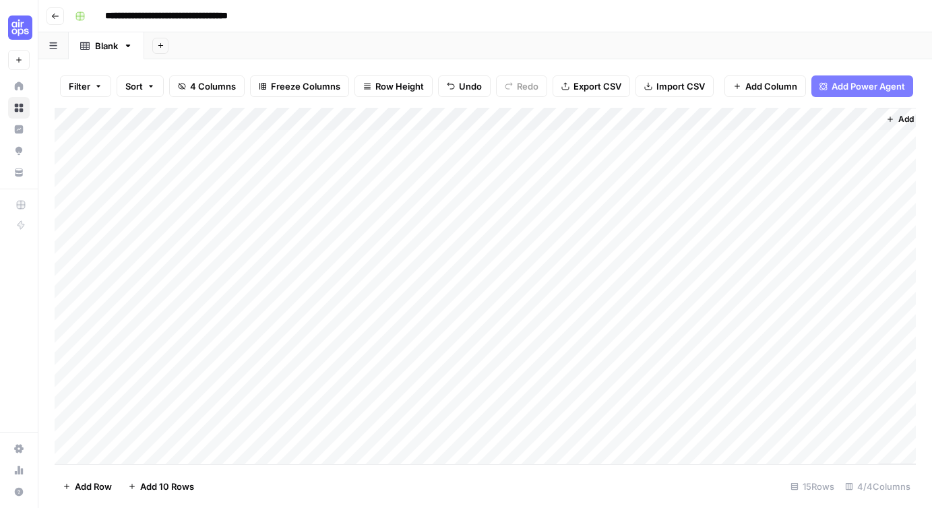
click at [288, 116] on div "Add Column" at bounding box center [485, 286] width 861 height 356
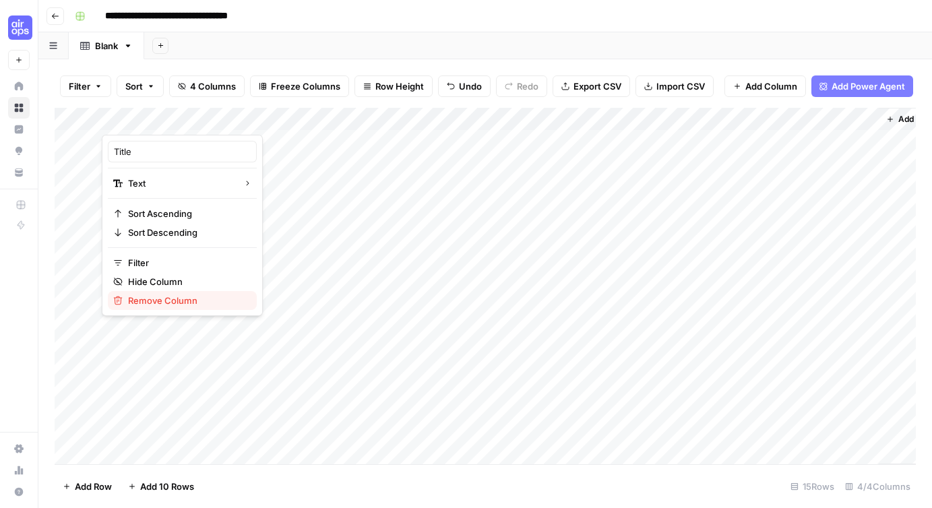
click at [150, 301] on span "Remove Column" at bounding box center [187, 300] width 118 height 13
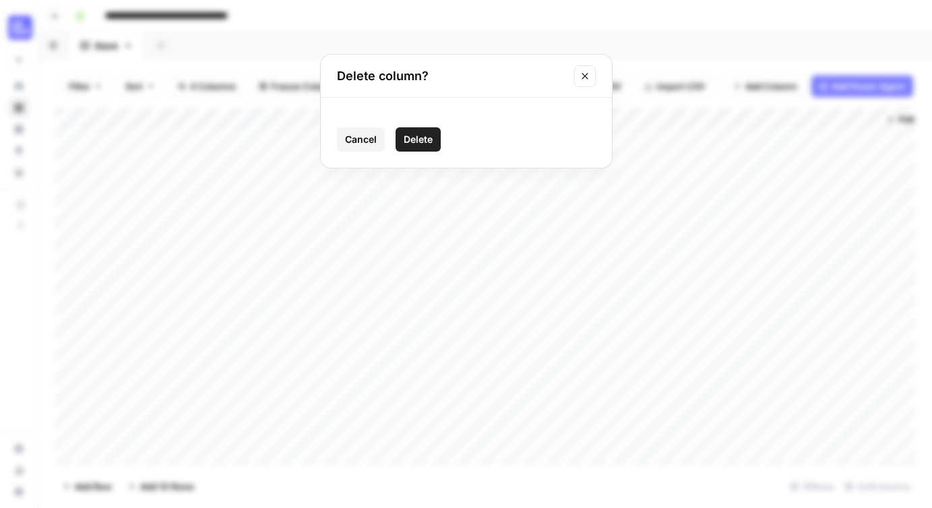
click at [420, 135] on span "Delete" at bounding box center [418, 139] width 29 height 13
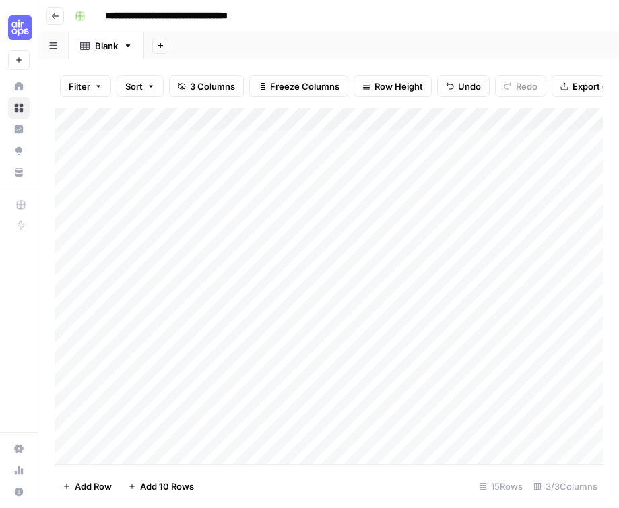
scroll to position [0, 156]
click at [557, 117] on span "Add Column" at bounding box center [572, 119] width 47 height 12
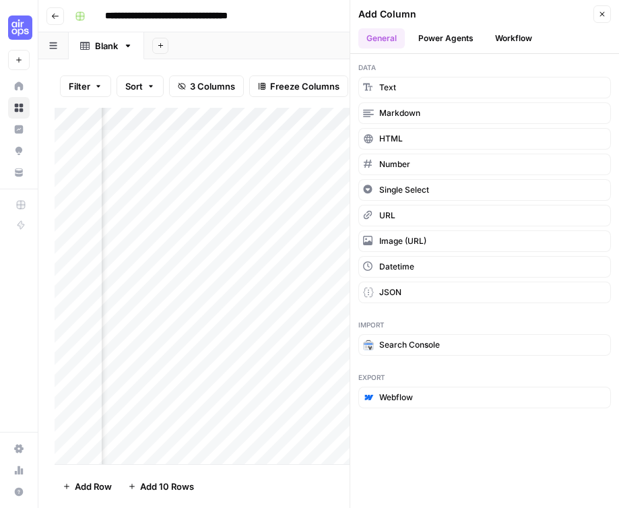
click at [522, 42] on button "Workflow" at bounding box center [513, 38] width 53 height 20
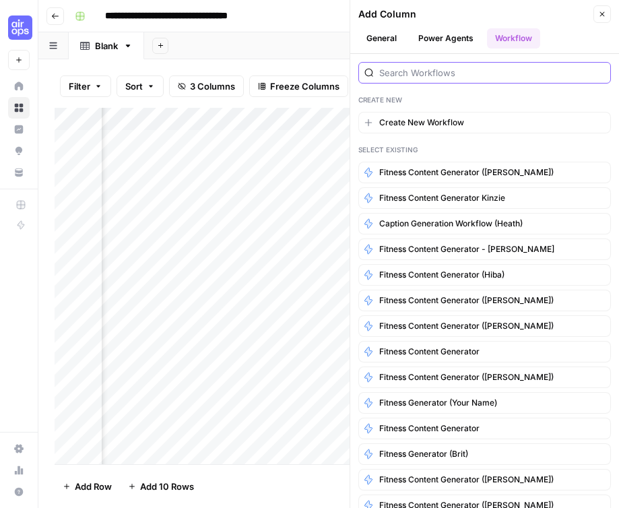
click at [426, 69] on input "search" at bounding box center [492, 72] width 226 height 13
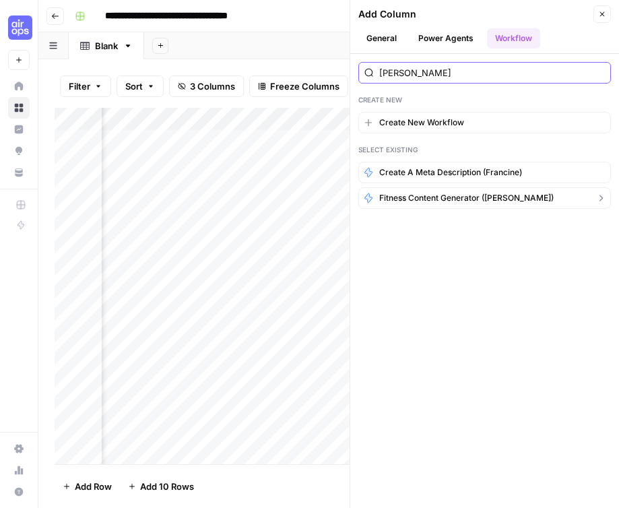
type input "francine"
click at [437, 199] on span "Fitness Content Generator (Francine)" at bounding box center [466, 198] width 175 height 12
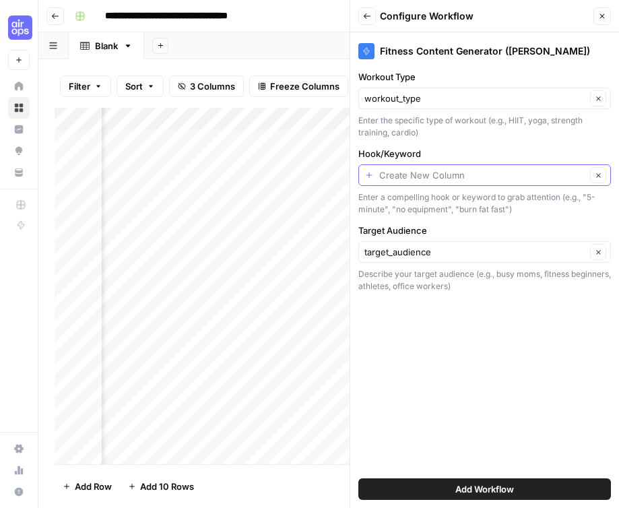
click at [431, 179] on input "Hook/Keyword" at bounding box center [482, 174] width 207 height 13
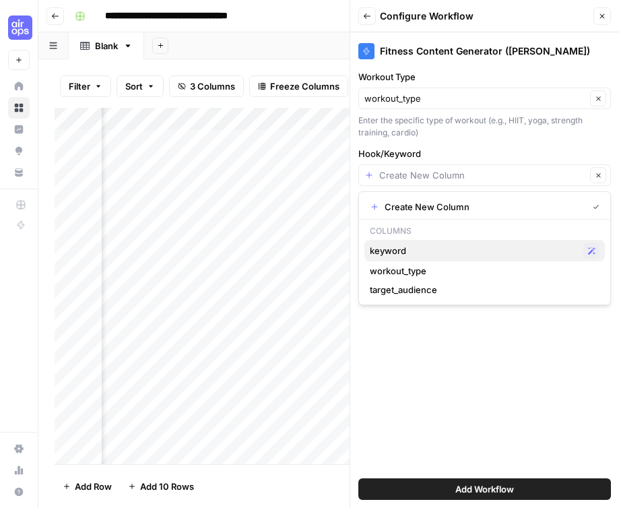
click at [420, 252] on span "keyword" at bounding box center [474, 250] width 208 height 13
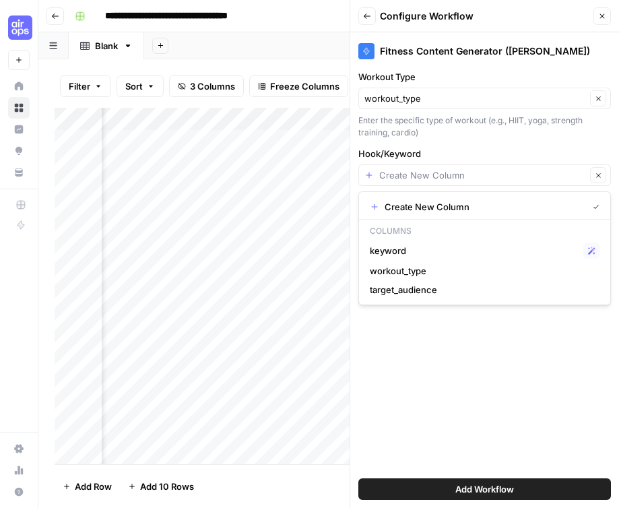
type input "keyword"
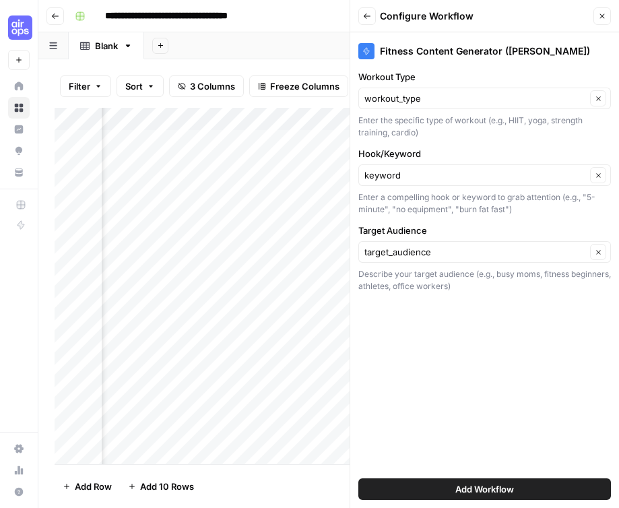
click at [417, 259] on div "target_audience Clear" at bounding box center [484, 252] width 253 height 22
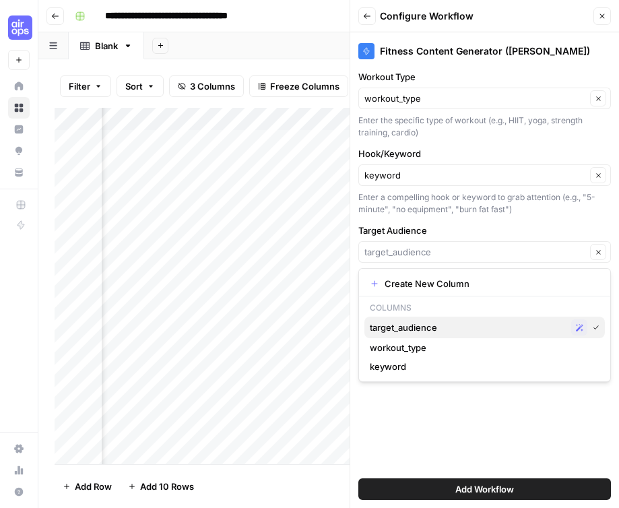
click at [419, 317] on button "target_audience Possible Match" at bounding box center [485, 328] width 241 height 22
type input "target_audience"
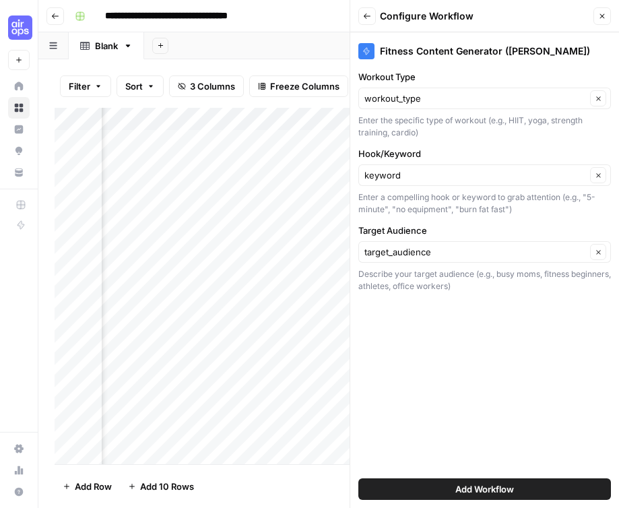
click at [462, 487] on span "Add Workflow" at bounding box center [485, 488] width 59 height 13
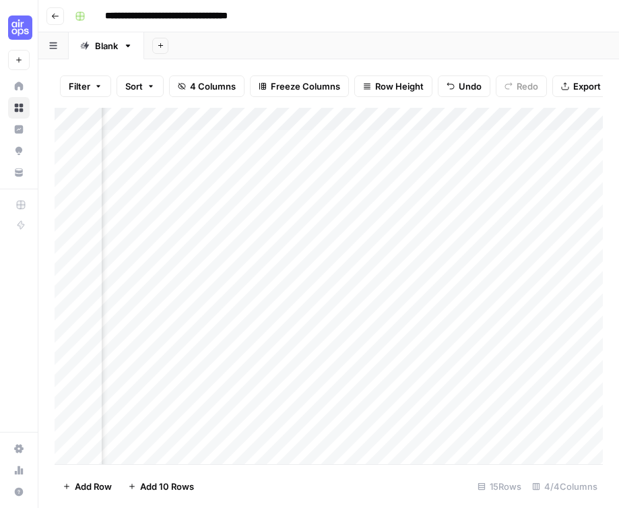
scroll to position [0, 375]
click at [419, 139] on div "Add Column" at bounding box center [329, 286] width 549 height 356
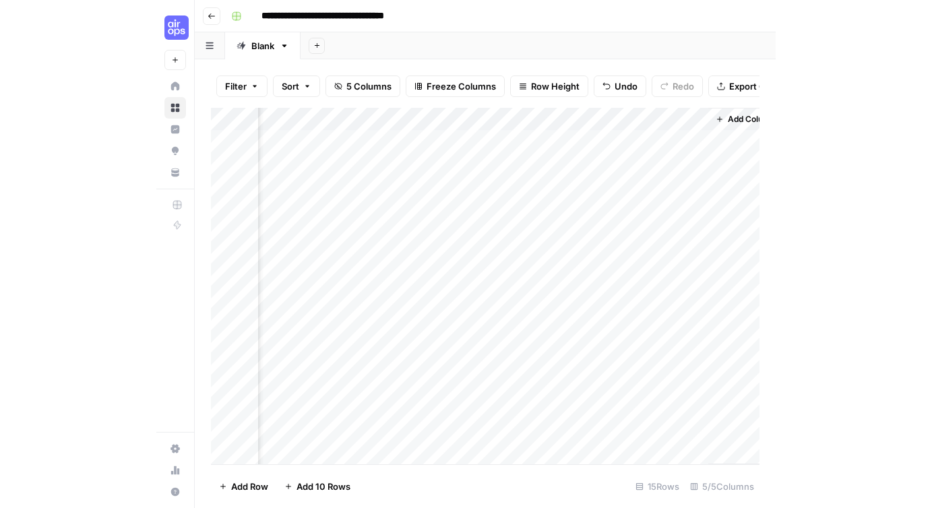
scroll to position [0, 494]
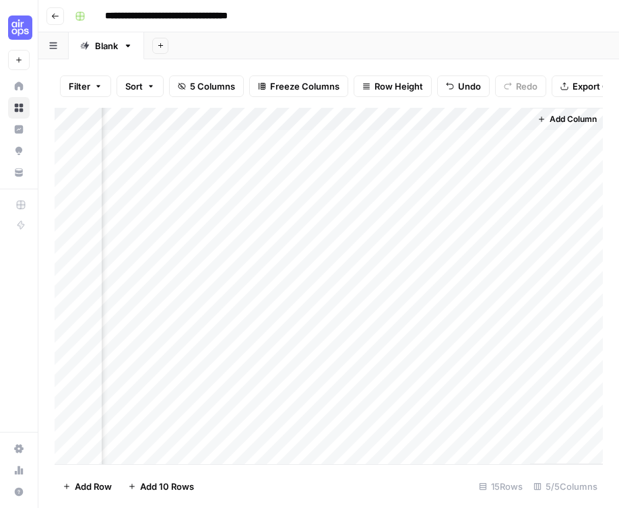
click at [513, 139] on div "Add Column" at bounding box center [329, 286] width 549 height 356
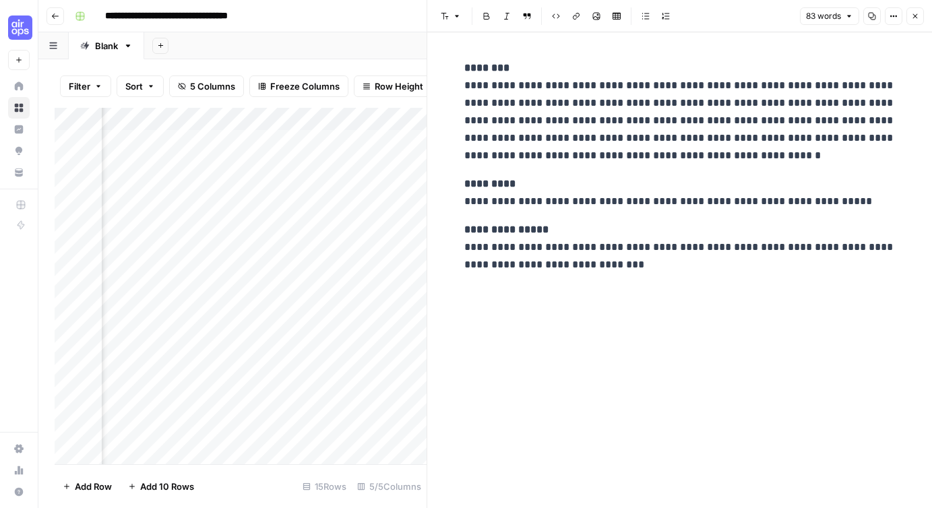
click at [908, 18] on button "Close" at bounding box center [915, 16] width 18 height 18
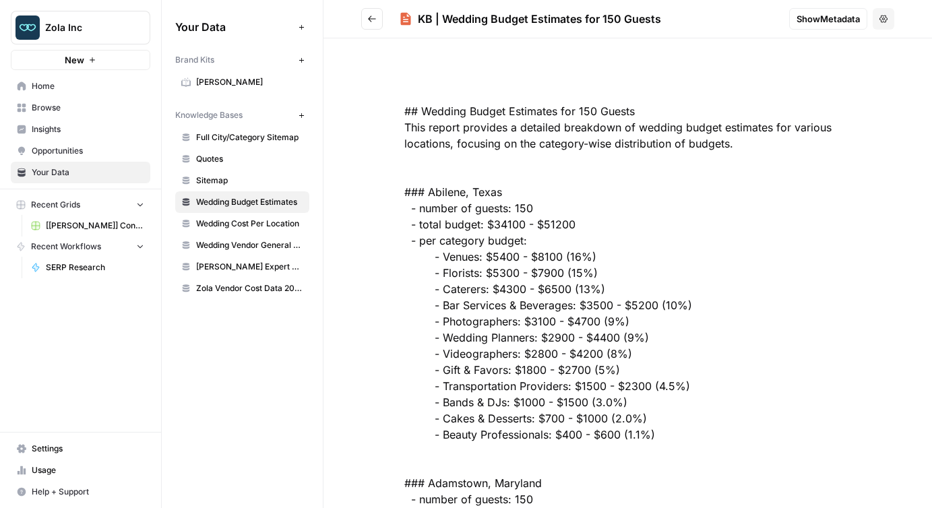
click at [690, 18] on div "KB | Wedding Budget Estimates for 150 Guests" at bounding box center [588, 19] width 379 height 16
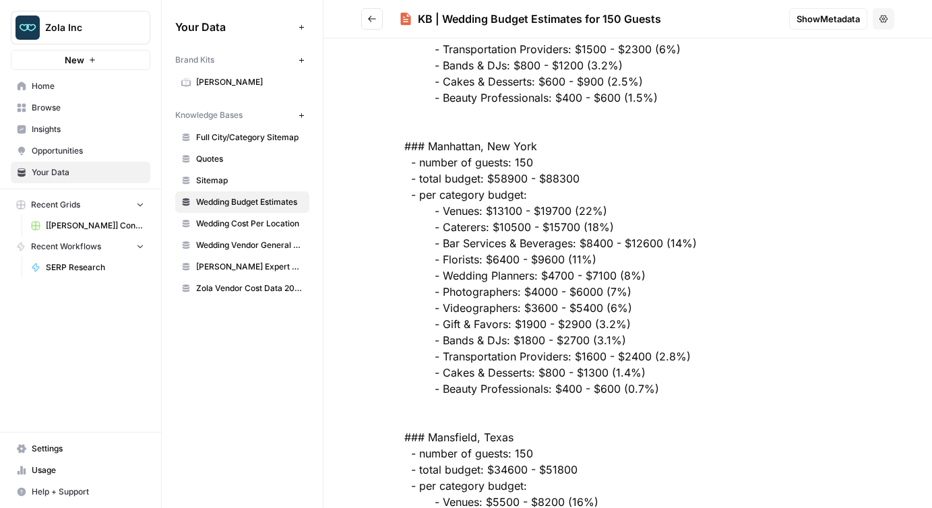
click at [444, 18] on div "KB | Wedding Budget Estimates for 150 Guests" at bounding box center [539, 19] width 243 height 16
copy div "KB | Wedding Budget Estimates for 150 Guests"
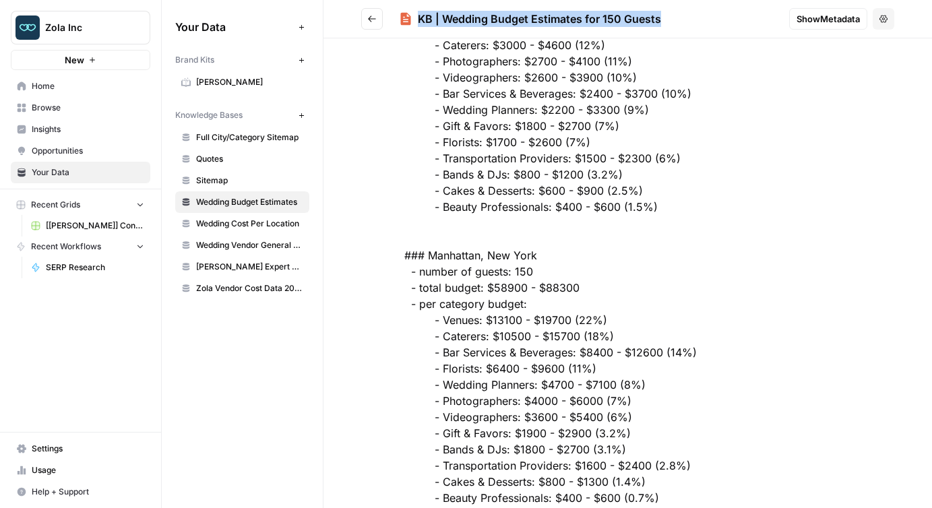
scroll to position [148992, 0]
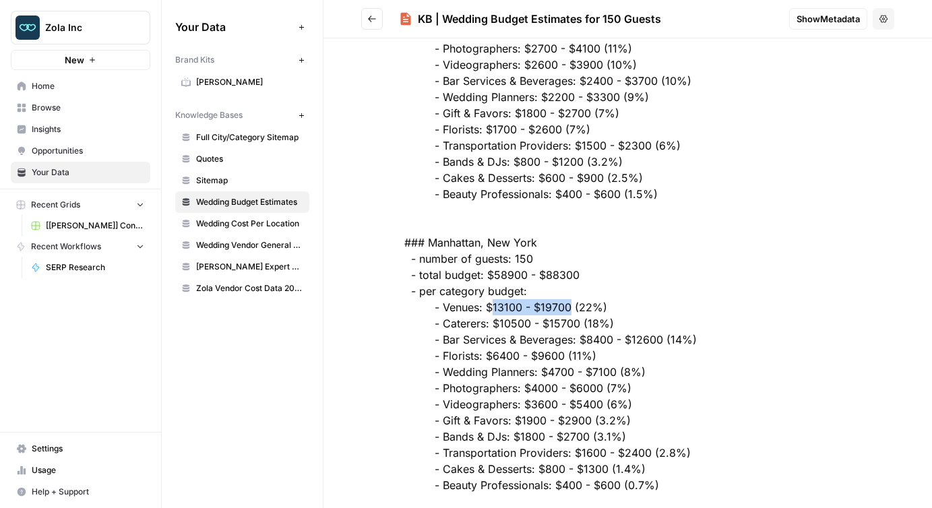
drag, startPoint x: 492, startPoint y: 307, endPoint x: 566, endPoint y: 305, distance: 74.2
copy div "13100 - $19700"
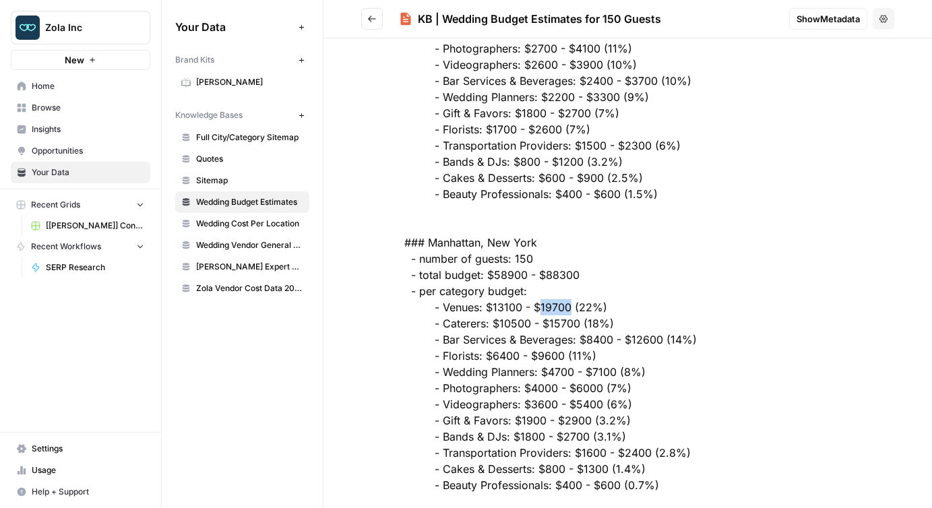
copy div "19700"
click at [885, 18] on icon "button" at bounding box center [883, 19] width 8 height 8
click at [377, 22] on button "Go back" at bounding box center [372, 19] width 22 height 22
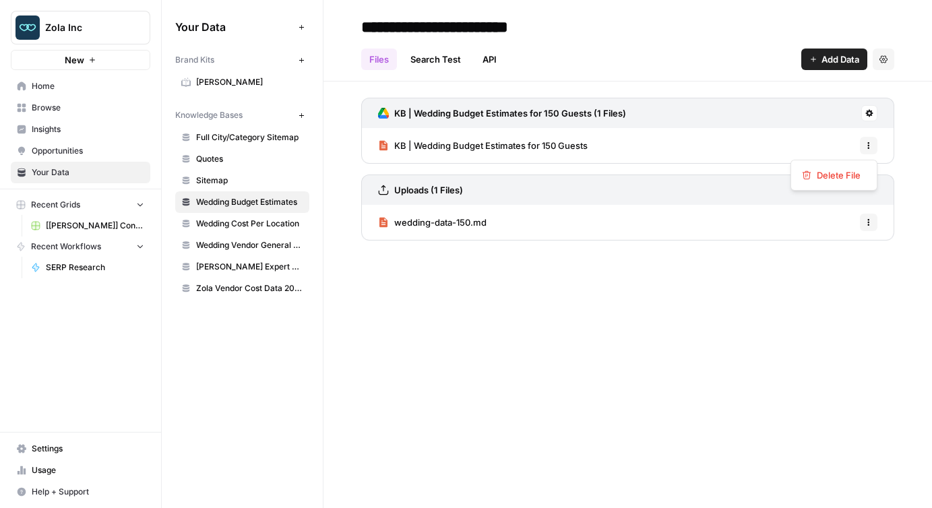
click at [869, 144] on icon "button" at bounding box center [869, 146] width 8 height 8
click at [867, 112] on icon at bounding box center [869, 113] width 7 height 7
click at [816, 139] on span "Sync Data" at bounding box center [817, 141] width 83 height 13
click at [563, 144] on span "KB | Wedding Budget Estimates for 150 Guests" at bounding box center [490, 145] width 193 height 13
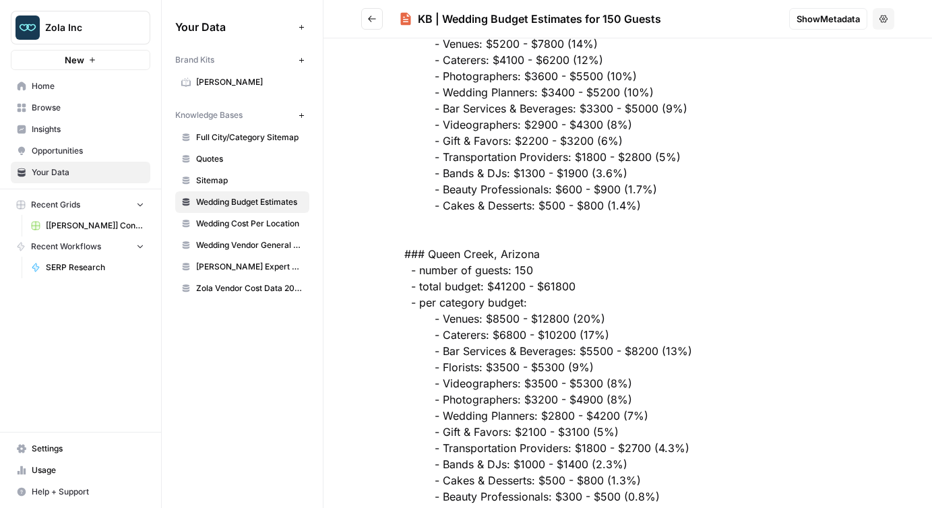
scroll to position [208947, 0]
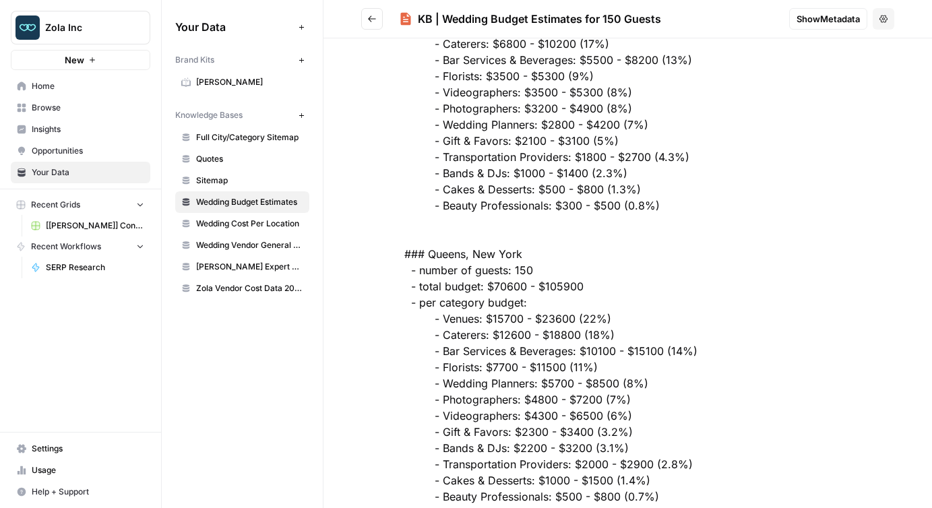
drag, startPoint x: 658, startPoint y: 20, endPoint x: 417, endPoint y: 19, distance: 241.2
click at [418, 19] on div "KB | Wedding Budget Estimates for 150 Guests" at bounding box center [539, 19] width 243 height 16
copy div "KB | Wedding Budget Estimates for 150 Guests"
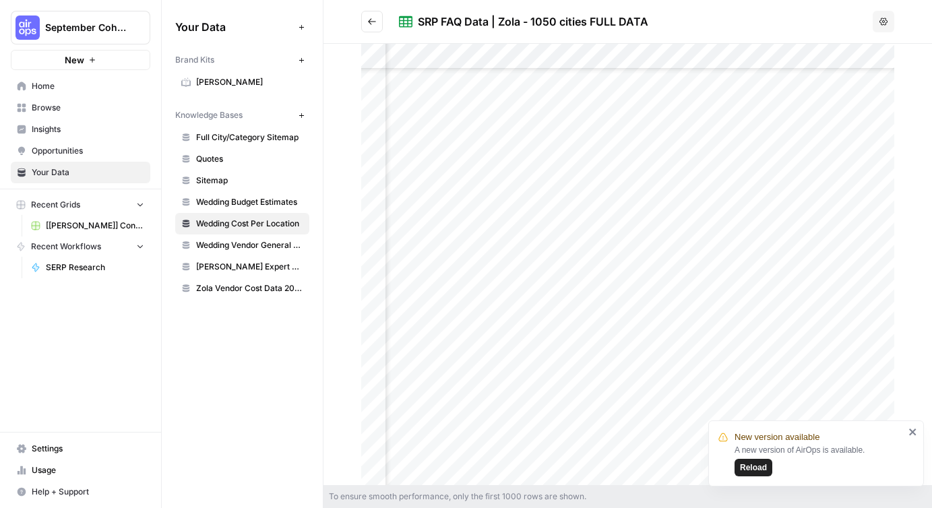
click at [646, 24] on div "SRP FAQ Data | Zola - 1050 cities FULL DATA" at bounding box center [533, 21] width 230 height 16
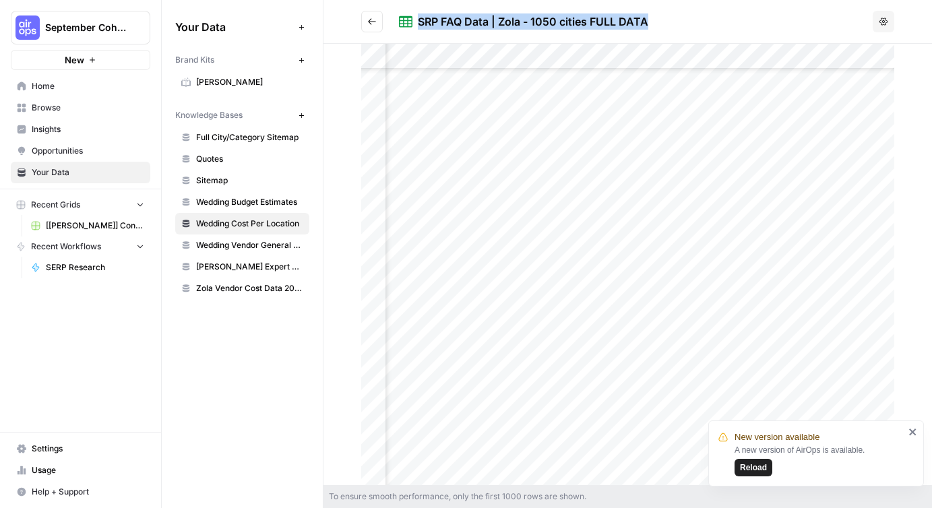
click at [245, 284] on span "Zola Vendor Cost Data 2025" at bounding box center [249, 288] width 107 height 12
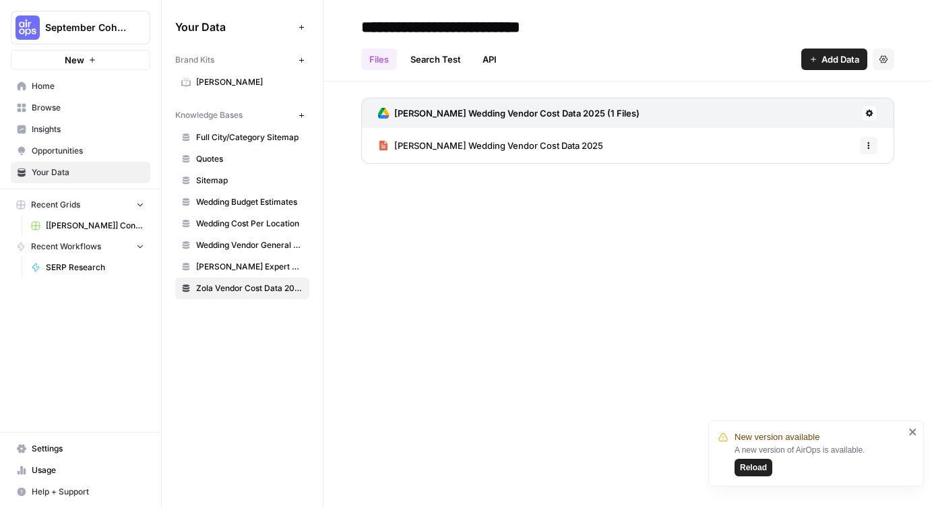
click at [440, 146] on span "[PERSON_NAME] Wedding Vendor Cost Data 2025" at bounding box center [498, 145] width 209 height 13
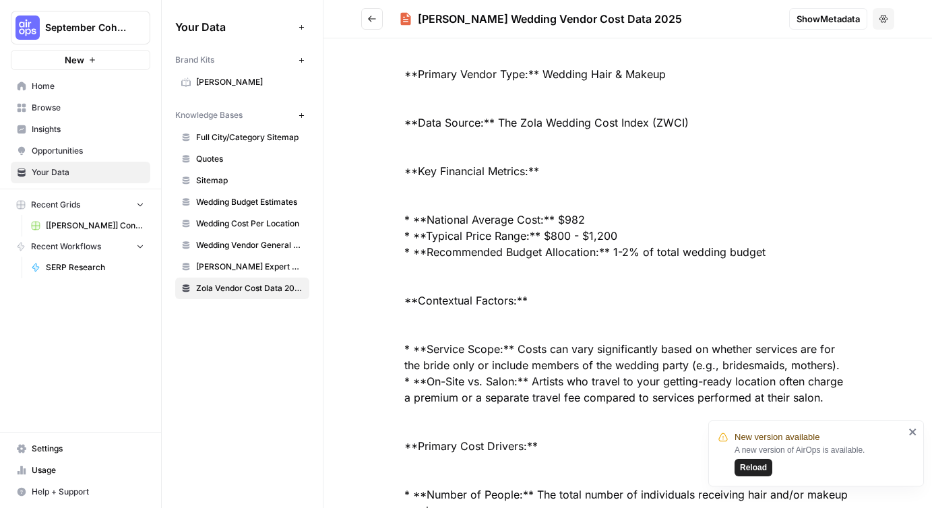
scroll to position [737, 0]
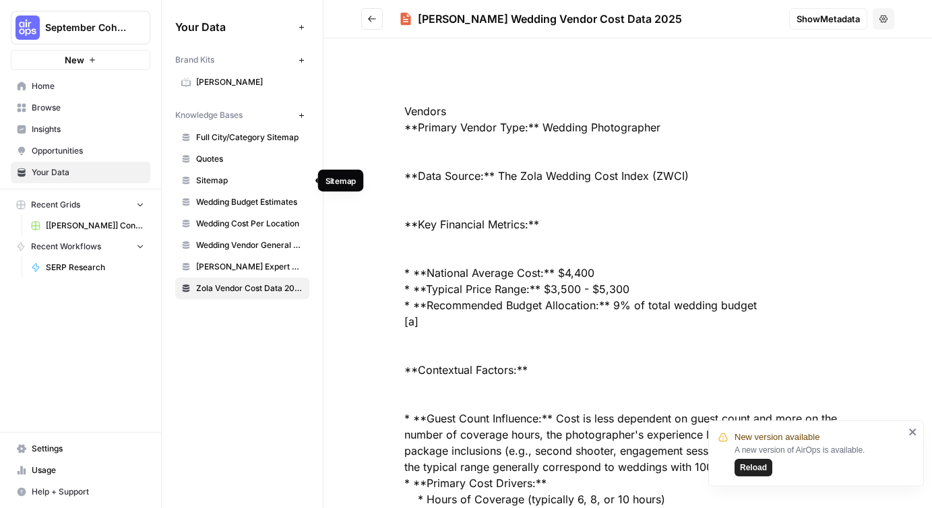
scroll to position [737, 0]
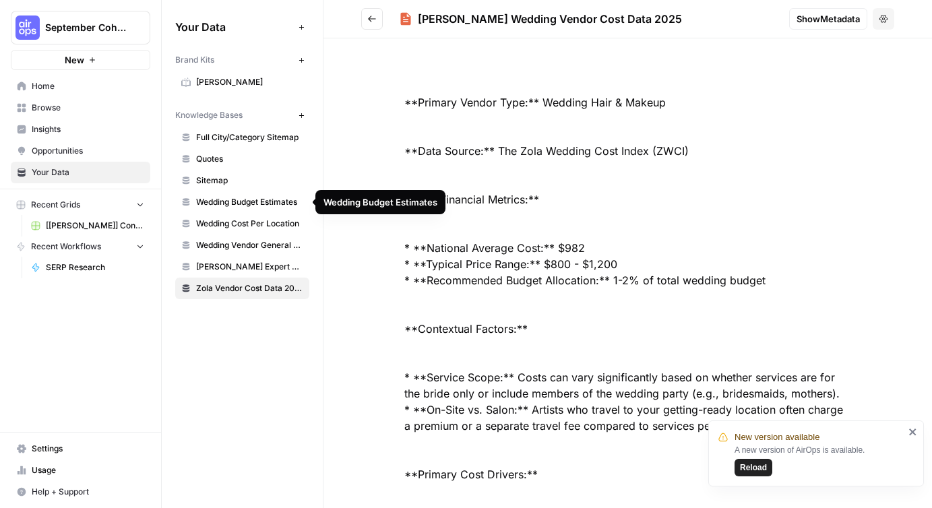
click at [245, 228] on span "Wedding Cost Per Location" at bounding box center [249, 224] width 107 height 12
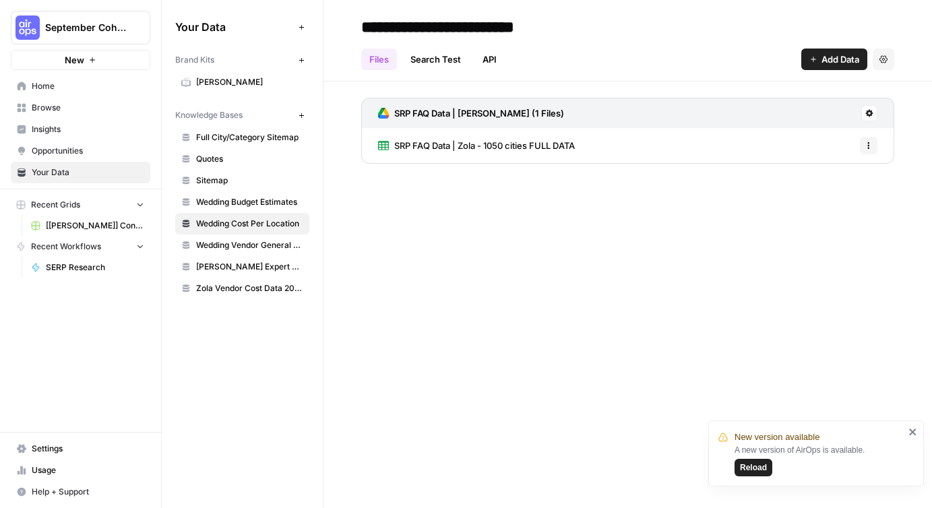
click at [495, 139] on span "SRP FAQ Data | Zola - 1050 cities FULL DATA" at bounding box center [484, 145] width 181 height 13
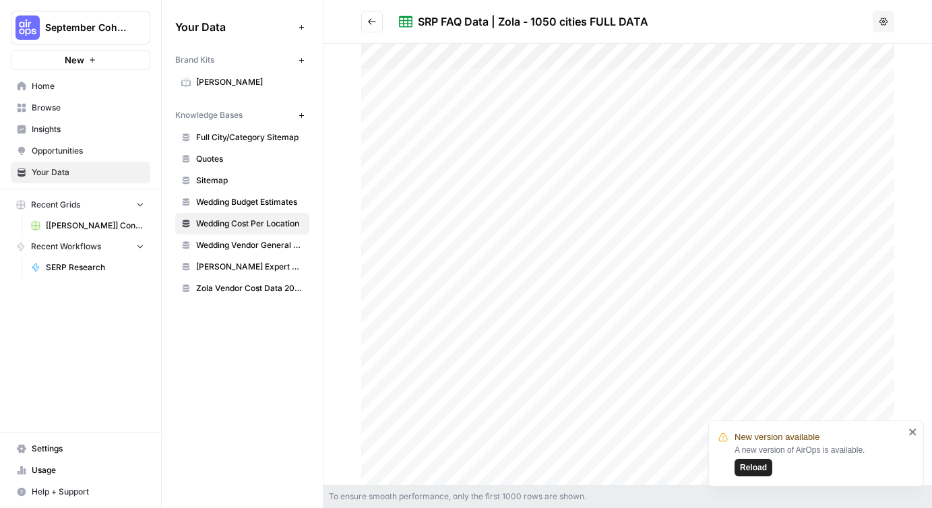
click at [472, 84] on div at bounding box center [627, 264] width 533 height 441
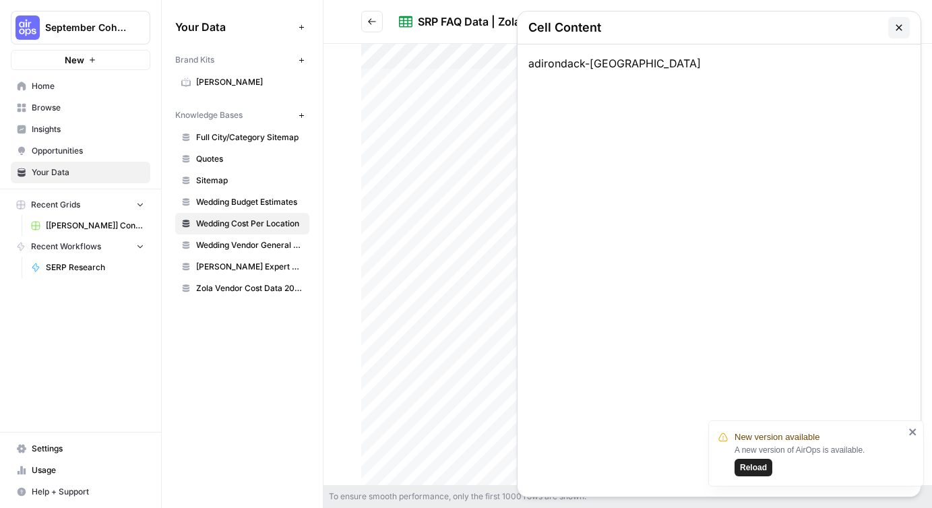
click at [900, 28] on icon "button" at bounding box center [899, 27] width 6 height 6
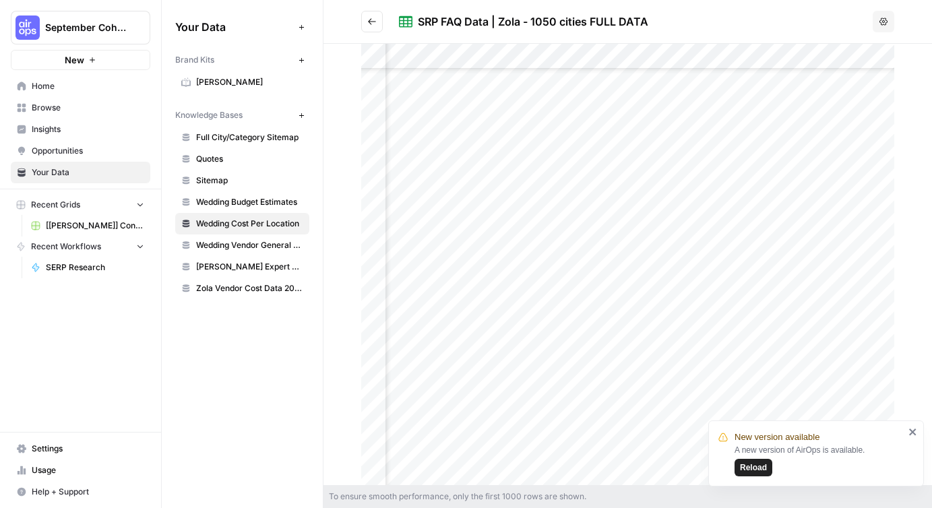
scroll to position [3325, 1780]
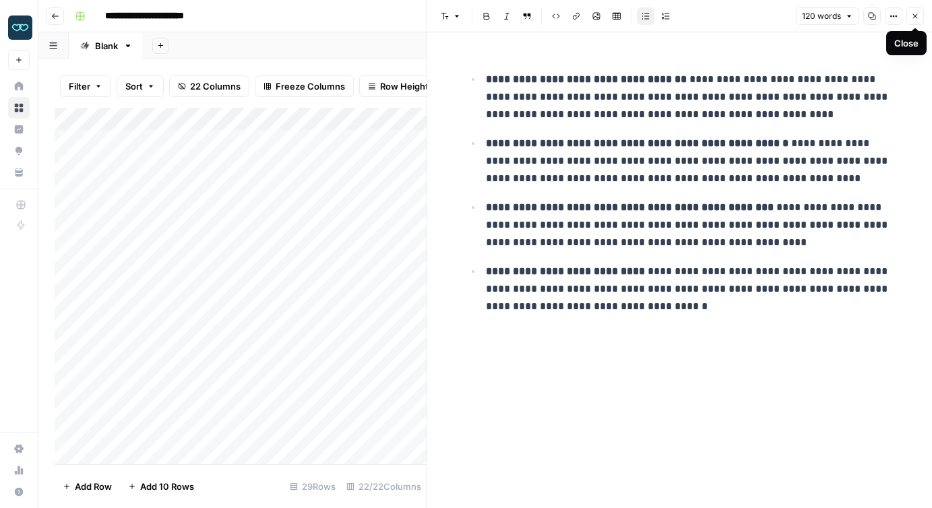
click at [915, 20] on icon "button" at bounding box center [915, 16] width 8 height 8
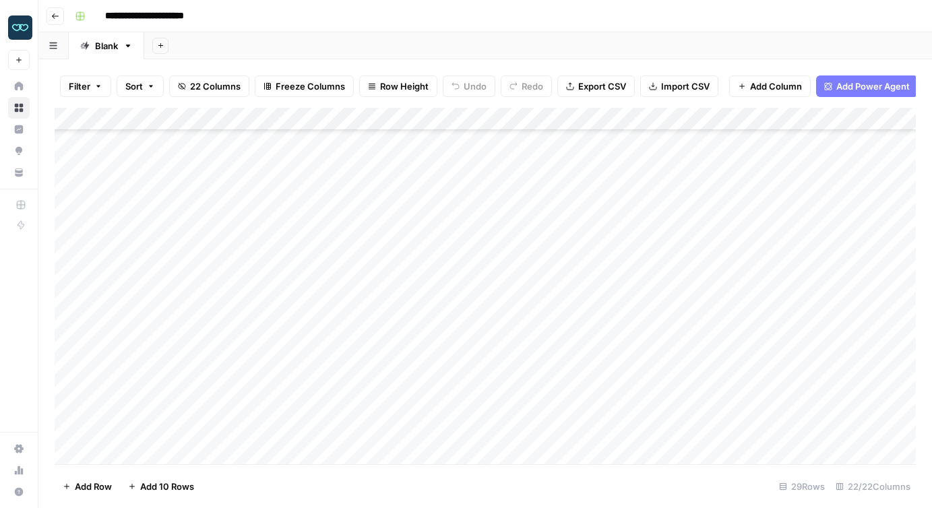
scroll to position [352, 0]
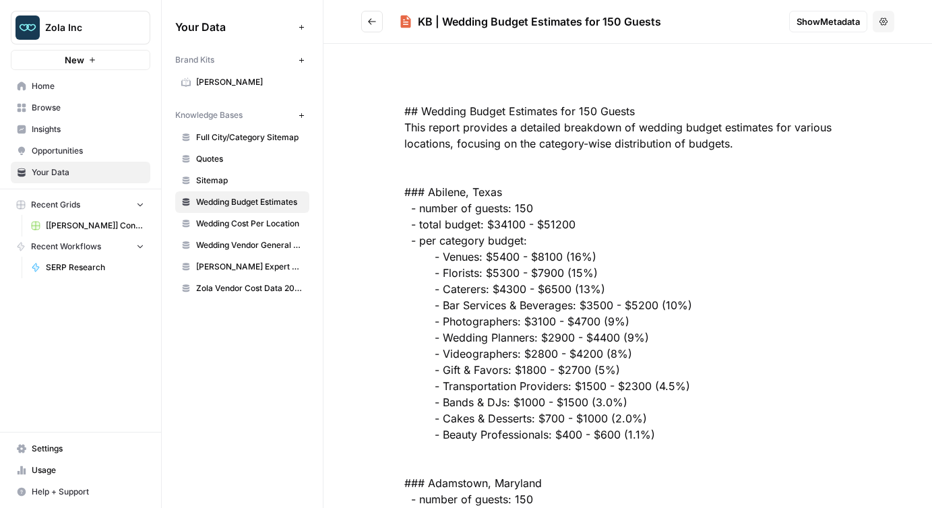
click at [373, 24] on icon "Go back" at bounding box center [371, 21] width 9 height 9
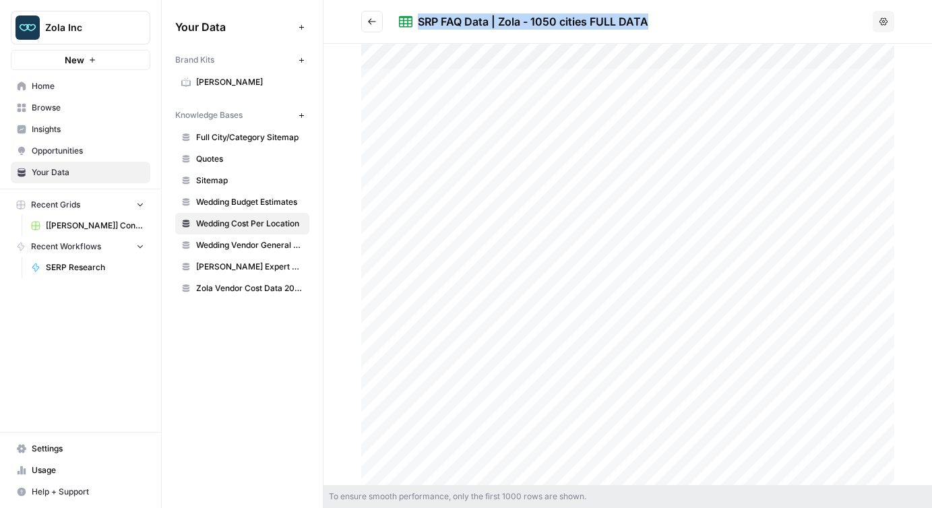
drag, startPoint x: 419, startPoint y: 21, endPoint x: 656, endPoint y: 23, distance: 237.2
click at [656, 23] on div "SRP FAQ Data | Zola - 1050 cities FULL DATA" at bounding box center [633, 21] width 468 height 16
copy div "SRP FAQ Data | Zola - 1050 cities FULL DATA"
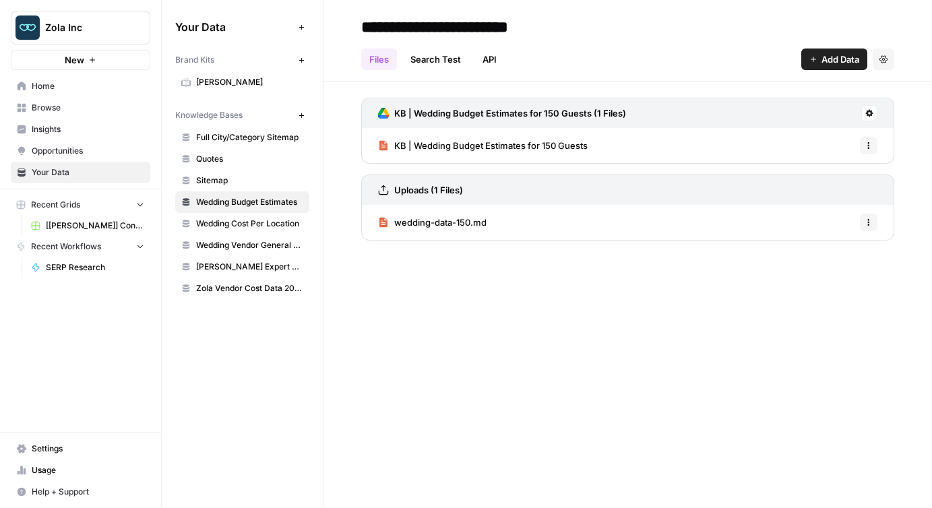
click at [873, 148] on button "Options" at bounding box center [869, 146] width 18 height 18
click at [912, 125] on div "KB | Wedding Budget Estimates for 150 Guests (1 Files) KB | Wedding Budget Esti…" at bounding box center [627, 167] width 608 height 170
click at [886, 61] on icon "button" at bounding box center [883, 59] width 8 height 8
click at [918, 60] on header "**********" at bounding box center [627, 41] width 608 height 82
click at [869, 112] on div "Options" at bounding box center [868, 118] width 32 height 13
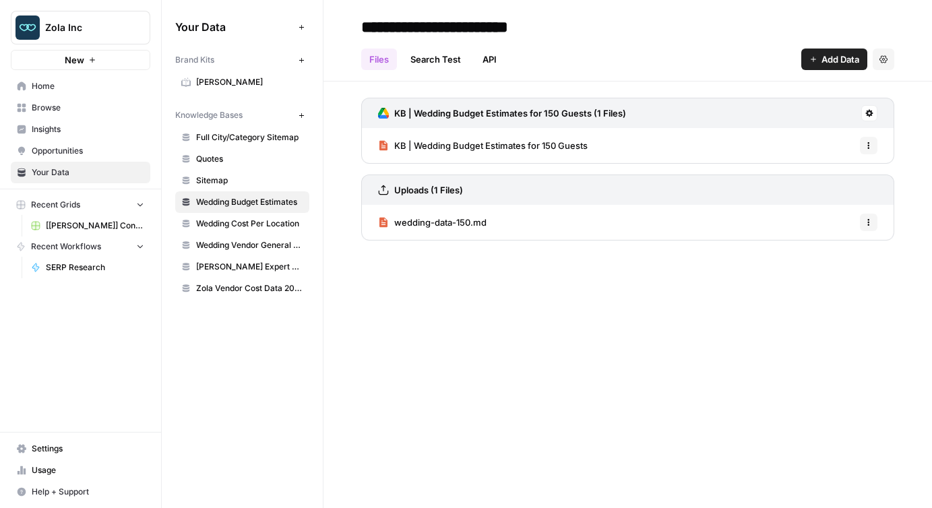
click at [866, 112] on icon at bounding box center [869, 113] width 8 height 8
click at [821, 137] on span "Sync Data" at bounding box center [817, 141] width 83 height 13
click at [241, 226] on span "Wedding Cost Per Location" at bounding box center [249, 224] width 107 height 12
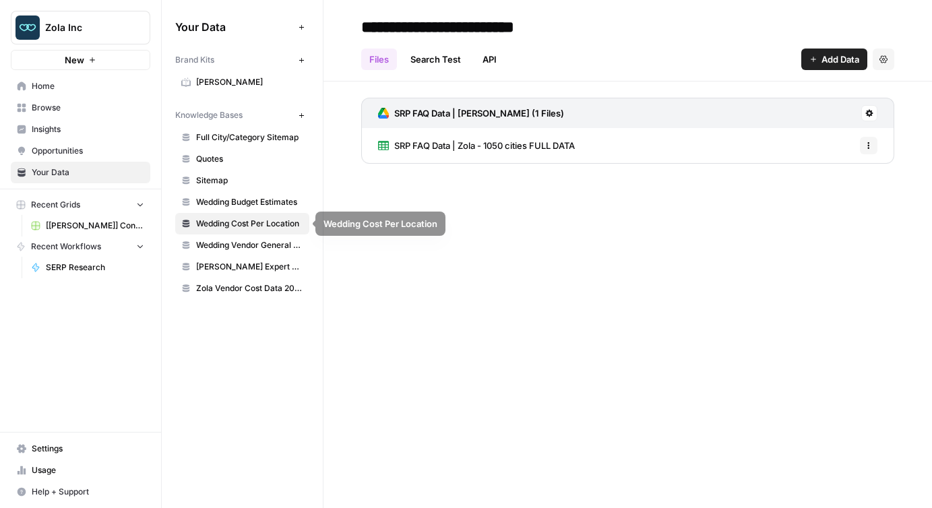
click at [236, 197] on span "Wedding Budget Estimates" at bounding box center [249, 202] width 107 height 12
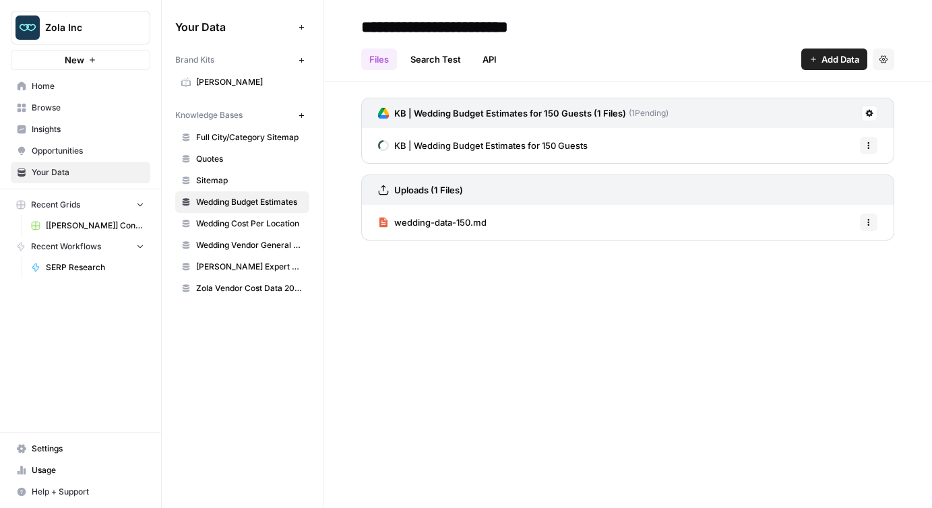
click at [240, 226] on span "Wedding Cost Per Location" at bounding box center [249, 224] width 107 height 12
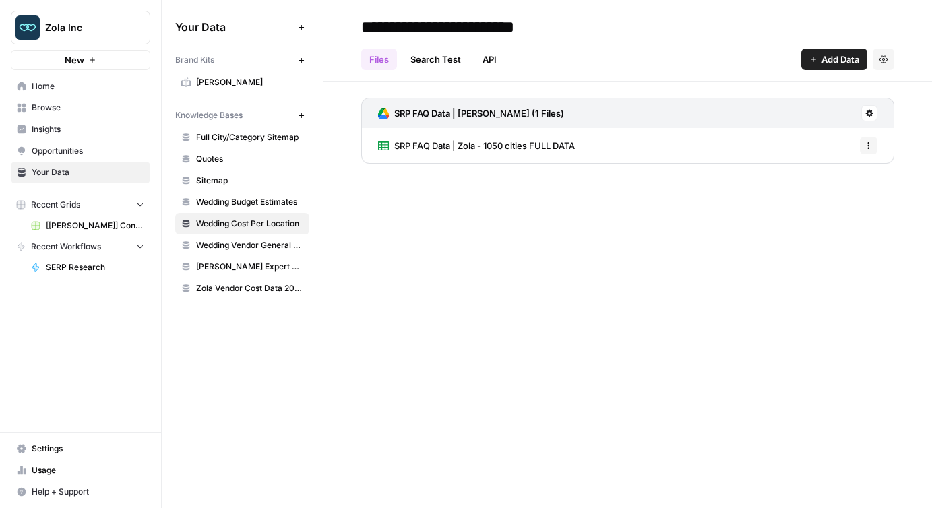
click at [871, 114] on div "Options" at bounding box center [868, 118] width 33 height 13
click at [873, 111] on icon at bounding box center [869, 113] width 8 height 8
click at [825, 135] on span "Sync Data" at bounding box center [817, 141] width 83 height 13
click at [872, 117] on icon at bounding box center [869, 113] width 8 height 8
click at [510, 272] on div "**********" at bounding box center [627, 254] width 608 height 508
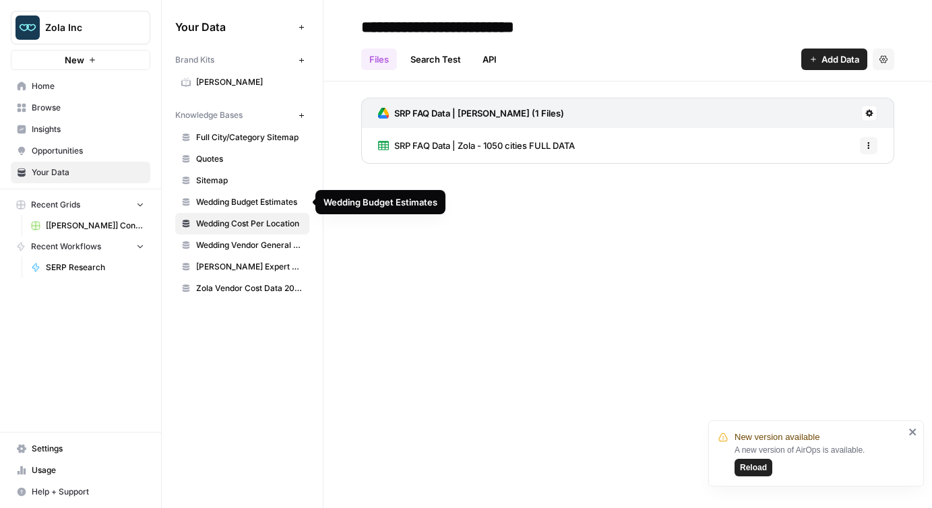
click at [253, 203] on span "Wedding Budget Estimates" at bounding box center [249, 202] width 107 height 12
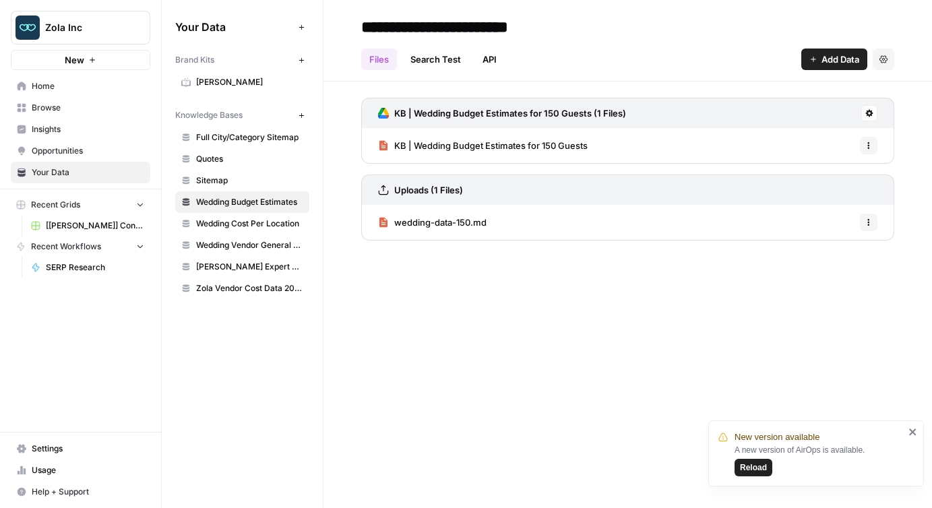
drag, startPoint x: 445, startPoint y: 146, endPoint x: 395, endPoint y: 146, distance: 50.5
click at [395, 146] on div "KB | Wedding Budget Estimates for 150 Guests Options" at bounding box center [627, 145] width 533 height 35
copy span "KB | Wedding Budget Estimates for 150 Guests"
